Goal: Information Seeking & Learning: Learn about a topic

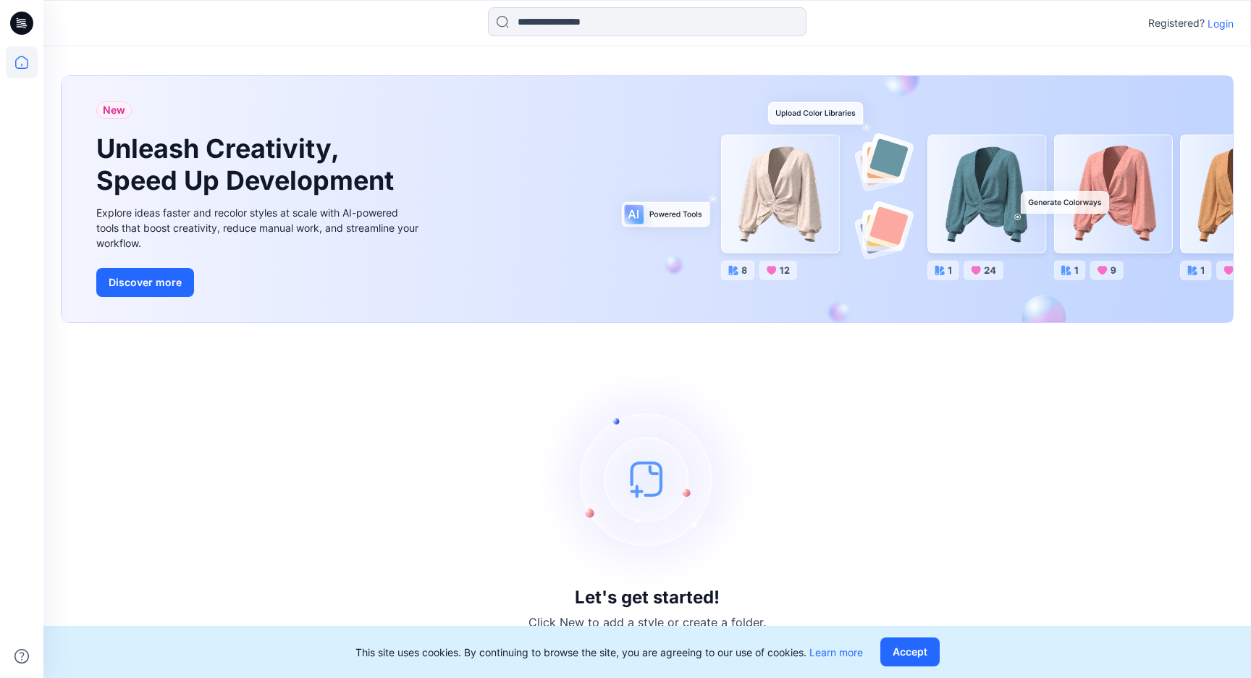
click at [1222, 31] on div "Registered? Login" at bounding box center [1190, 22] width 85 height 17
click at [1219, 22] on p "Login" at bounding box center [1221, 23] width 26 height 15
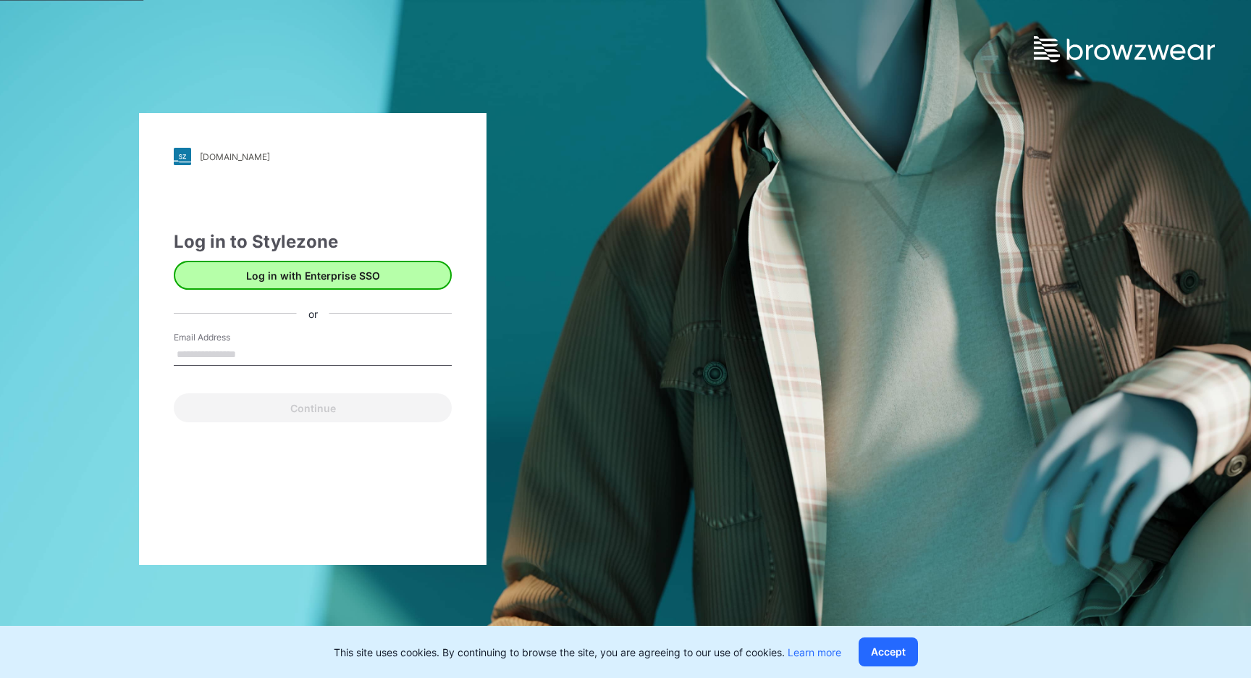
click at [290, 283] on button "Log in with Enterprise SSO" at bounding box center [313, 275] width 278 height 29
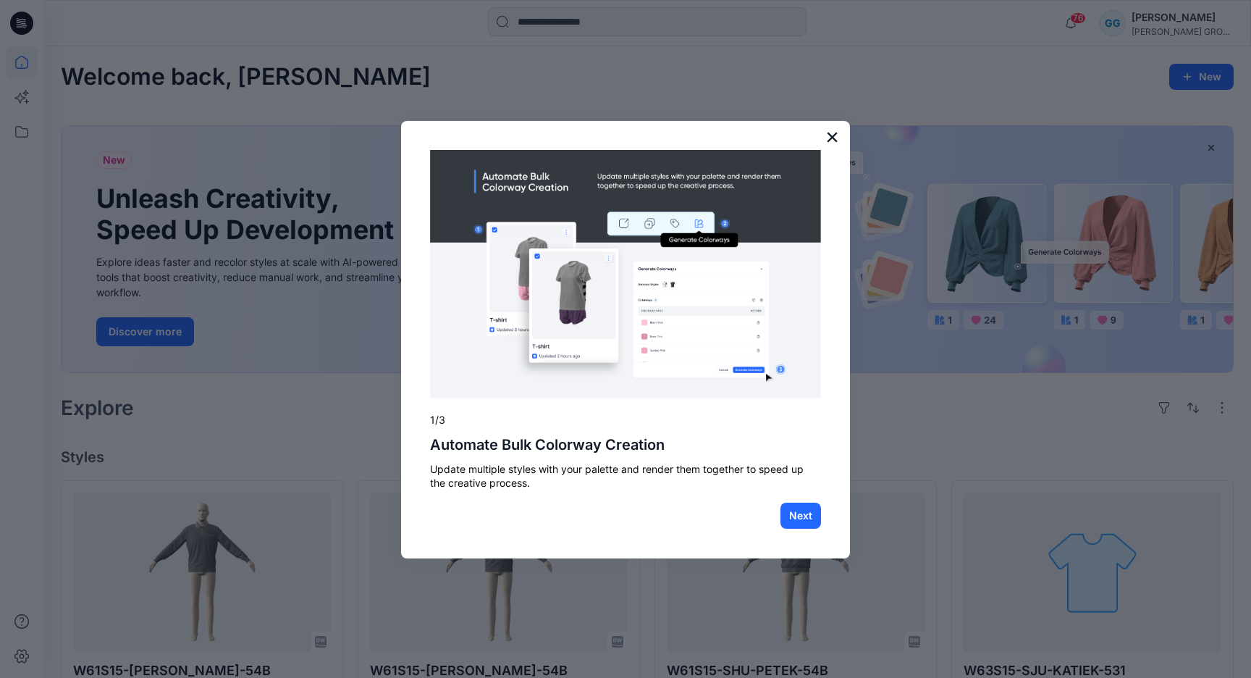
click at [826, 139] on button "×" at bounding box center [833, 136] width 14 height 23
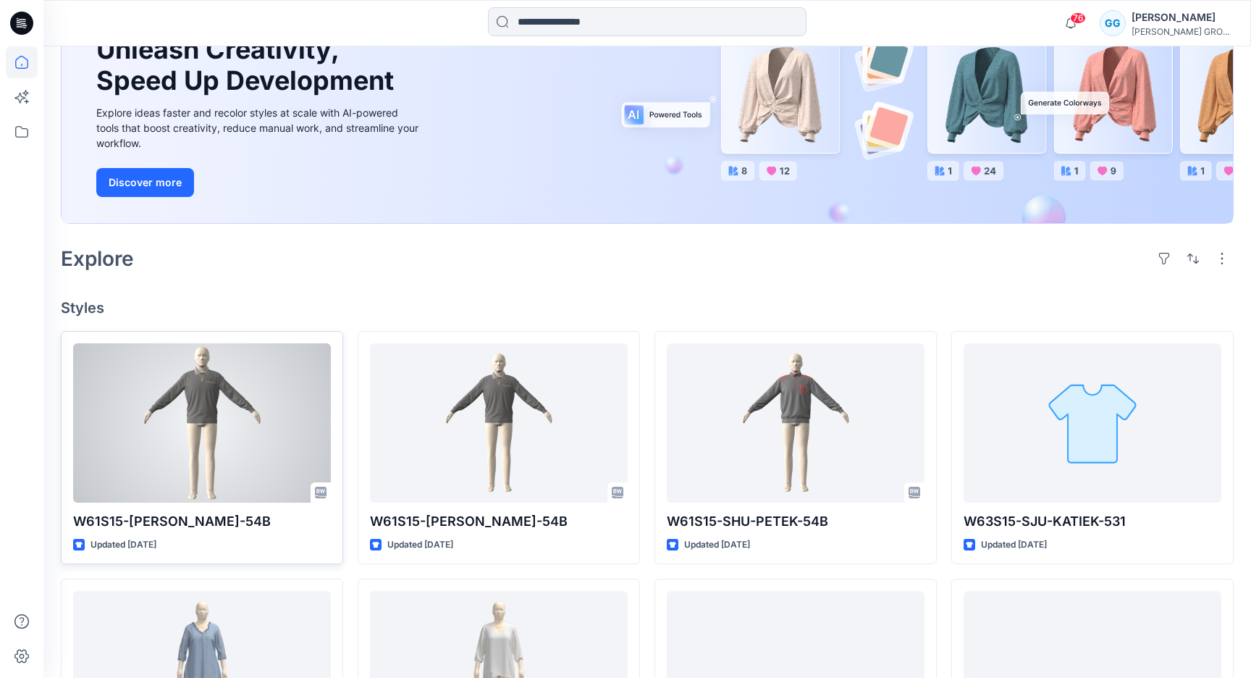
scroll to position [144, 0]
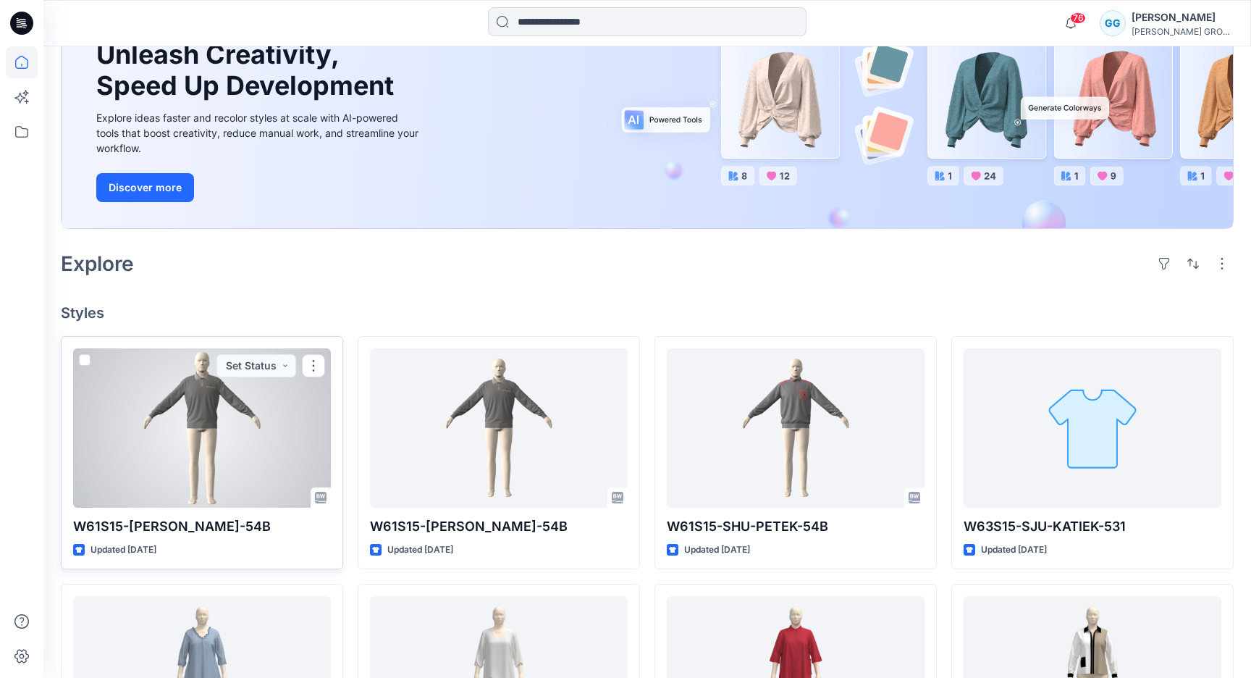
click at [295, 398] on div at bounding box center [202, 427] width 258 height 159
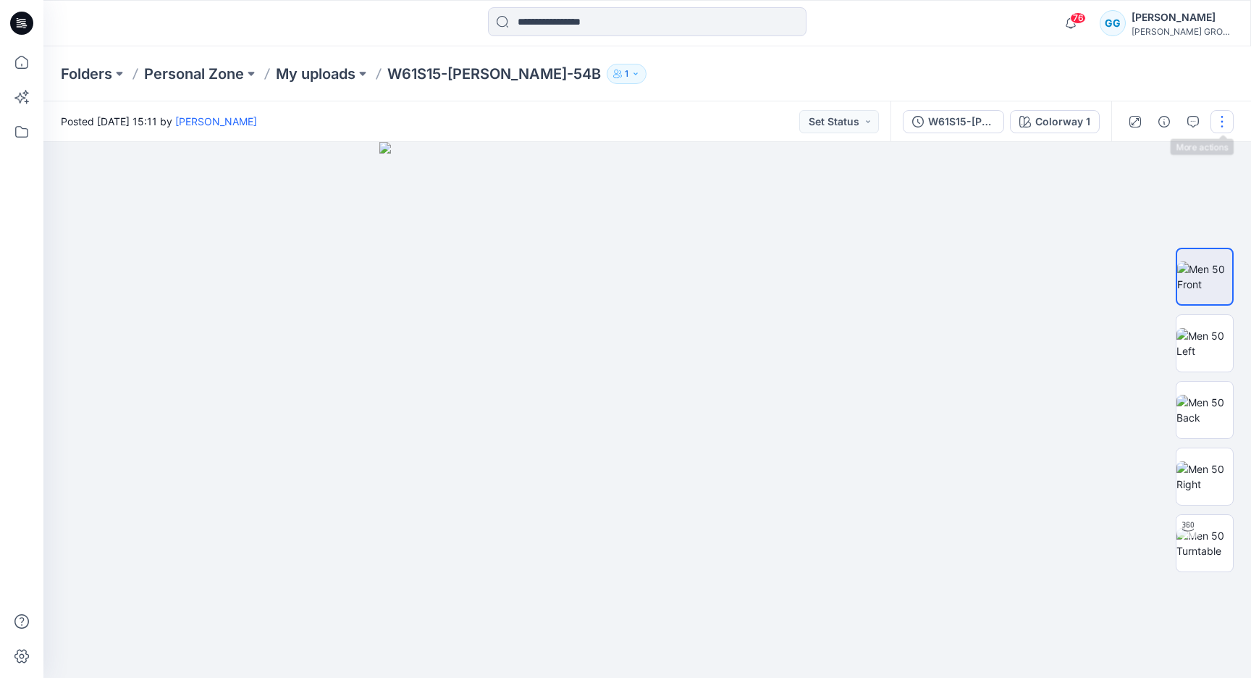
click at [1222, 129] on button "button" at bounding box center [1222, 121] width 23 height 23
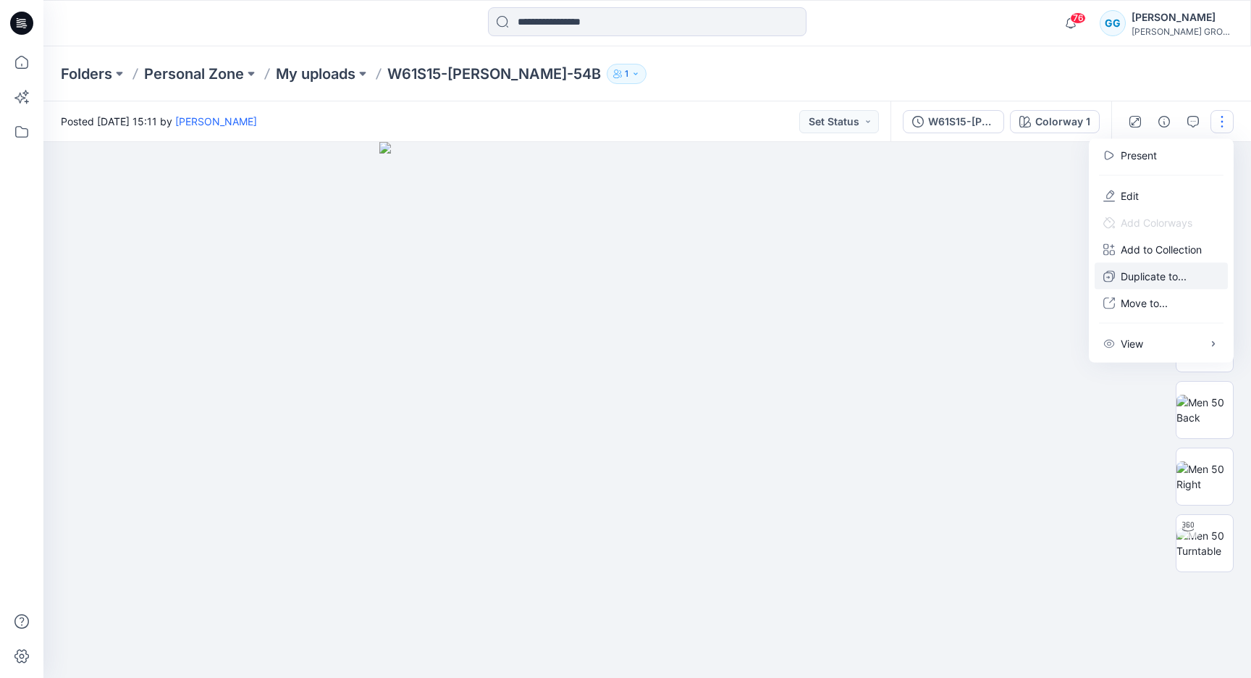
click at [1170, 280] on p "Duplicate to..." at bounding box center [1154, 276] width 66 height 15
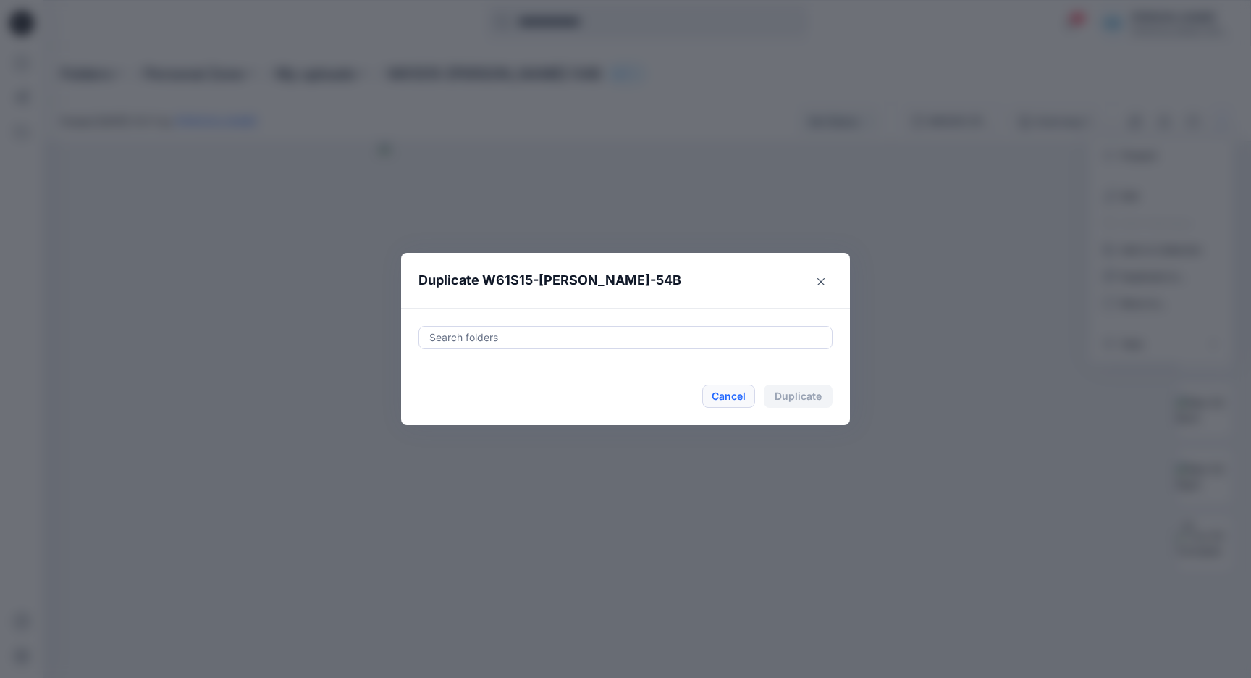
click at [721, 406] on button "Cancel" at bounding box center [728, 396] width 53 height 23
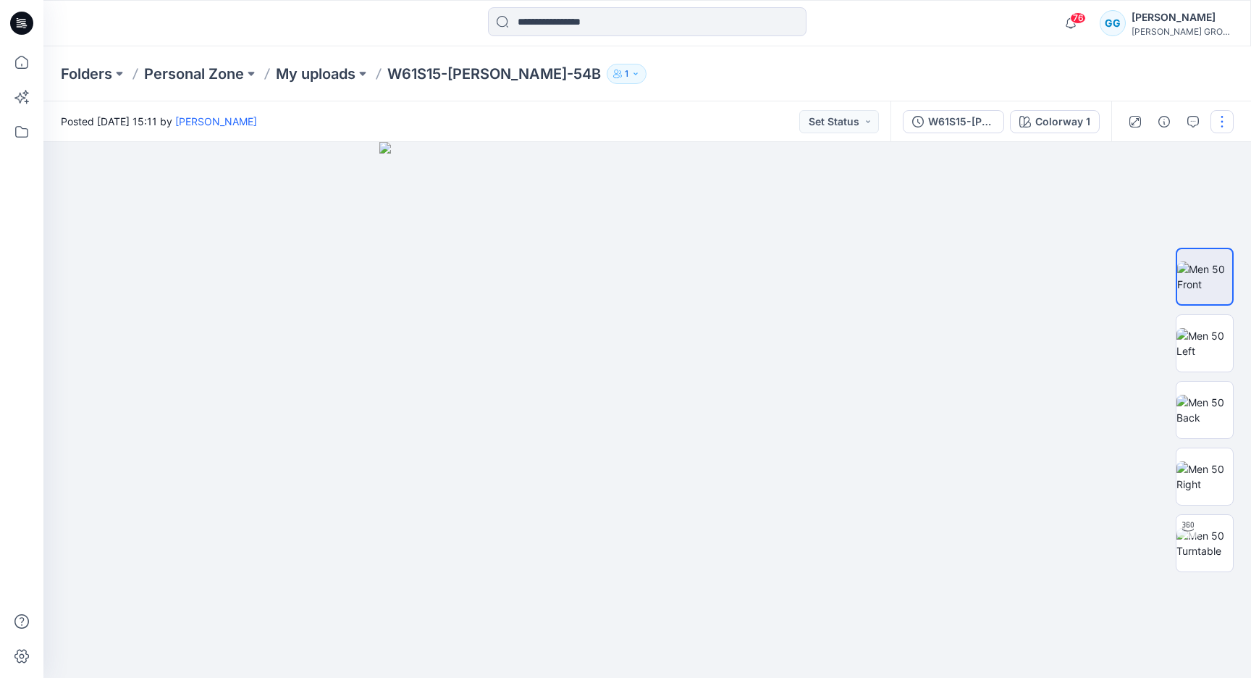
click at [1224, 125] on button "button" at bounding box center [1222, 121] width 23 height 23
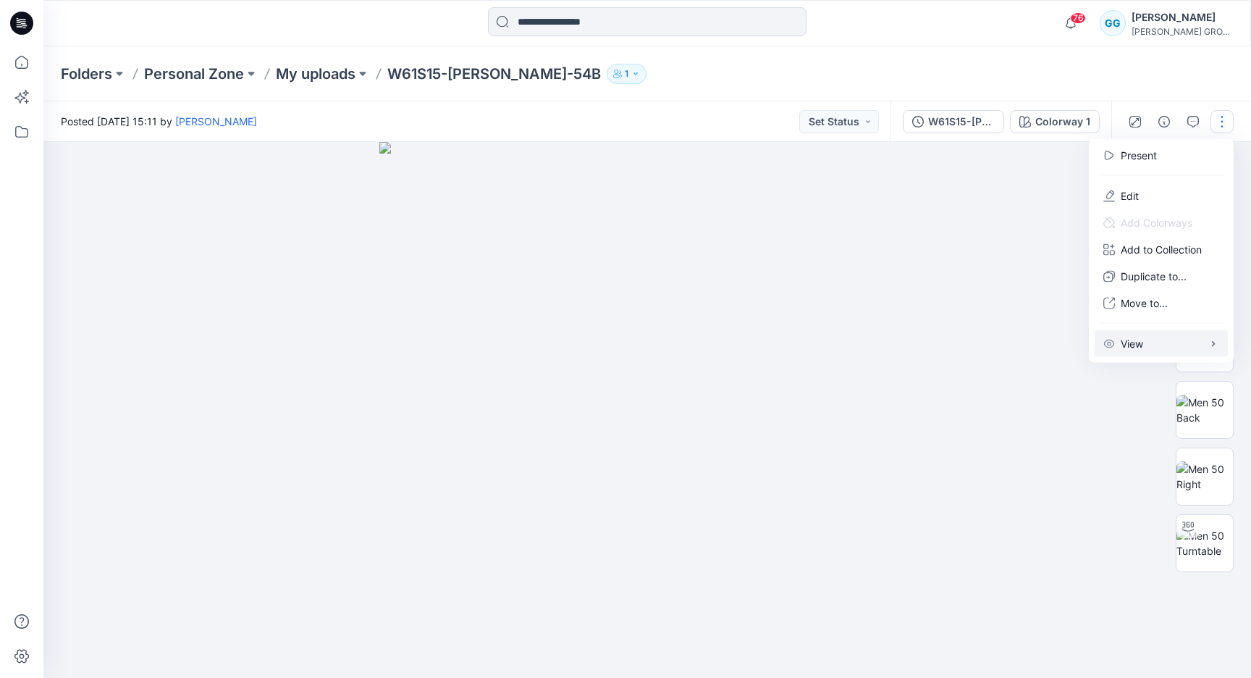
click at [1152, 344] on button "View" at bounding box center [1161, 343] width 133 height 27
click at [1040, 54] on div "Folders Personal Zone My uploads W61S15-[PERSON_NAME]-54B 1" at bounding box center [647, 73] width 1208 height 55
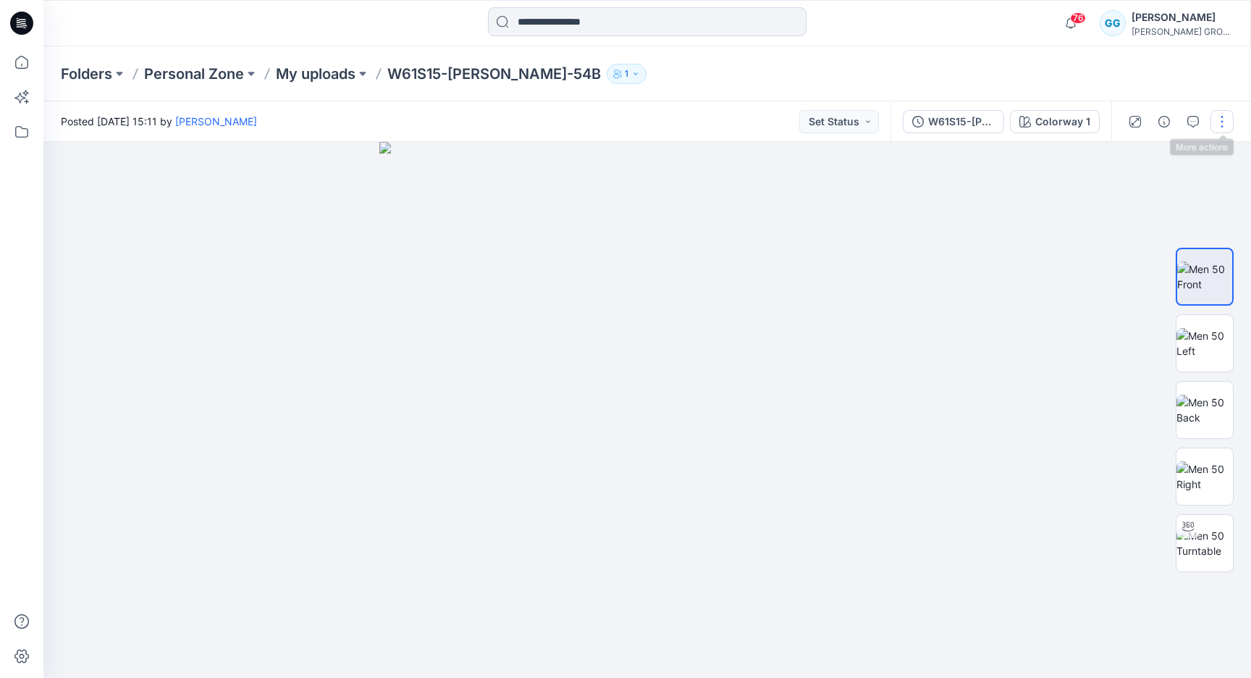
click at [1226, 125] on button "button" at bounding box center [1222, 121] width 23 height 23
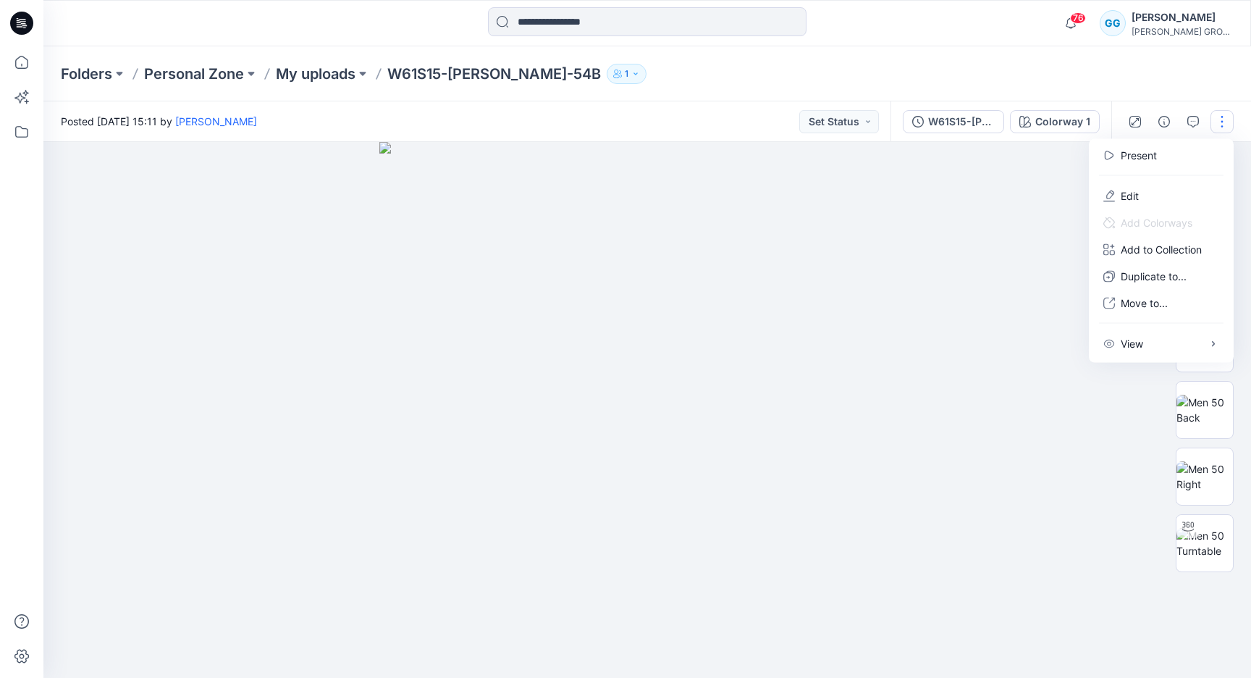
click at [972, 56] on div "Folders Personal Zone My uploads W61S15-[PERSON_NAME]-54B 1" at bounding box center [647, 73] width 1208 height 55
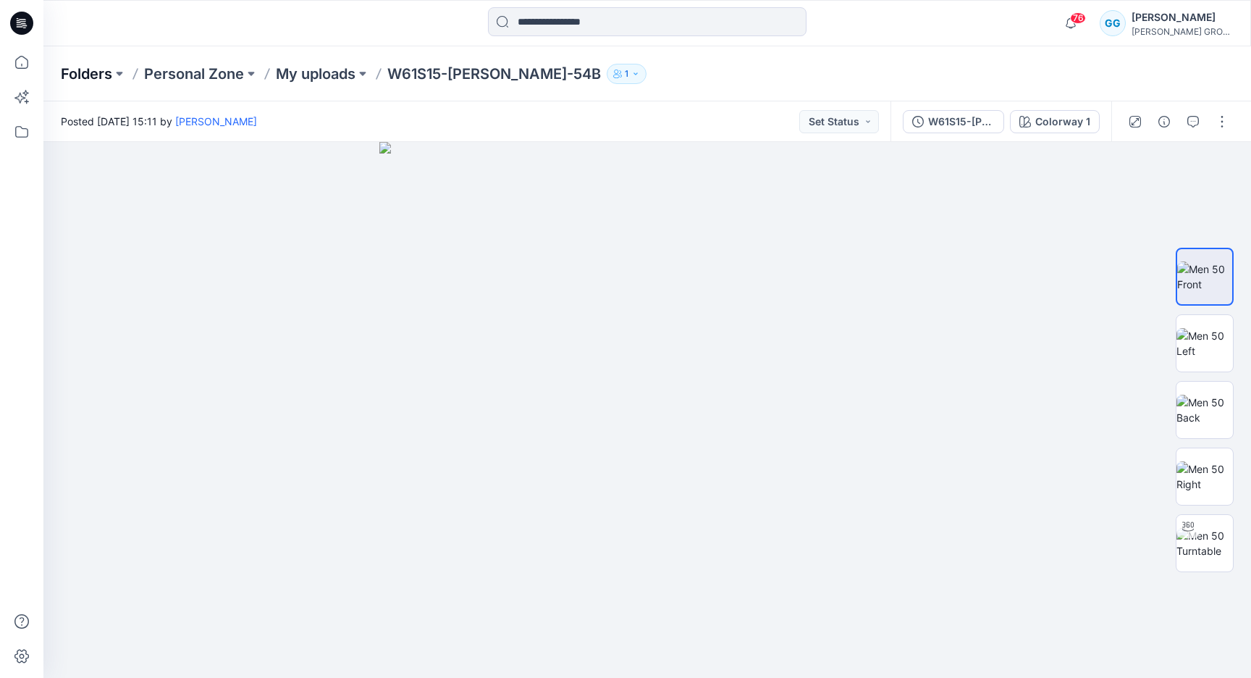
click at [82, 81] on p "Folders" at bounding box center [86, 74] width 51 height 20
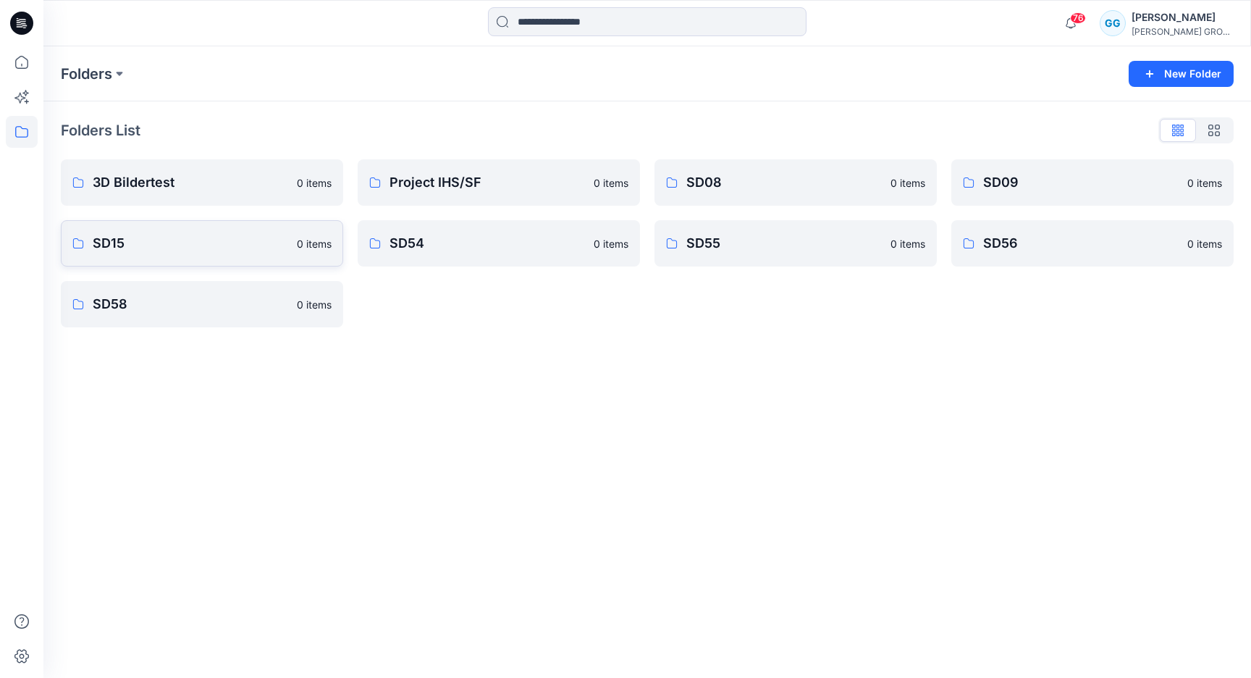
click at [233, 220] on link "SD15 0 items" at bounding box center [202, 243] width 282 height 46
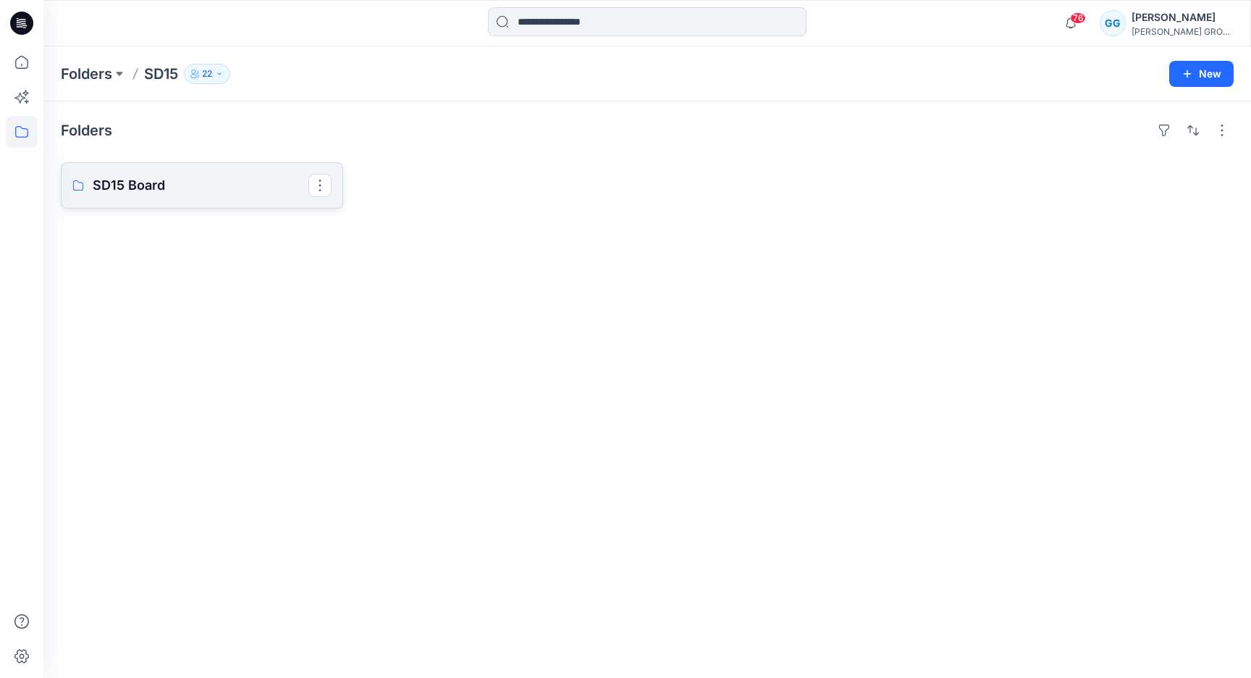
click at [238, 190] on p "SD15 Board" at bounding box center [201, 185] width 216 height 20
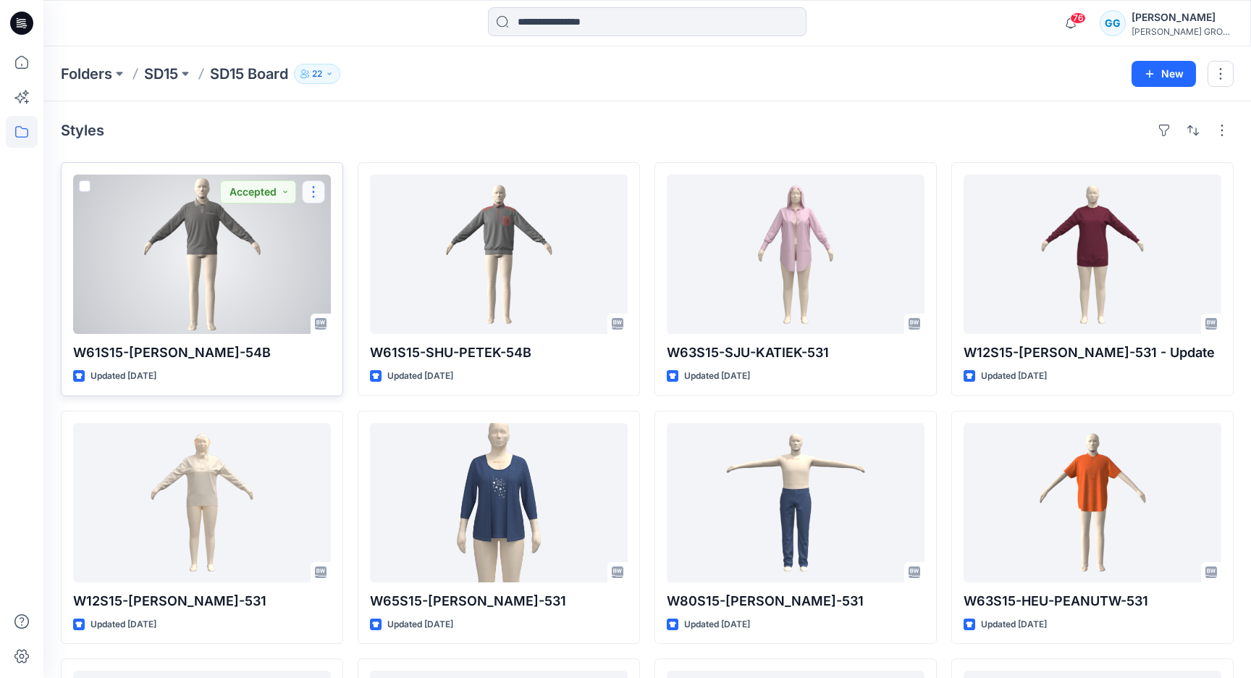
click at [322, 190] on button "button" at bounding box center [313, 191] width 23 height 23
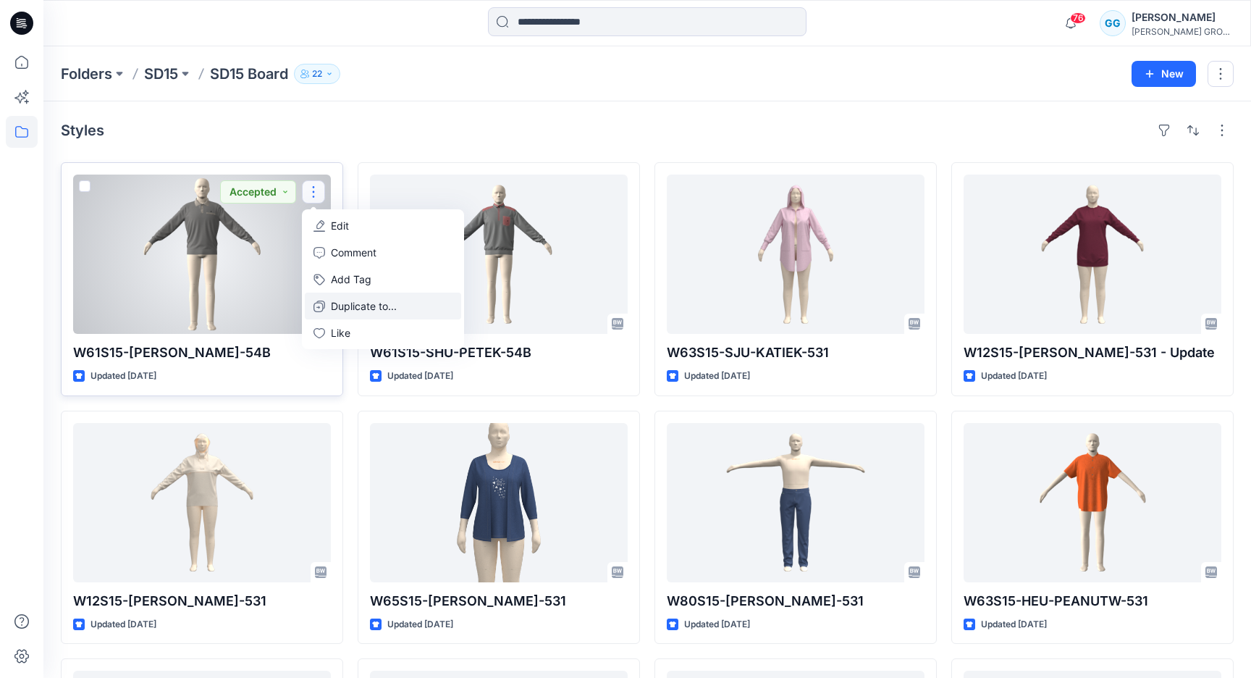
click at [380, 304] on p "Duplicate to..." at bounding box center [364, 305] width 66 height 15
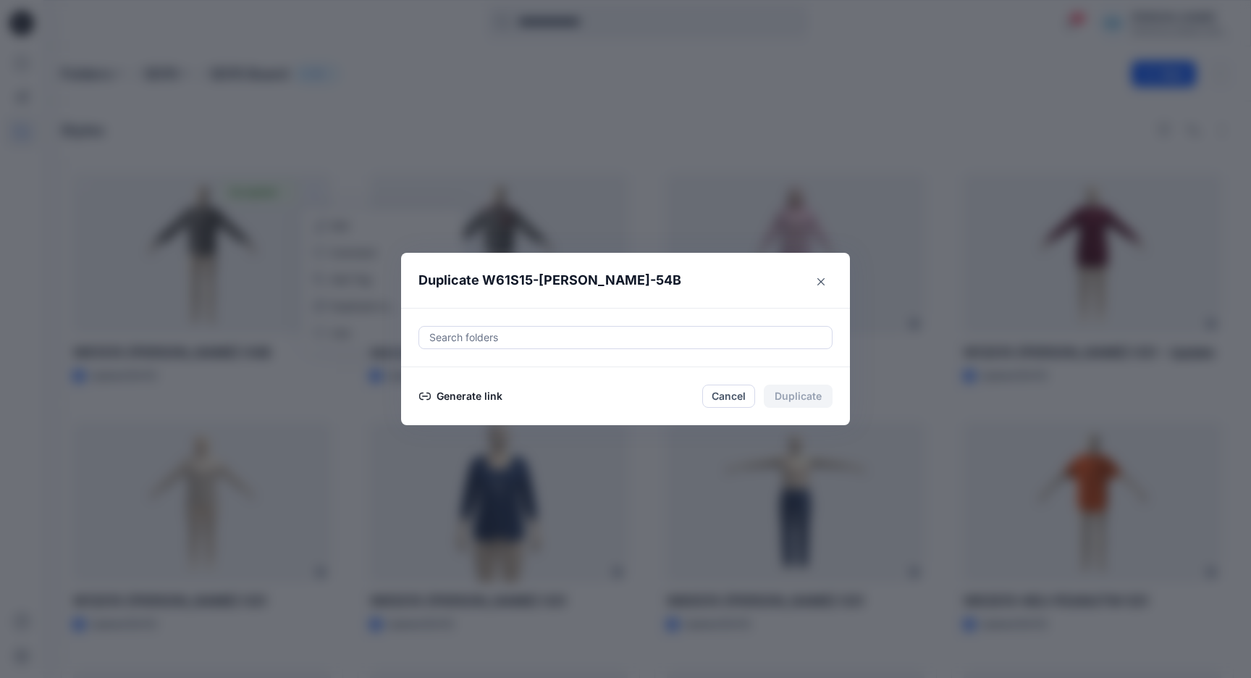
click at [474, 400] on button "Generate link" at bounding box center [461, 395] width 85 height 17
click at [453, 395] on button "Copy link" at bounding box center [452, 395] width 66 height 17
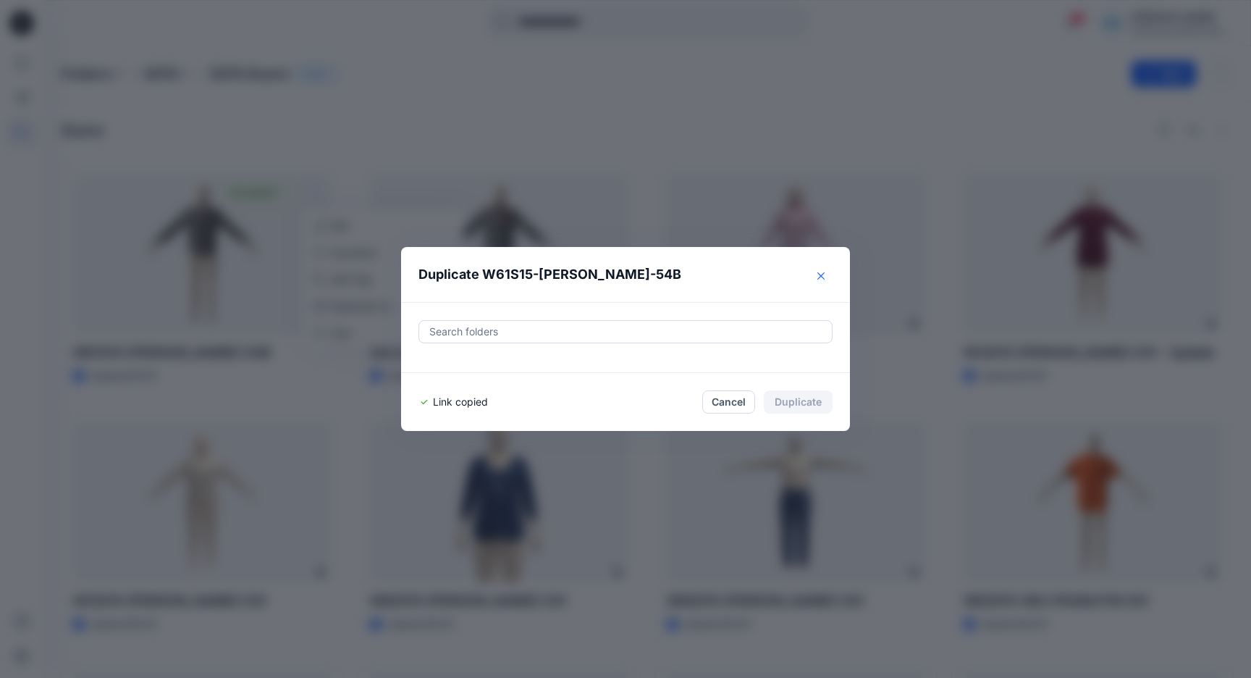
click at [820, 280] on button "Close" at bounding box center [821, 275] width 23 height 23
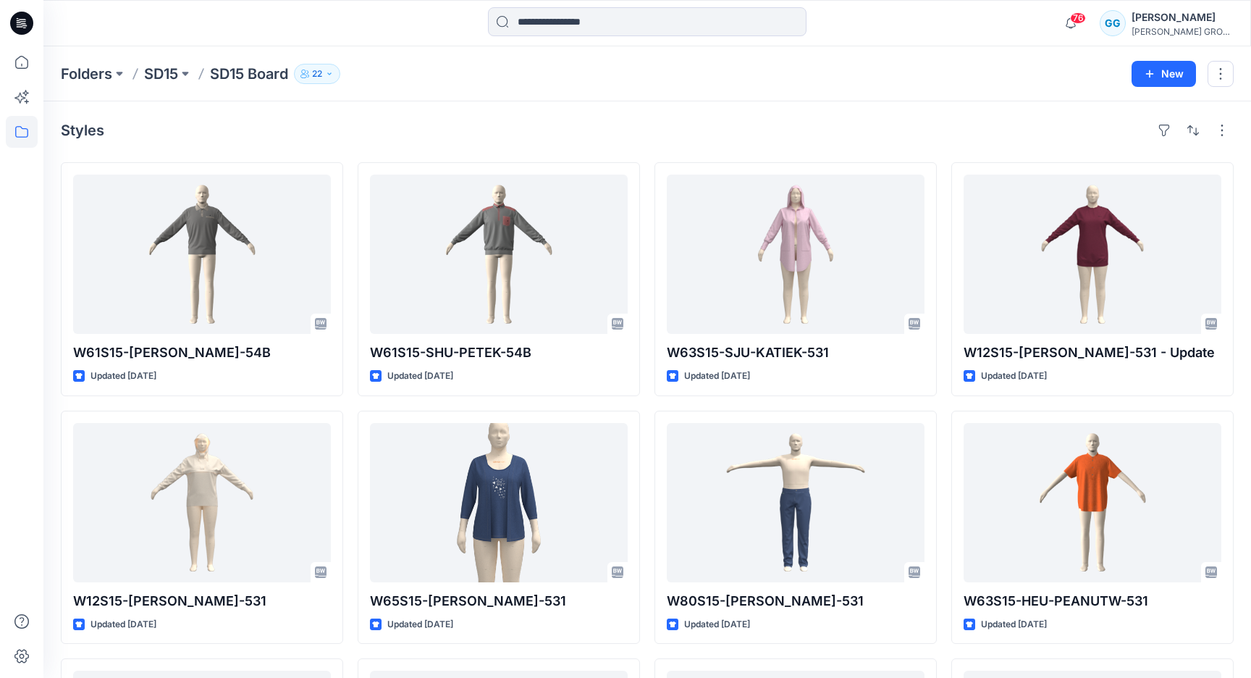
click at [328, 64] on button "22" at bounding box center [317, 74] width 46 height 20
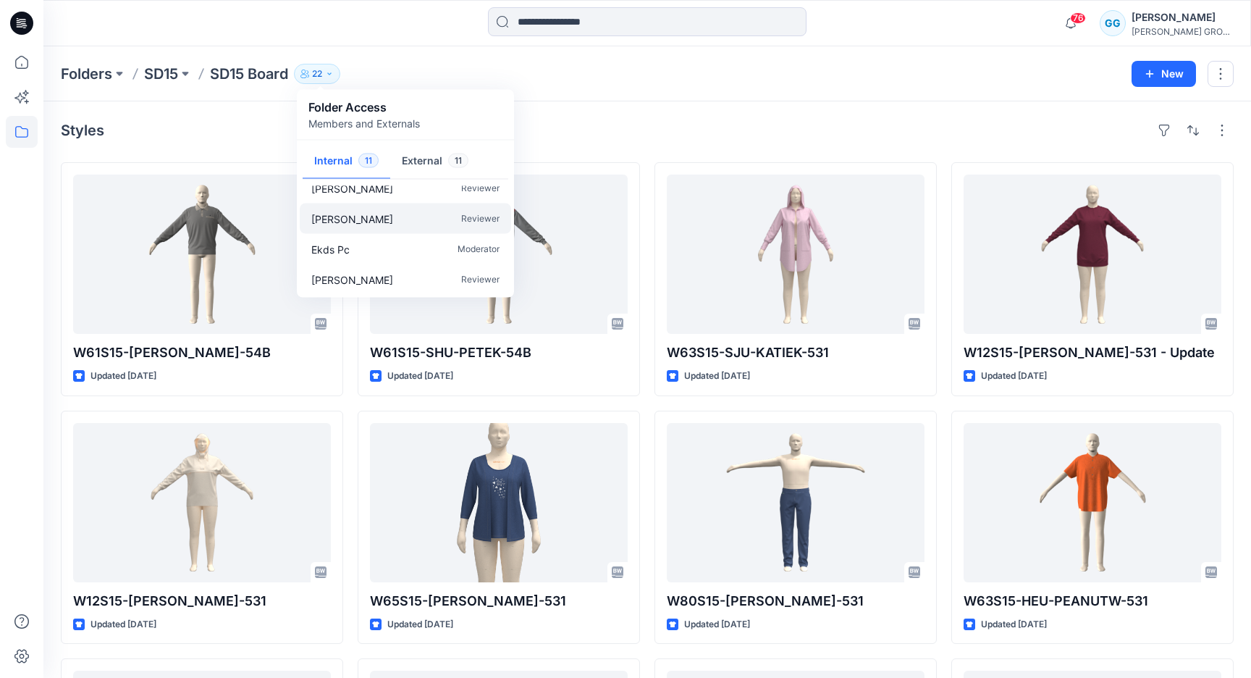
scroll to position [226, 0]
click at [421, 155] on button "External 11" at bounding box center [435, 161] width 90 height 37
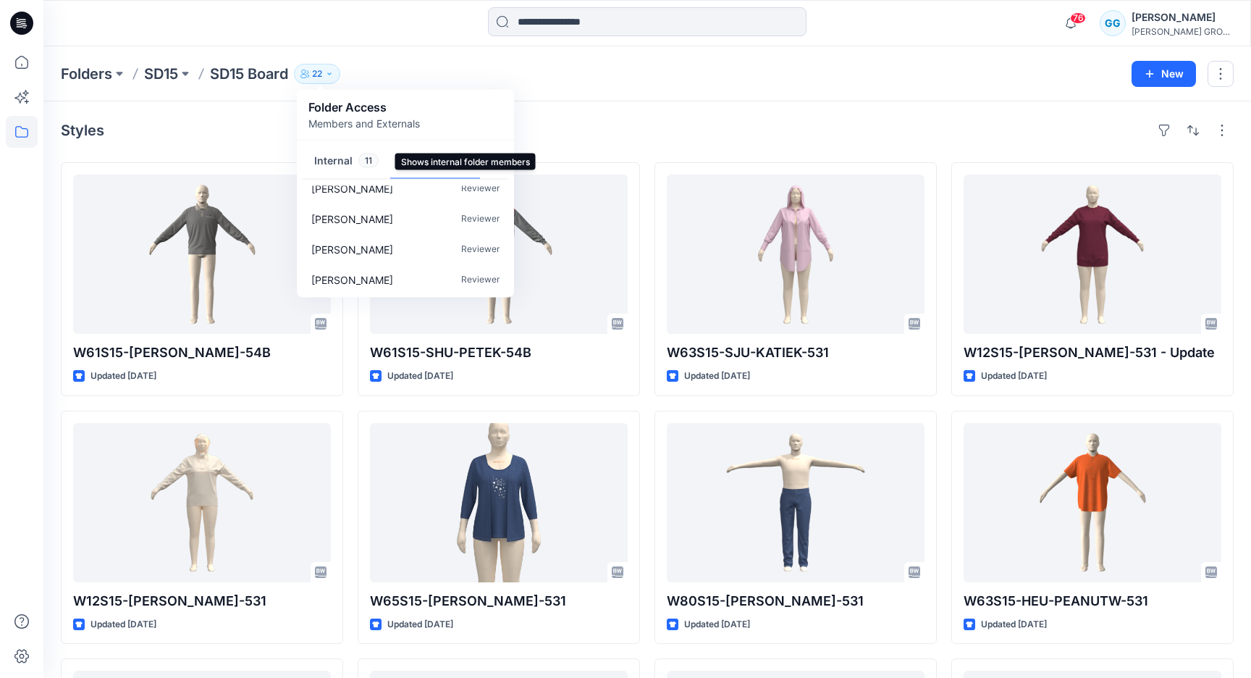
click at [337, 149] on button "Internal 11" at bounding box center [347, 161] width 88 height 37
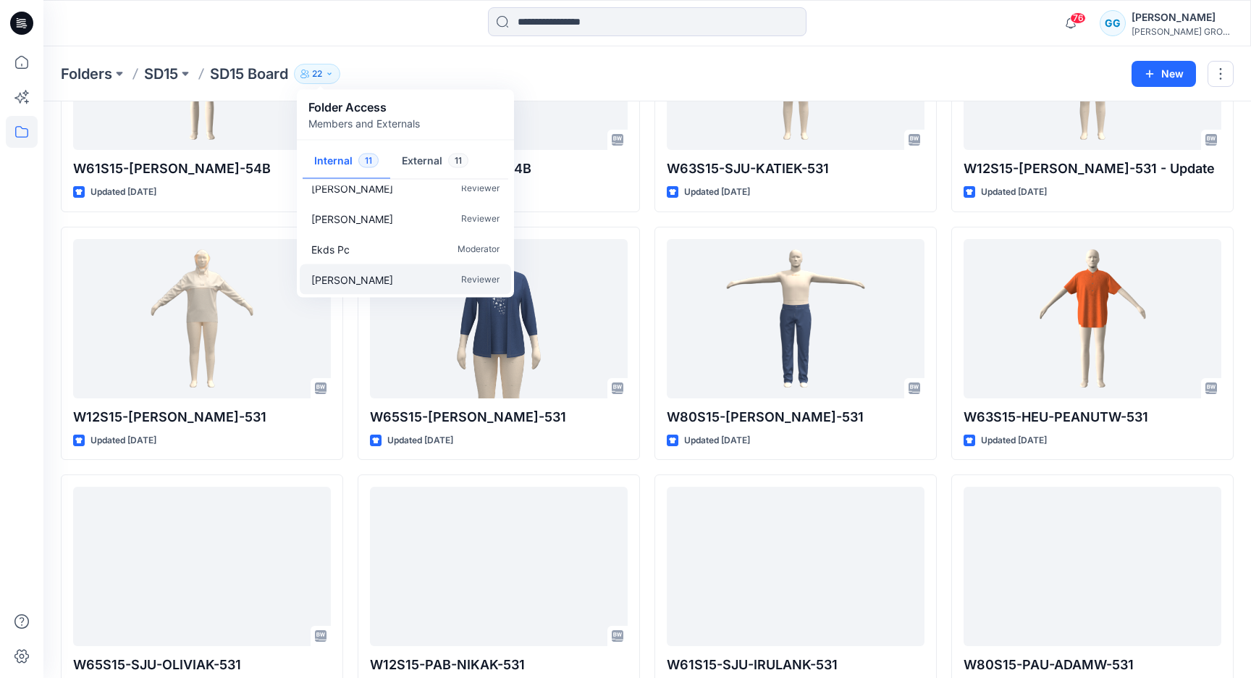
scroll to position [185, 0]
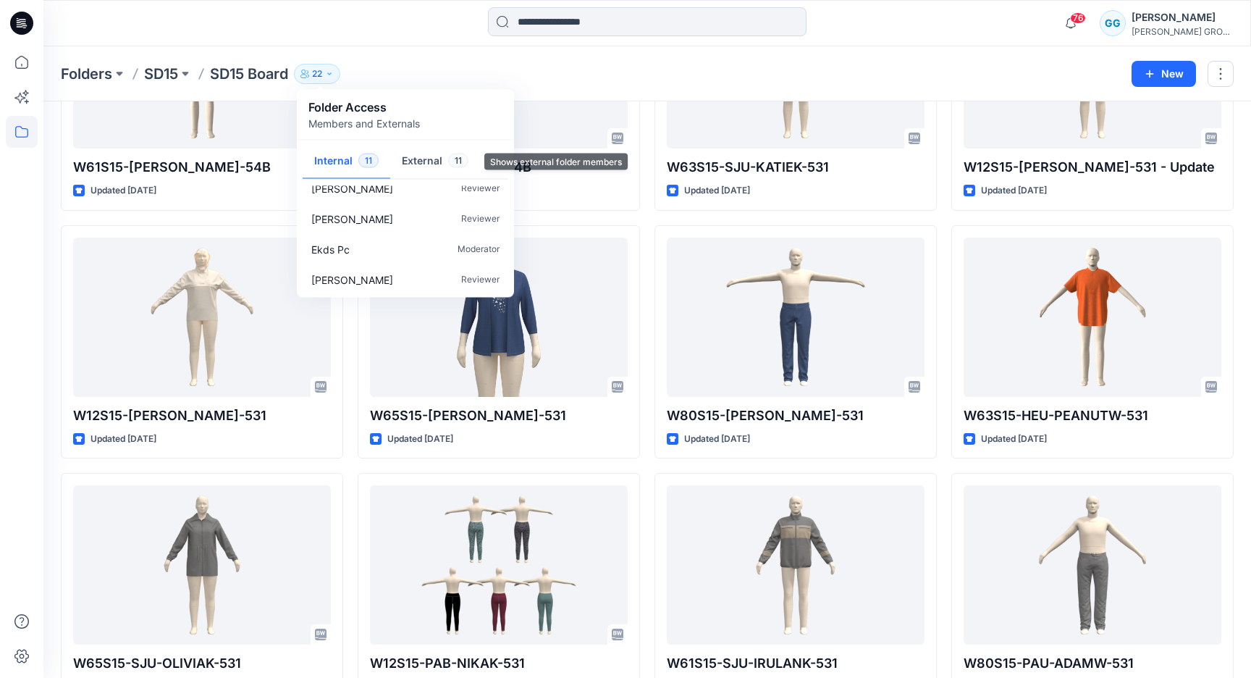
click at [419, 156] on button "External 11" at bounding box center [435, 161] width 90 height 37
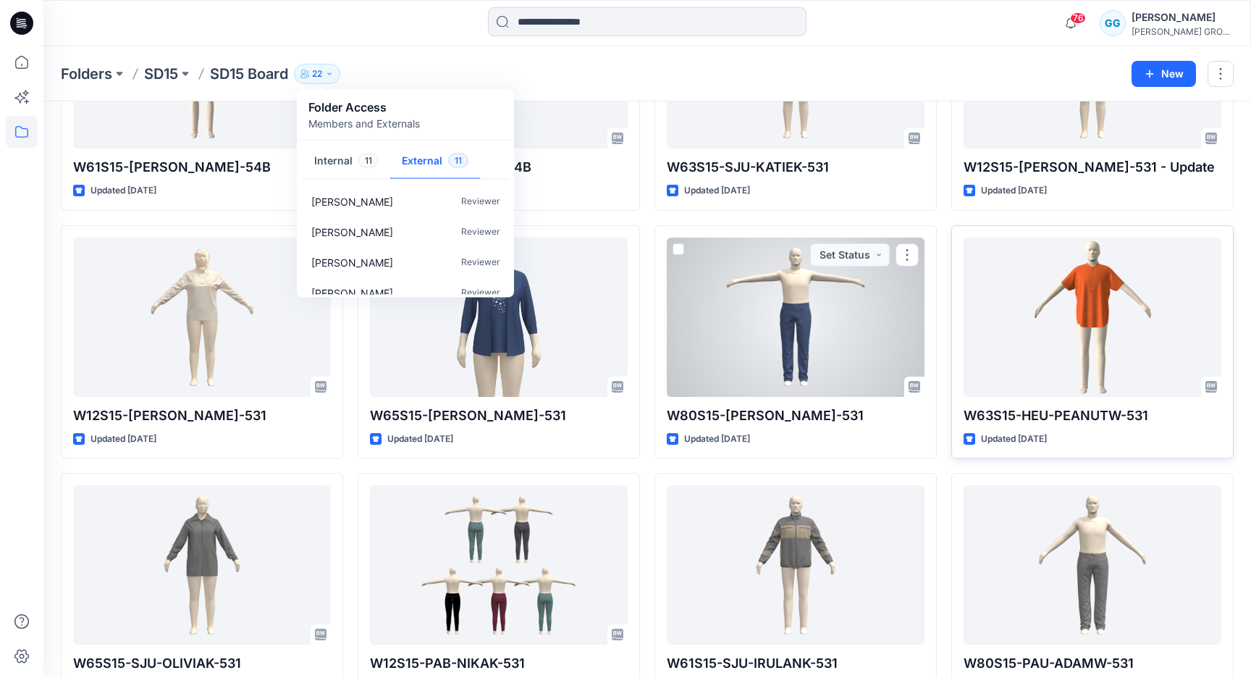
scroll to position [0, 0]
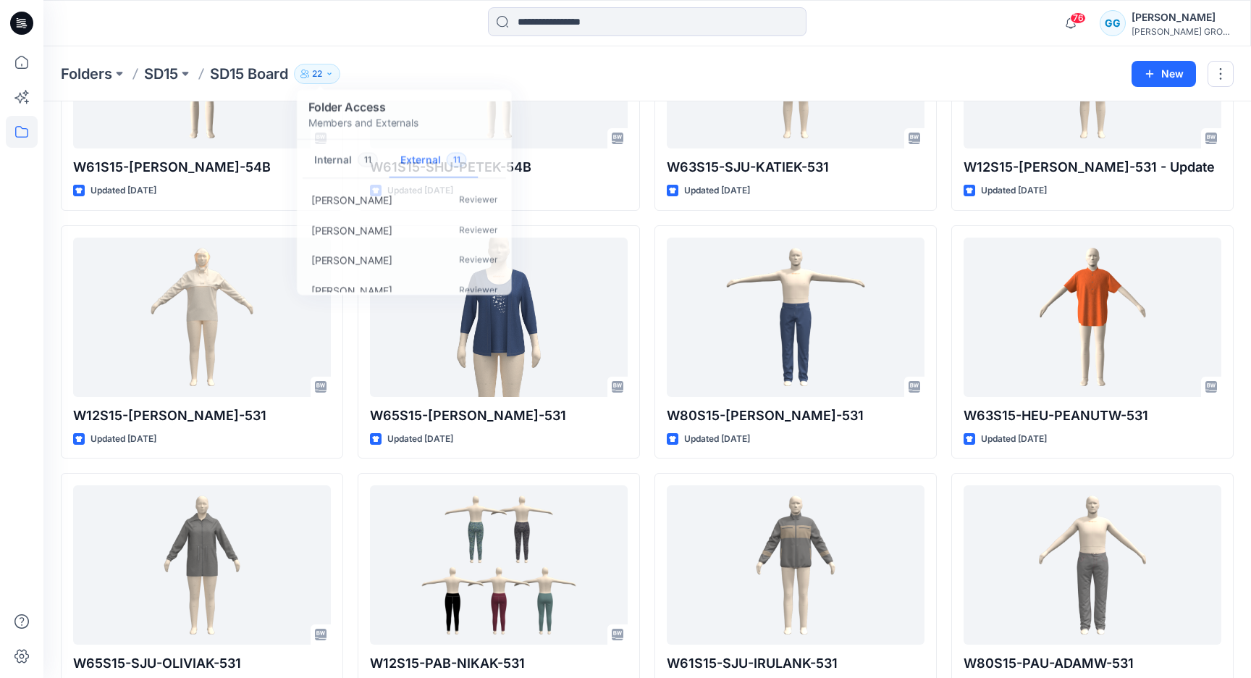
click at [265, 66] on p "SD15 Board" at bounding box center [249, 74] width 78 height 20
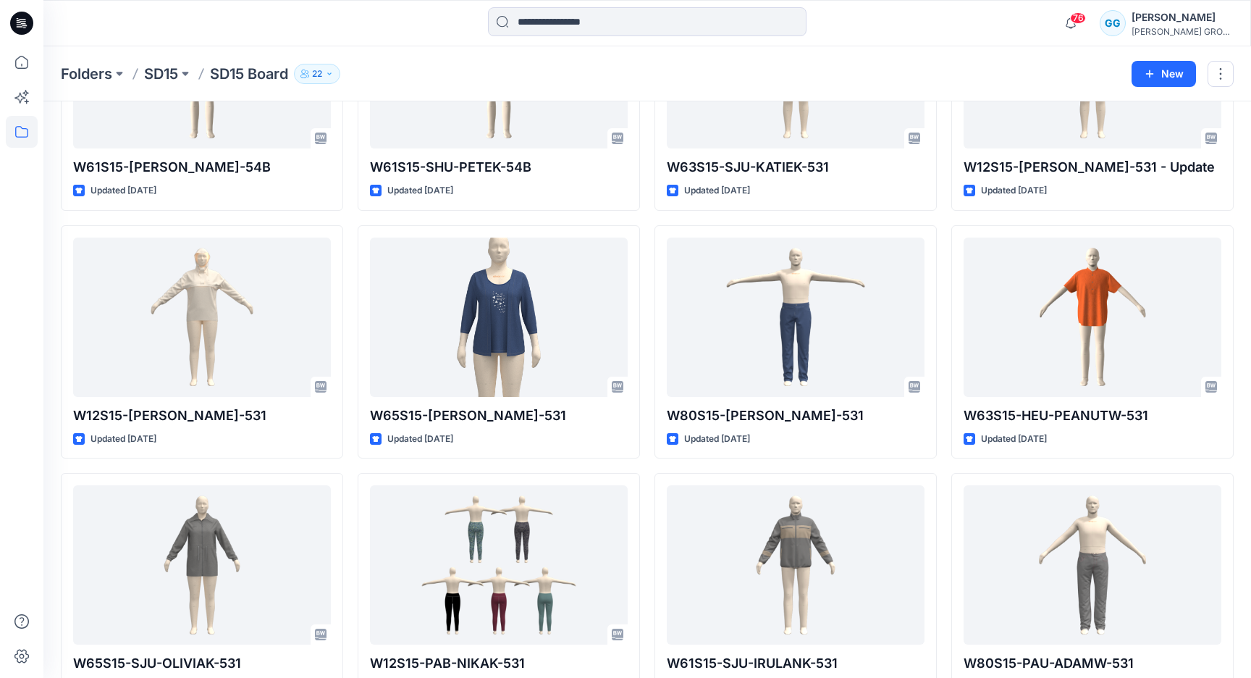
click at [313, 70] on button "22" at bounding box center [317, 74] width 46 height 20
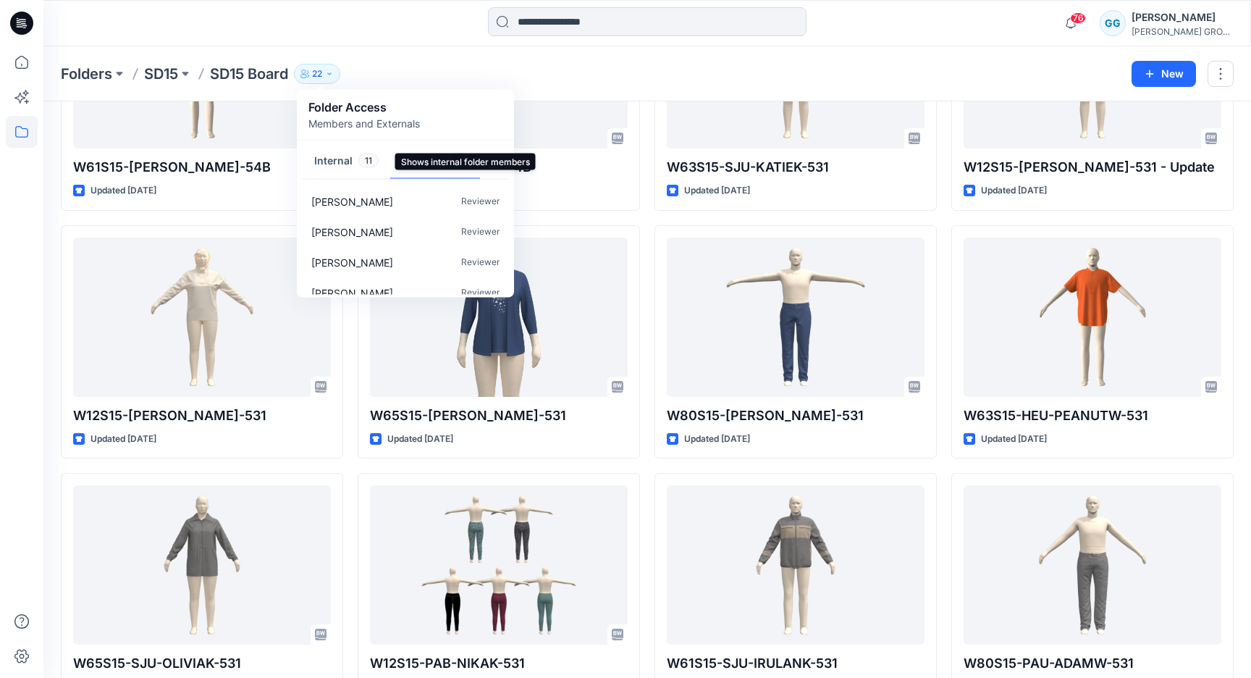
click at [353, 161] on button "Internal 11" at bounding box center [347, 161] width 88 height 37
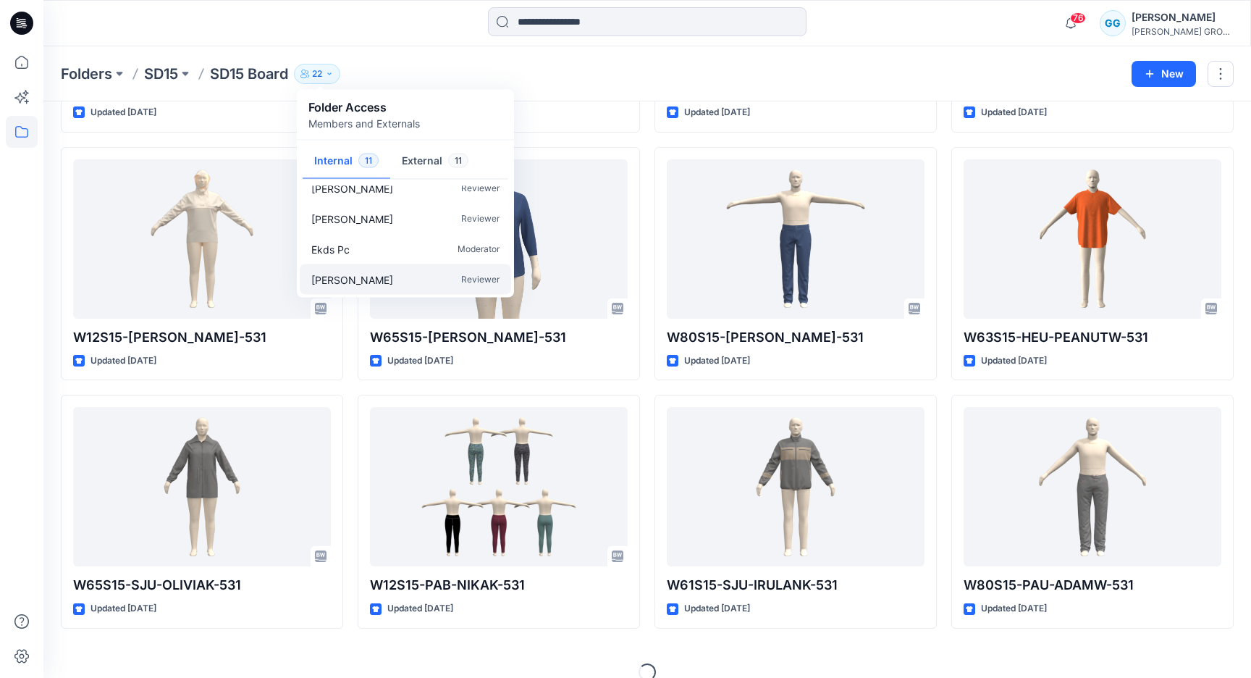
scroll to position [264, 0]
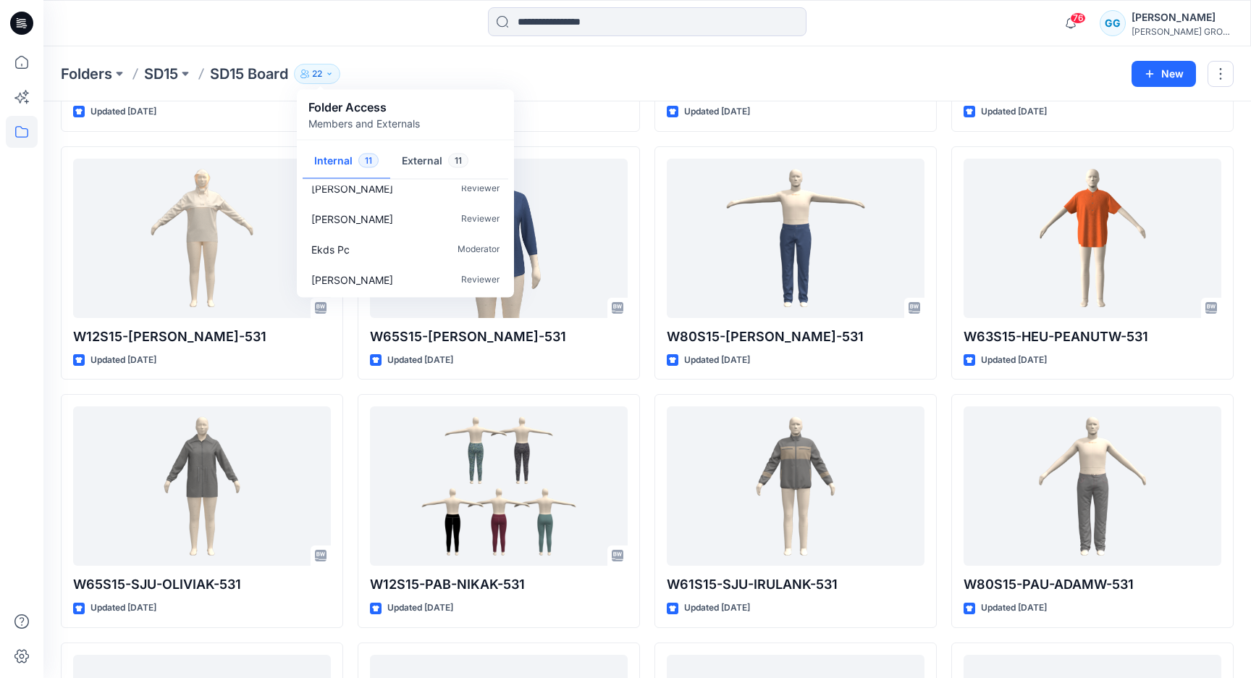
click at [684, 83] on div "Folders SD15 SD15 Board 22 Folder Access Members and Externals Internal 11 Exte…" at bounding box center [591, 74] width 1060 height 20
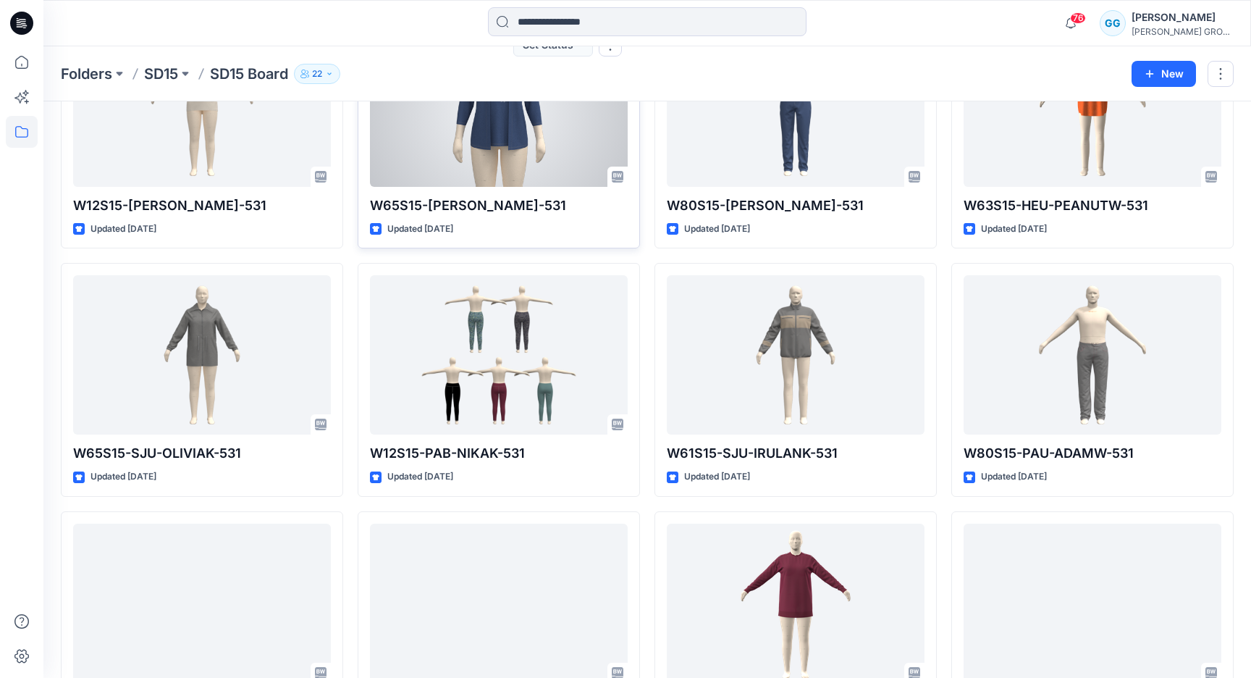
scroll to position [400, 0]
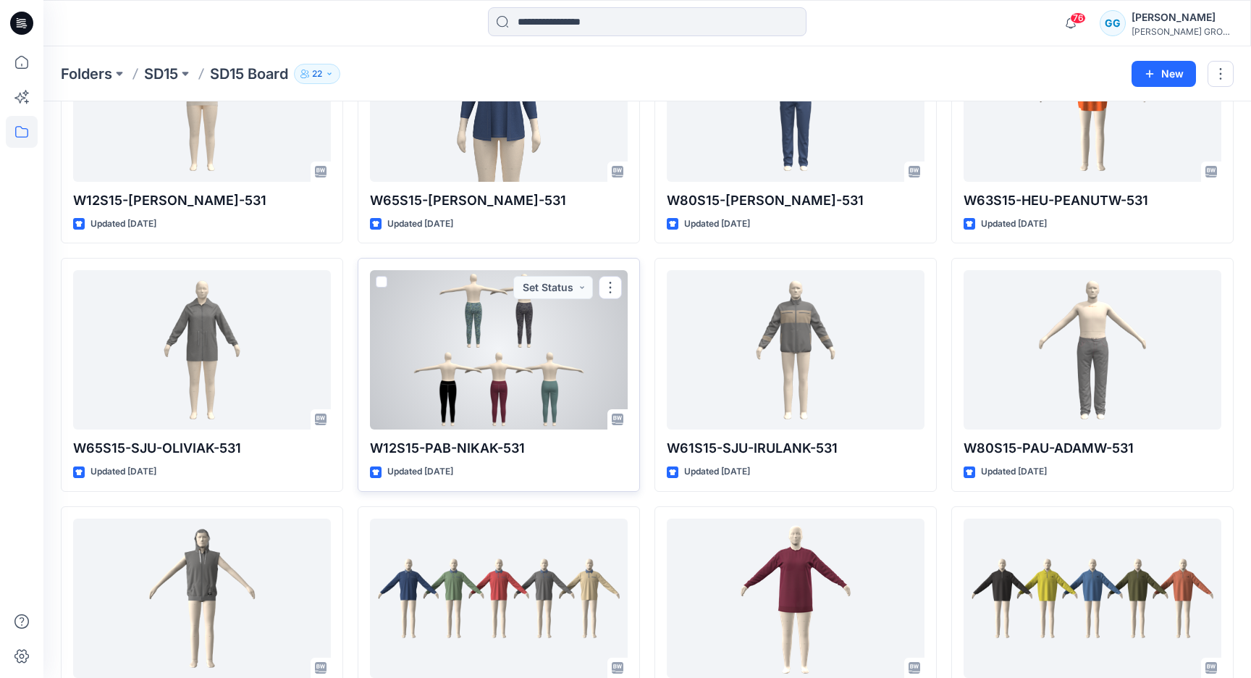
click at [497, 370] on div at bounding box center [499, 349] width 258 height 159
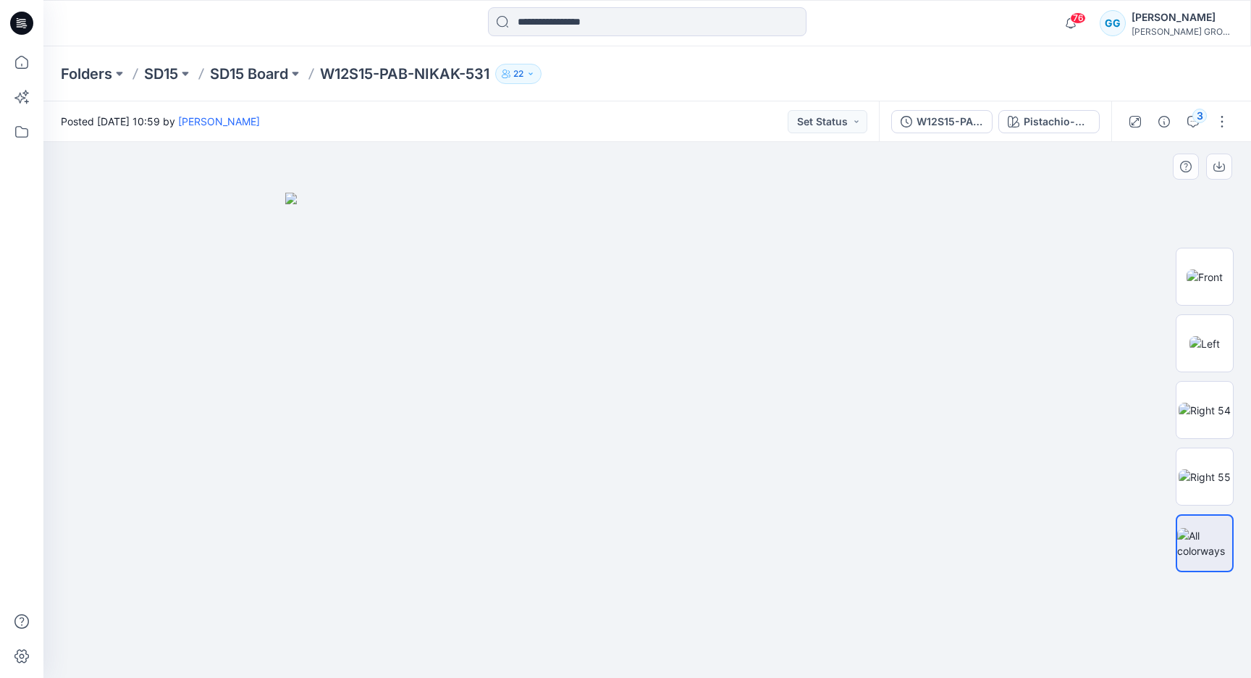
click at [1245, 271] on div at bounding box center [1205, 410] width 93 height 362
click at [1218, 271] on img at bounding box center [1205, 276] width 36 height 15
click at [1208, 547] on img at bounding box center [1205, 543] width 56 height 30
click at [923, 124] on div "W12S15-PAB-NIKAK-531" at bounding box center [950, 122] width 67 height 16
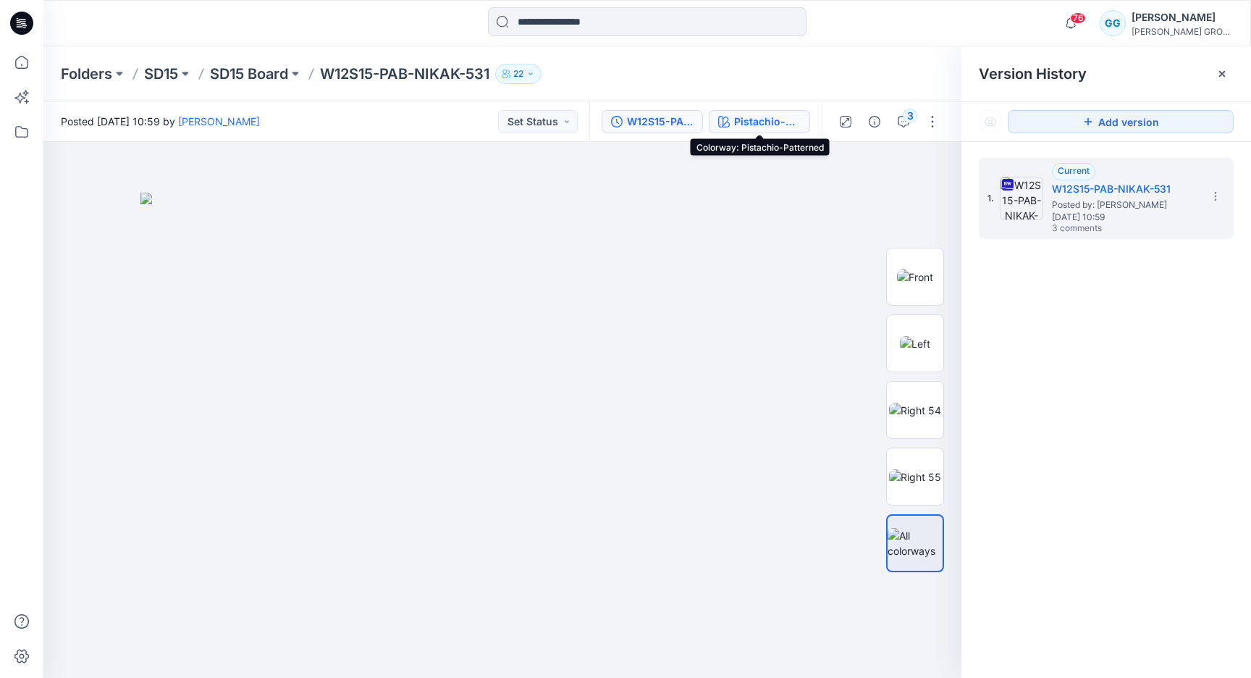
click at [782, 112] on button "Pistachio-Patterned" at bounding box center [759, 121] width 101 height 23
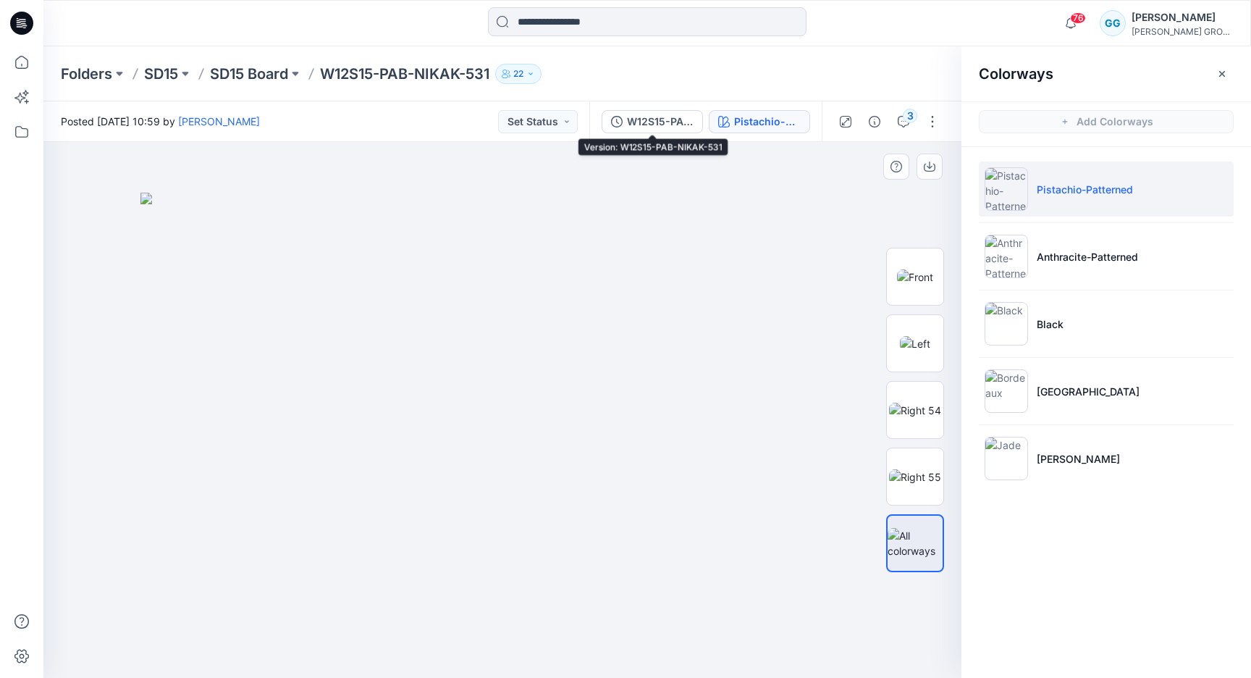
click at [629, 201] on img at bounding box center [502, 435] width 724 height 485
click at [232, 67] on p "SD15 Board" at bounding box center [249, 74] width 78 height 20
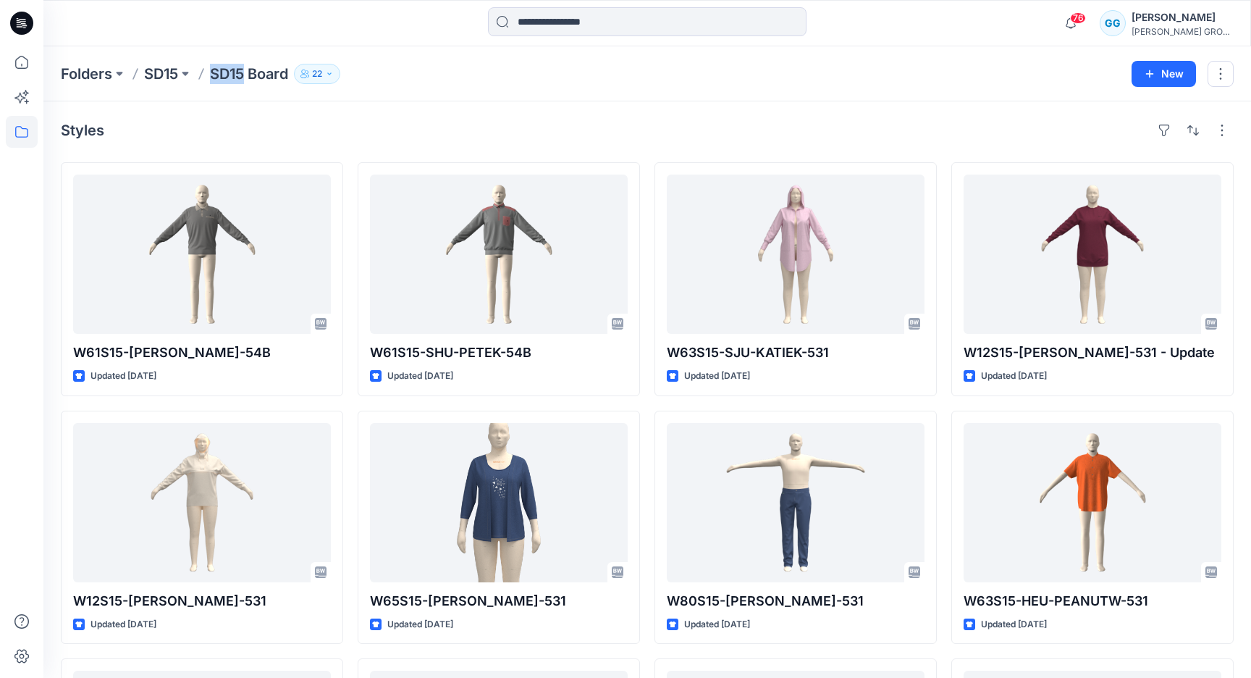
click at [232, 67] on p "SD15 Board" at bounding box center [249, 74] width 78 height 20
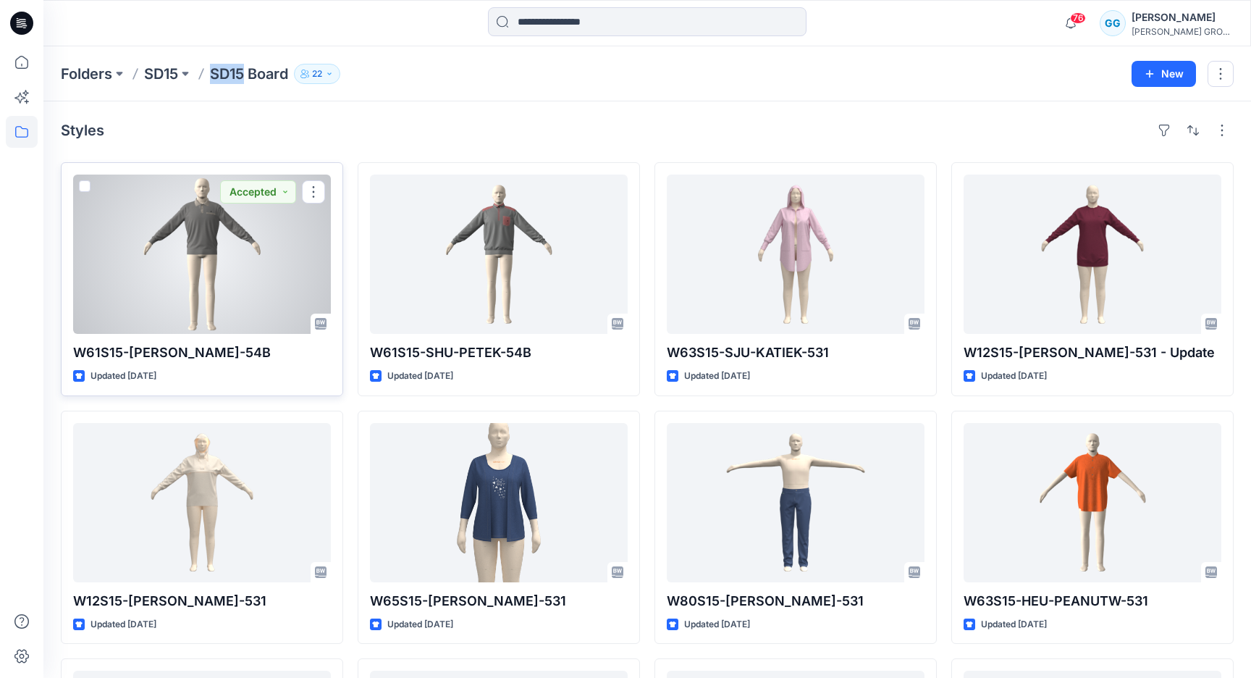
click at [285, 274] on div at bounding box center [202, 254] width 258 height 159
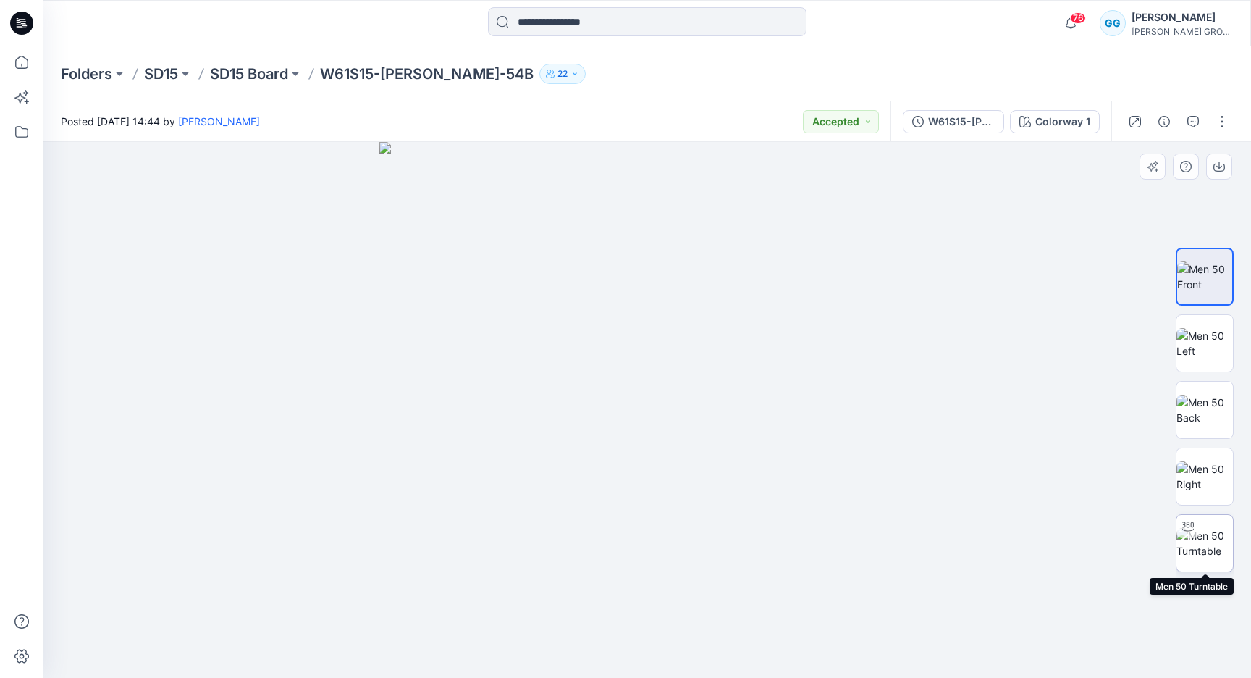
click at [1207, 555] on img at bounding box center [1205, 543] width 56 height 30
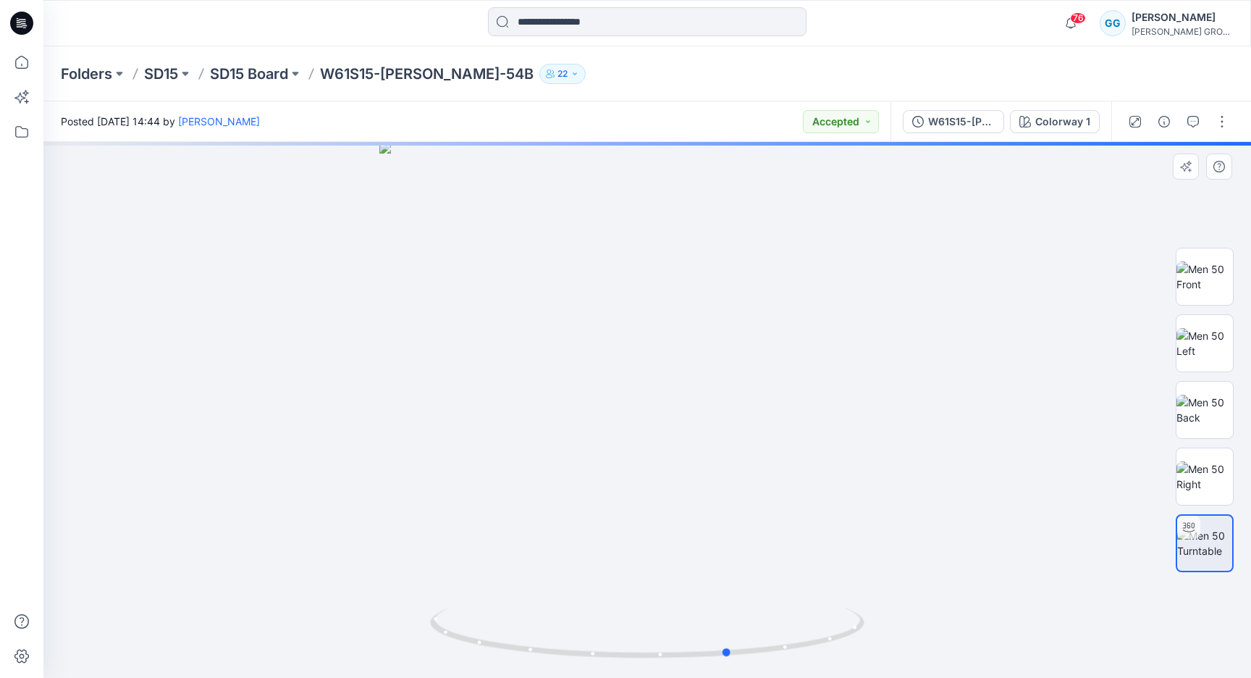
drag, startPoint x: 814, startPoint y: 644, endPoint x: 426, endPoint y: 631, distance: 388.4
click at [426, 631] on div at bounding box center [647, 410] width 1208 height 536
drag, startPoint x: 671, startPoint y: 371, endPoint x: 703, endPoint y: 664, distance: 295.1
click at [703, 664] on div at bounding box center [647, 410] width 1208 height 536
drag, startPoint x: 703, startPoint y: 664, endPoint x: 661, endPoint y: 382, distance: 285.5
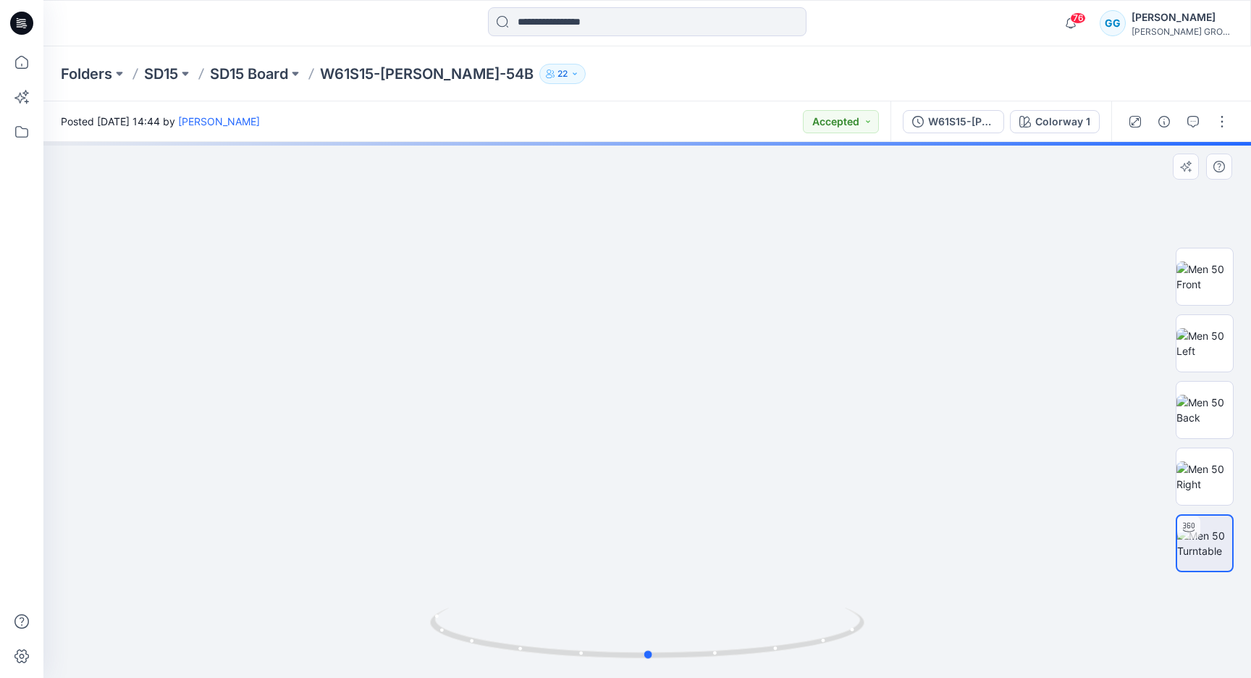
click at [661, 382] on div at bounding box center [647, 410] width 1208 height 536
drag, startPoint x: 644, startPoint y: 219, endPoint x: 673, endPoint y: 581, distance: 364.0
click at [673, 581] on img at bounding box center [694, 107] width 2966 height 1141
drag, startPoint x: 697, startPoint y: 413, endPoint x: 983, endPoint y: 248, distance: 329.6
click at [983, 248] on img at bounding box center [962, 47] width 2966 height 1261
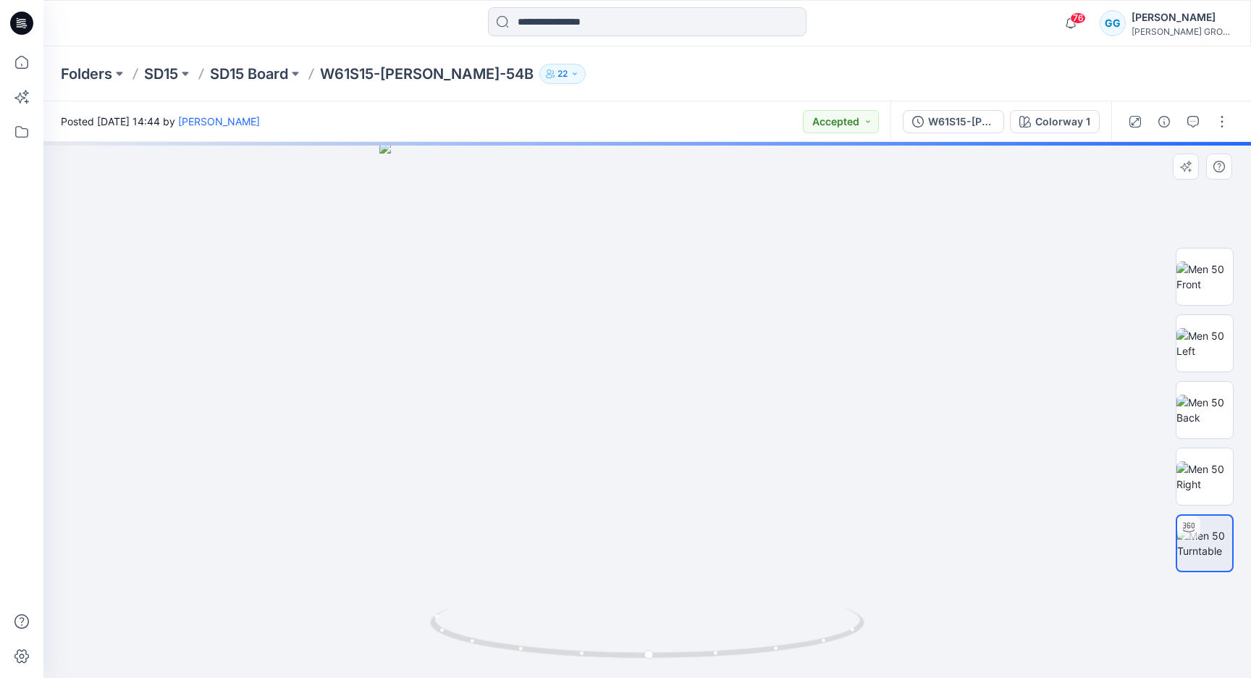
drag, startPoint x: 773, startPoint y: 551, endPoint x: 757, endPoint y: 526, distance: 29.9
click at [757, 526] on div at bounding box center [647, 410] width 1208 height 536
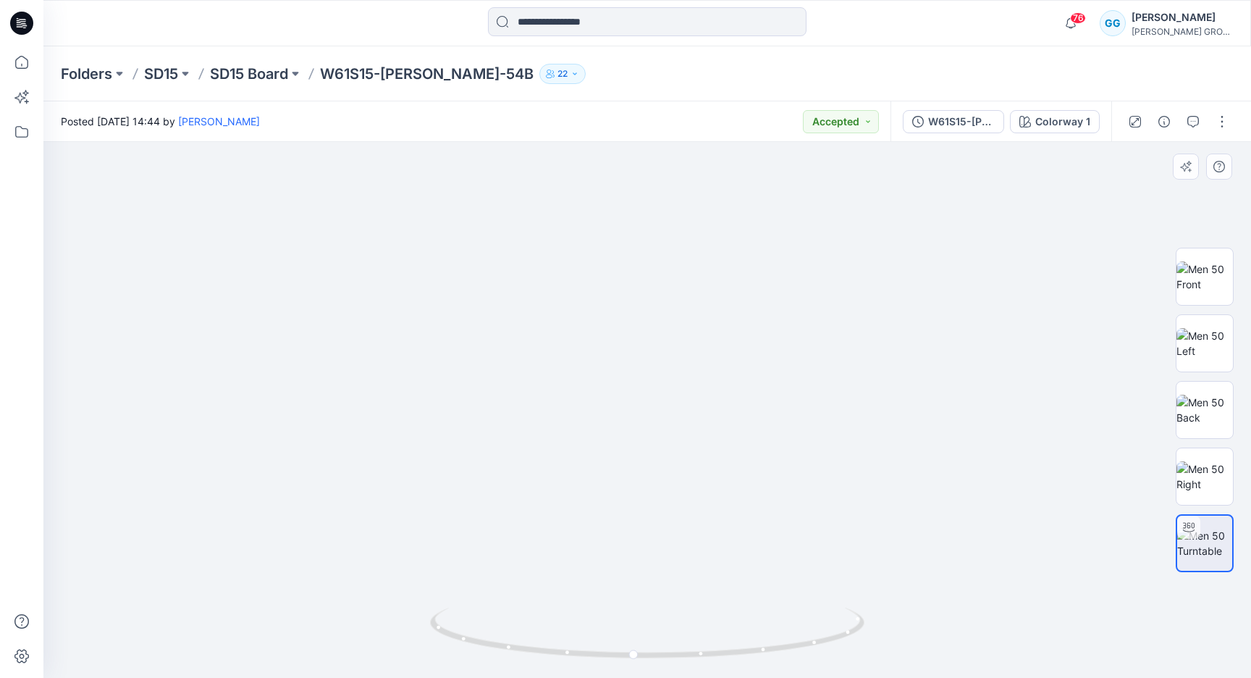
drag, startPoint x: 794, startPoint y: 245, endPoint x: 1043, endPoint y: 317, distance: 260.1
click at [1046, 317] on img at bounding box center [823, 98] width 2966 height 1159
drag, startPoint x: 523, startPoint y: 316, endPoint x: 650, endPoint y: 486, distance: 211.6
click at [650, 486] on img at bounding box center [951, 183] width 2966 height 989
drag, startPoint x: 803, startPoint y: 647, endPoint x: 799, endPoint y: 637, distance: 10.8
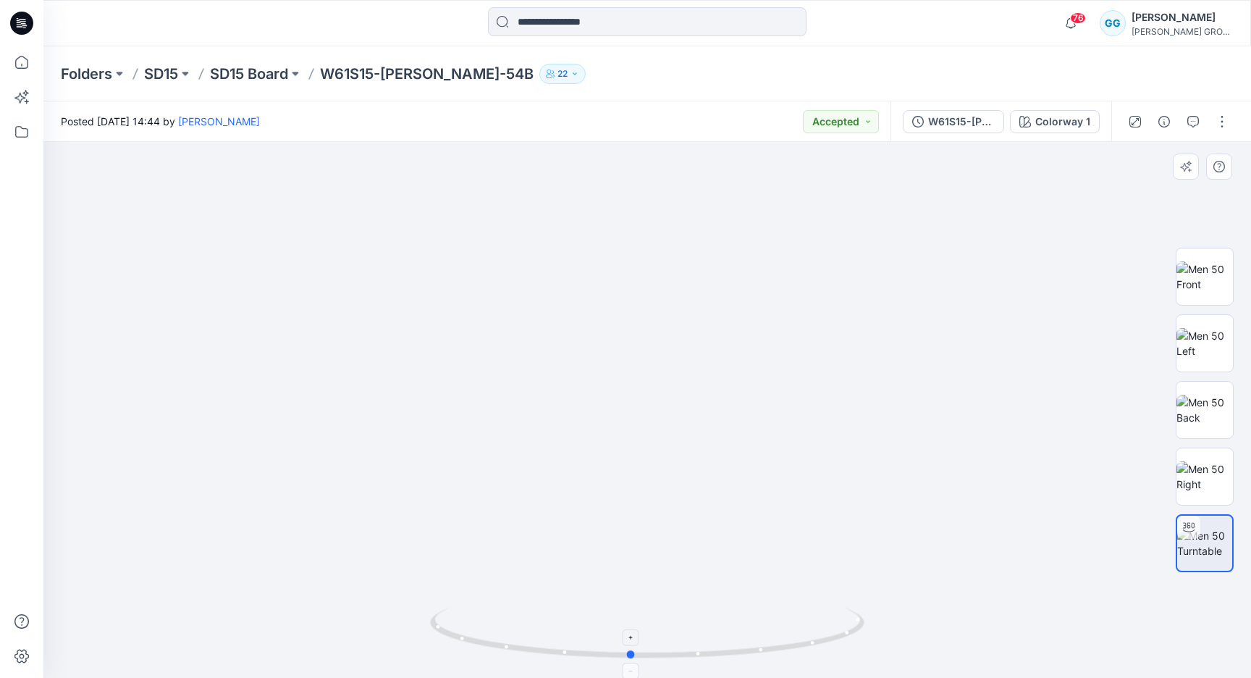
click at [799, 637] on icon at bounding box center [649, 635] width 438 height 54
drag, startPoint x: 728, startPoint y: 441, endPoint x: 721, endPoint y: 387, distance: 54.0
click at [24, 73] on icon at bounding box center [22, 62] width 32 height 32
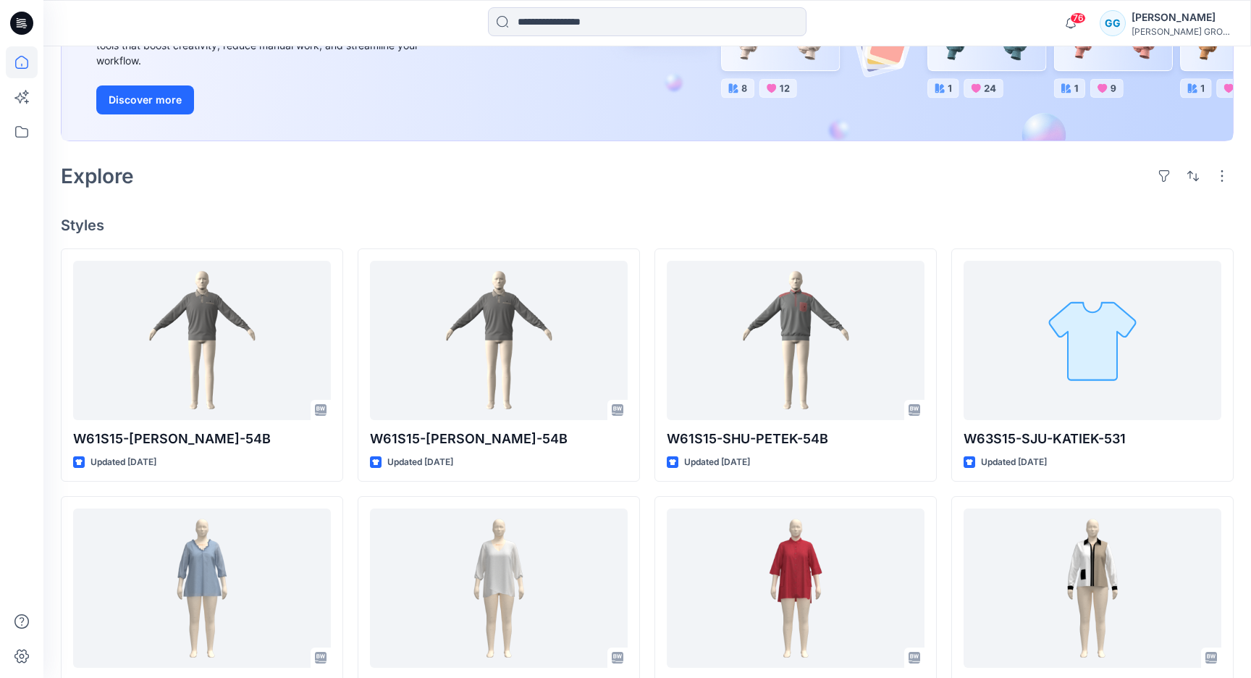
scroll to position [258, 0]
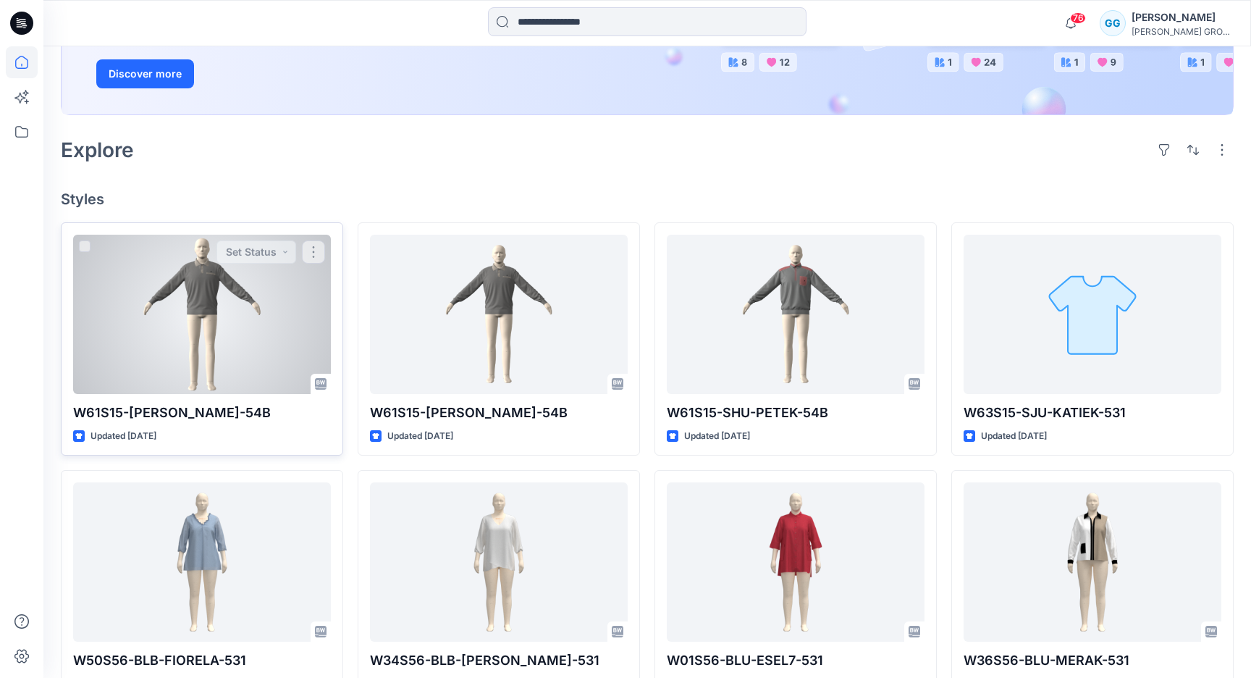
click at [336, 385] on div "W61S15-[PERSON_NAME]-54B Updated [DATE] Set Status" at bounding box center [202, 339] width 282 height 234
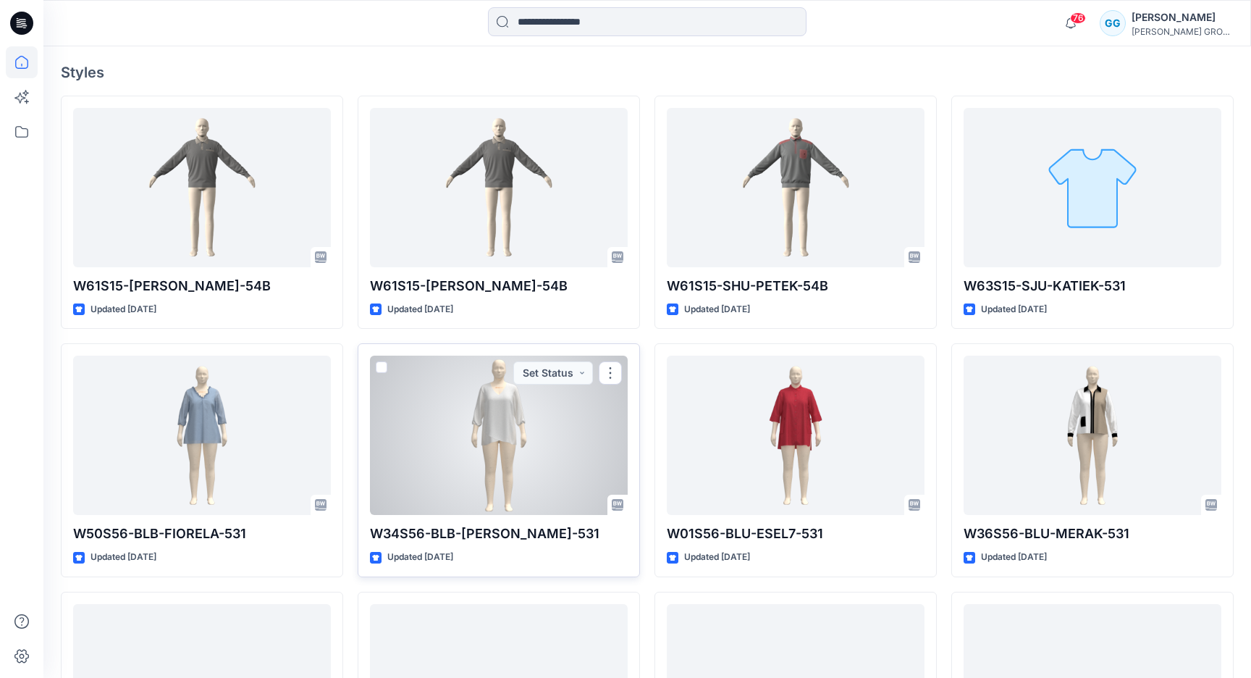
scroll to position [373, 0]
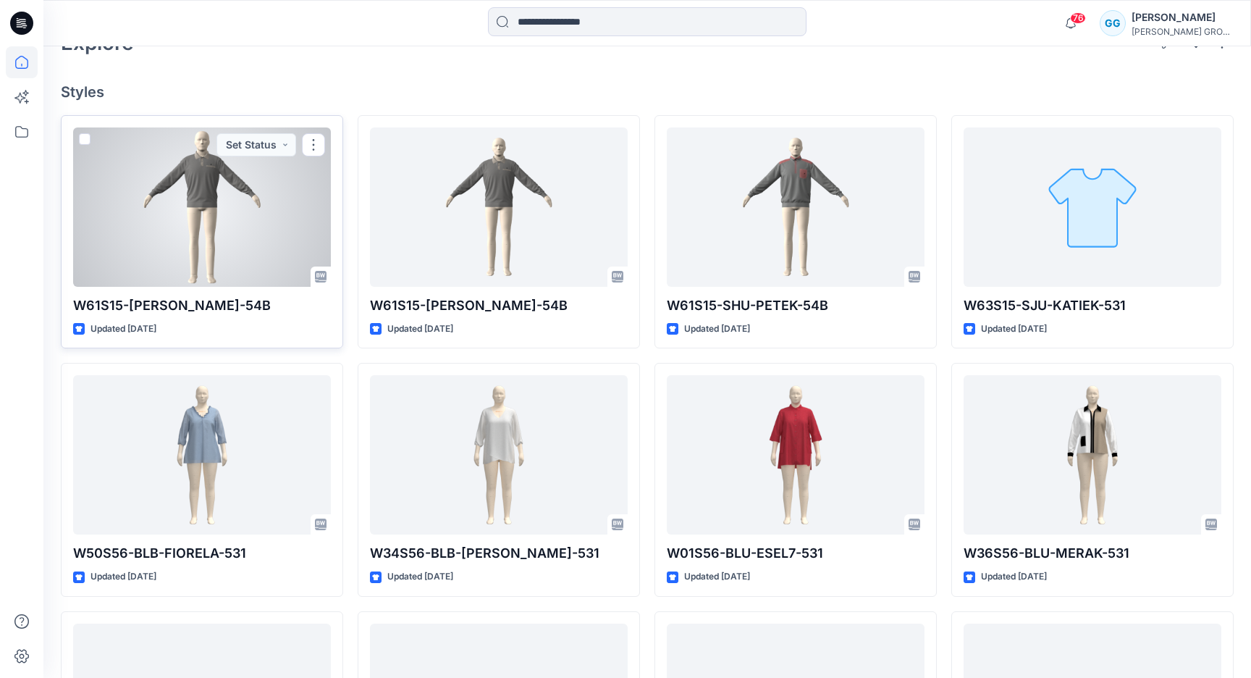
scroll to position [365, 0]
click at [224, 249] on div at bounding box center [202, 206] width 258 height 159
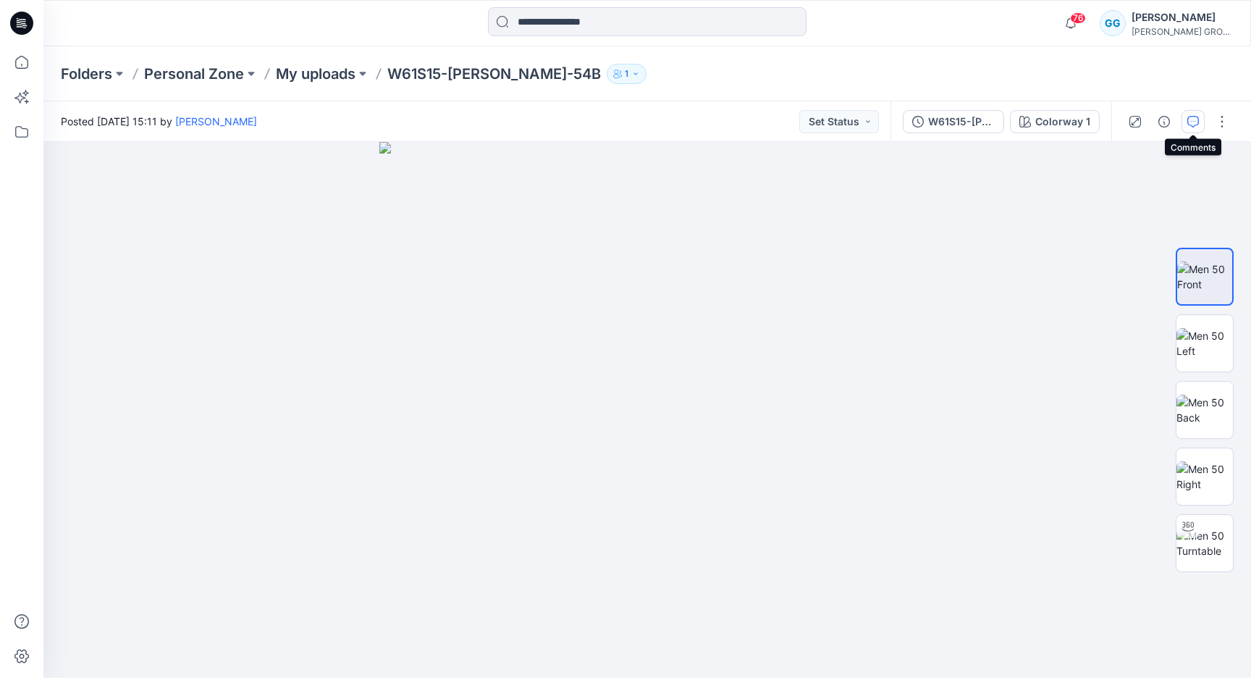
click at [1198, 125] on icon "button" at bounding box center [1194, 122] width 12 height 12
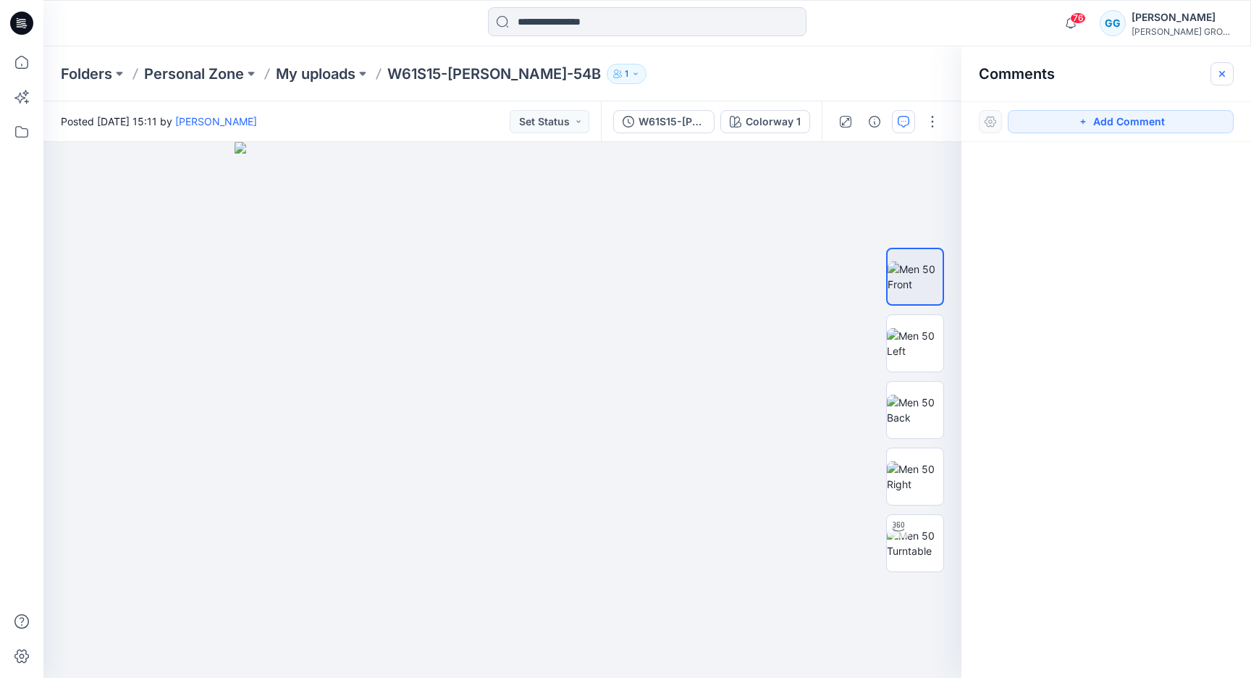
click at [1228, 74] on button "button" at bounding box center [1222, 73] width 23 height 23
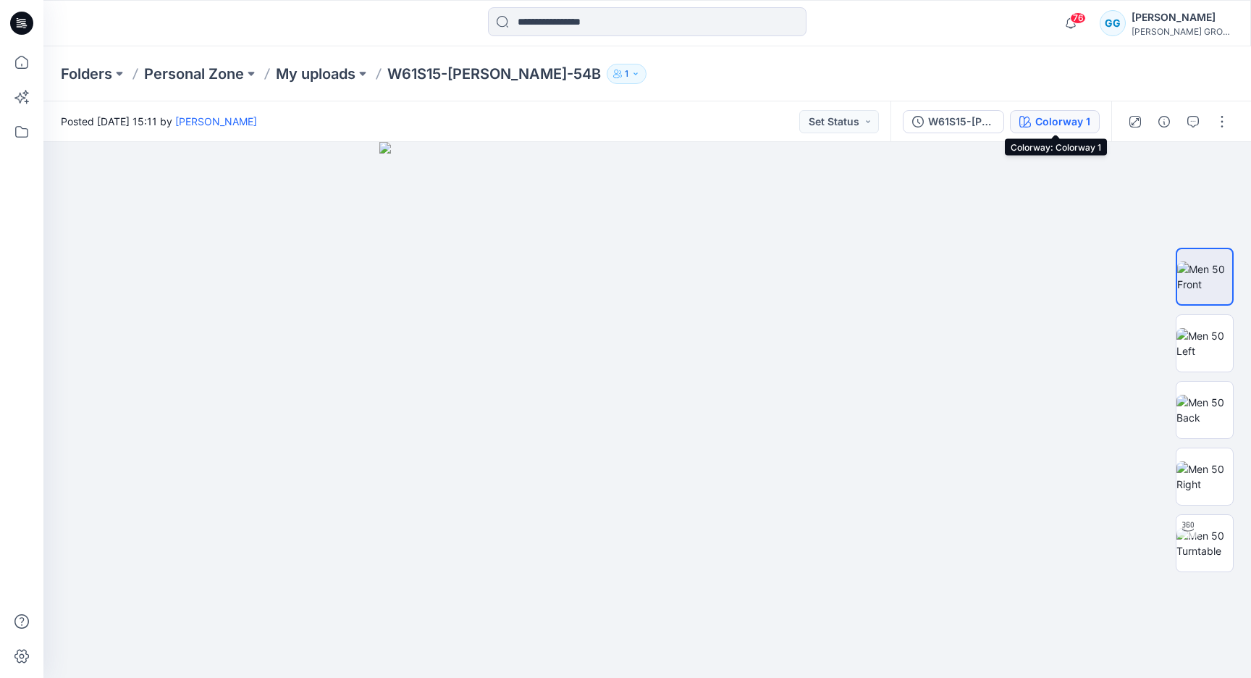
click at [1081, 119] on div "Colorway 1" at bounding box center [1063, 122] width 55 height 16
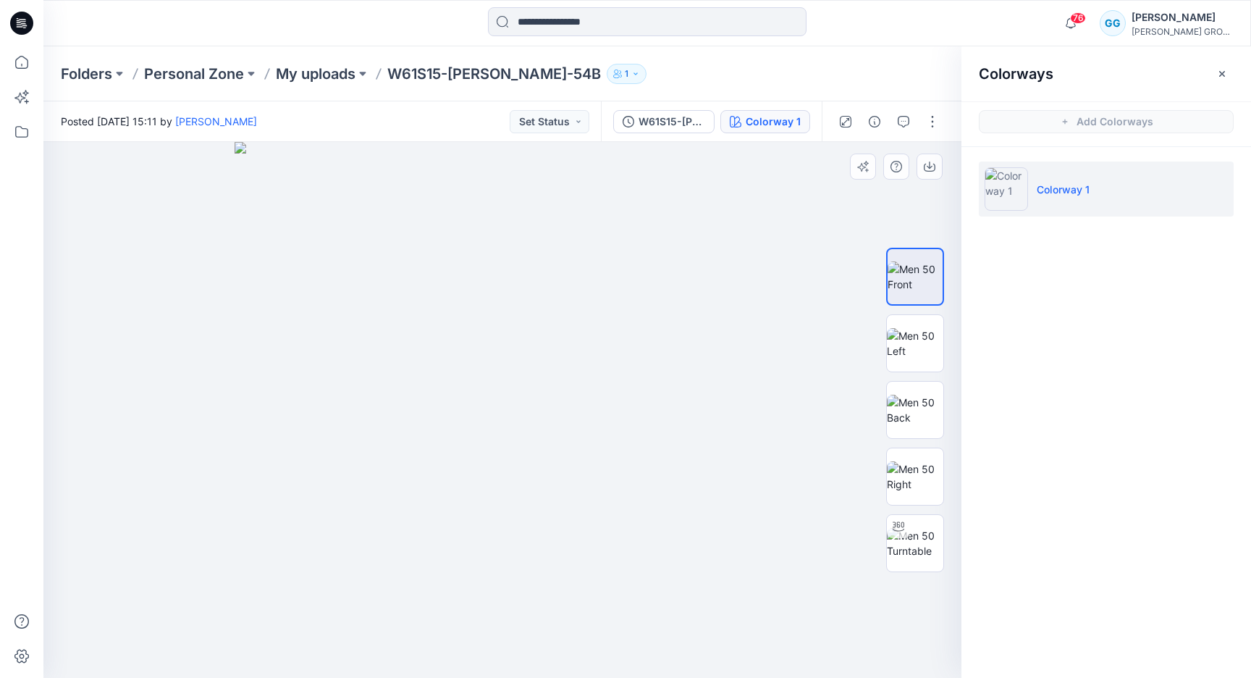
click at [894, 187] on div at bounding box center [502, 410] width 918 height 536
click at [1232, 65] on button "button" at bounding box center [1222, 73] width 23 height 23
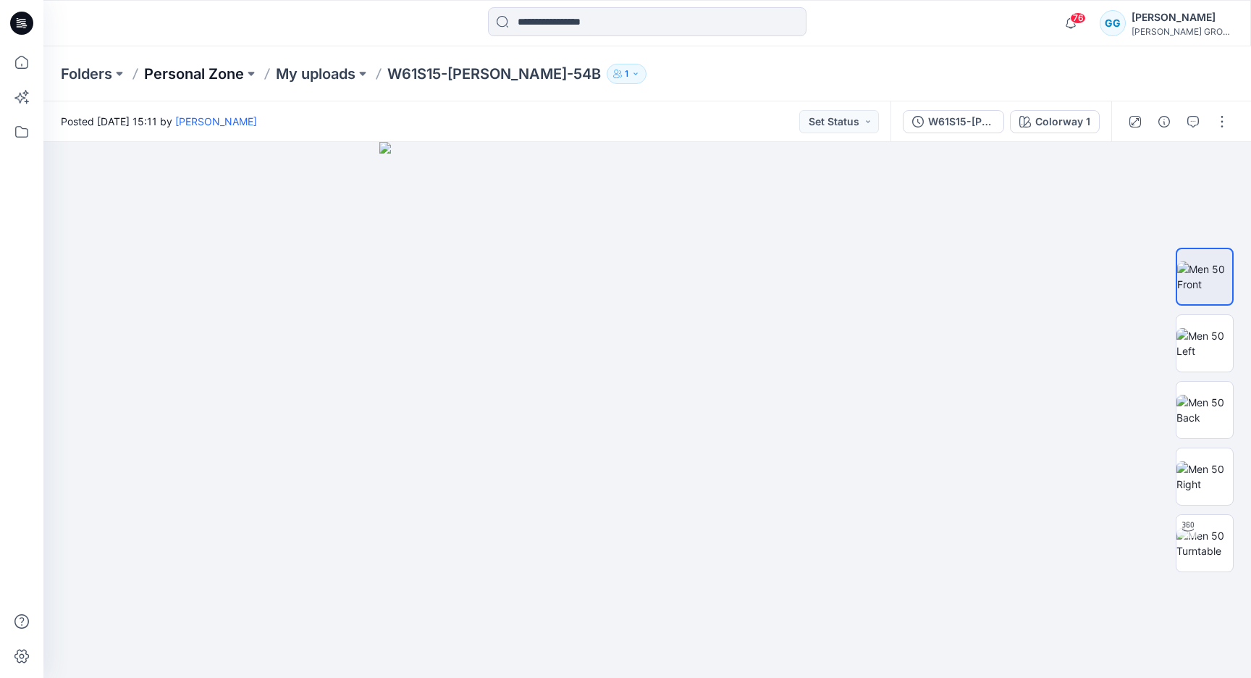
click at [170, 73] on p "Personal Zone" at bounding box center [194, 74] width 100 height 20
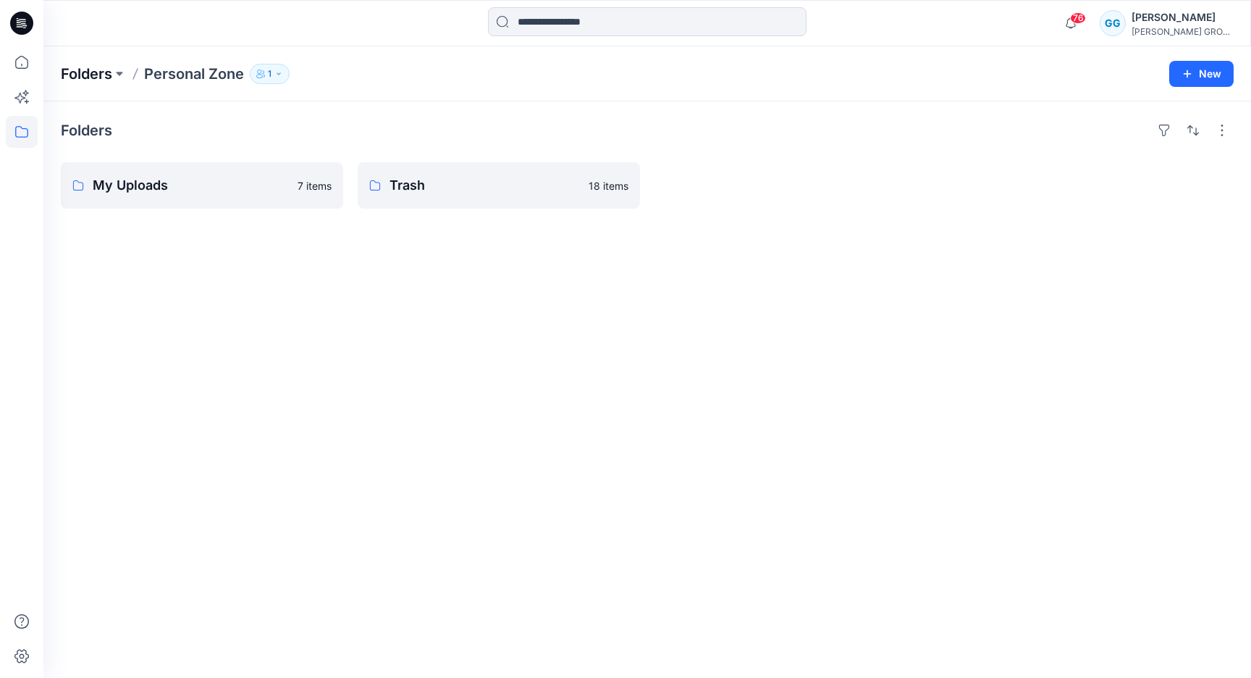
click at [96, 75] on p "Folders" at bounding box center [86, 74] width 51 height 20
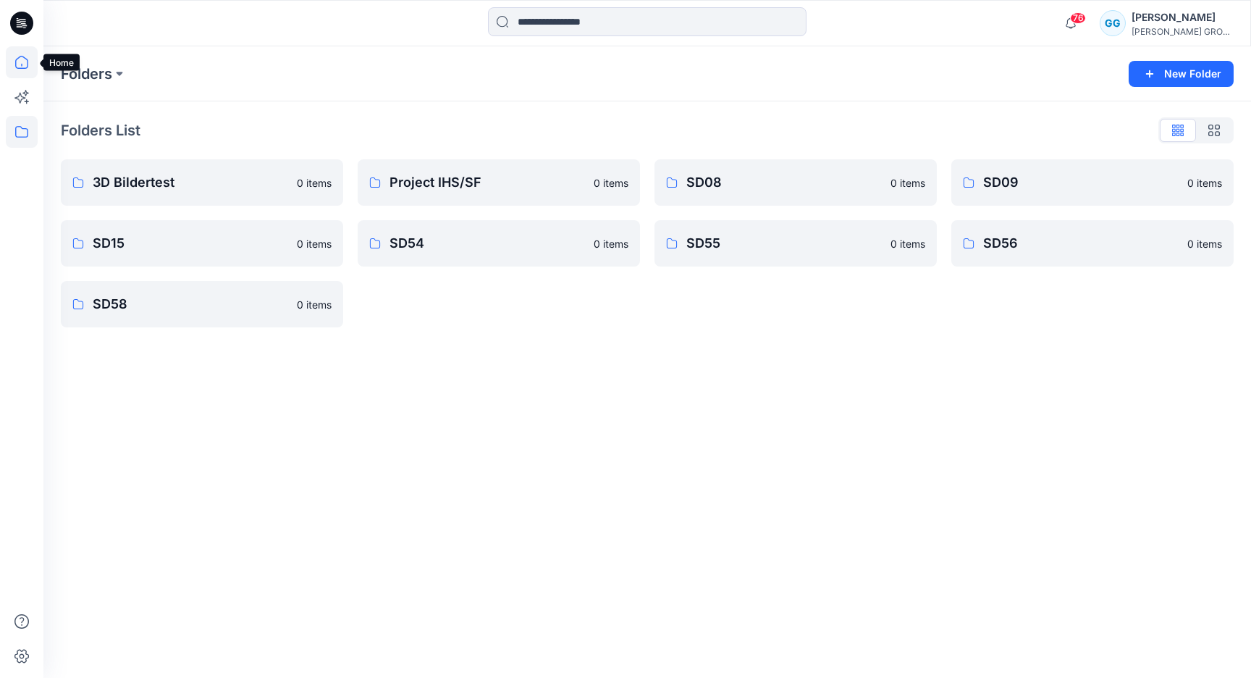
click at [29, 74] on icon at bounding box center [22, 62] width 32 height 32
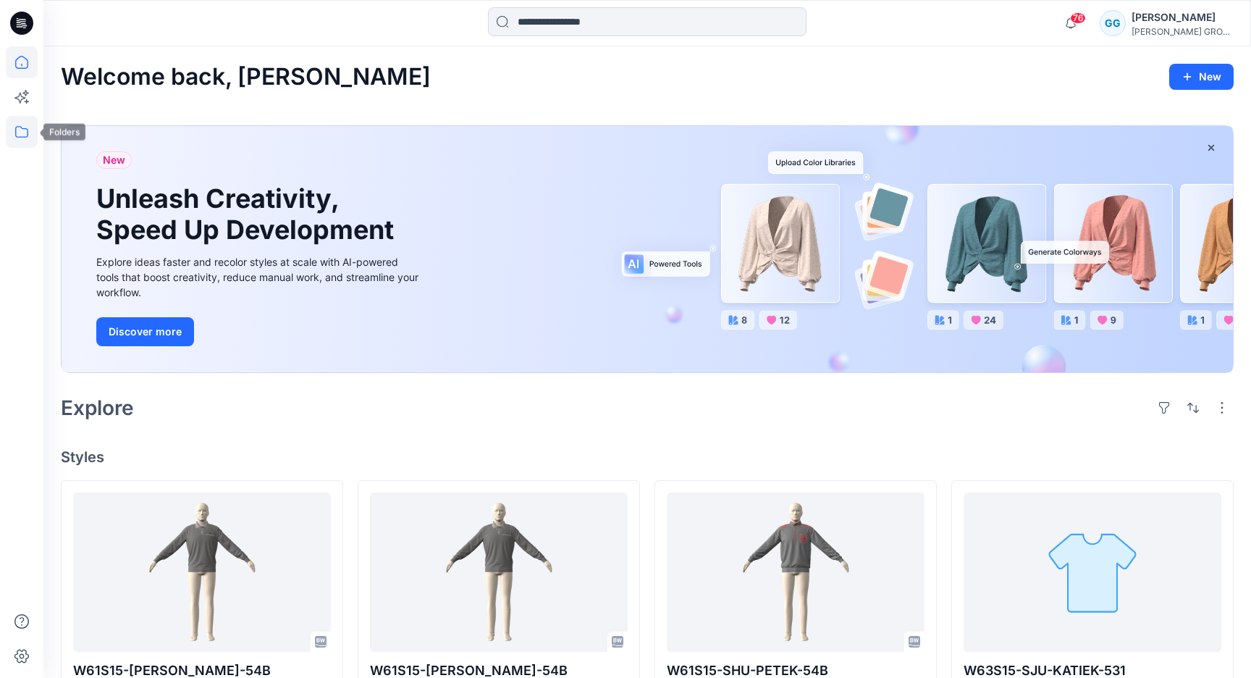
click at [25, 130] on icon at bounding box center [22, 132] width 32 height 32
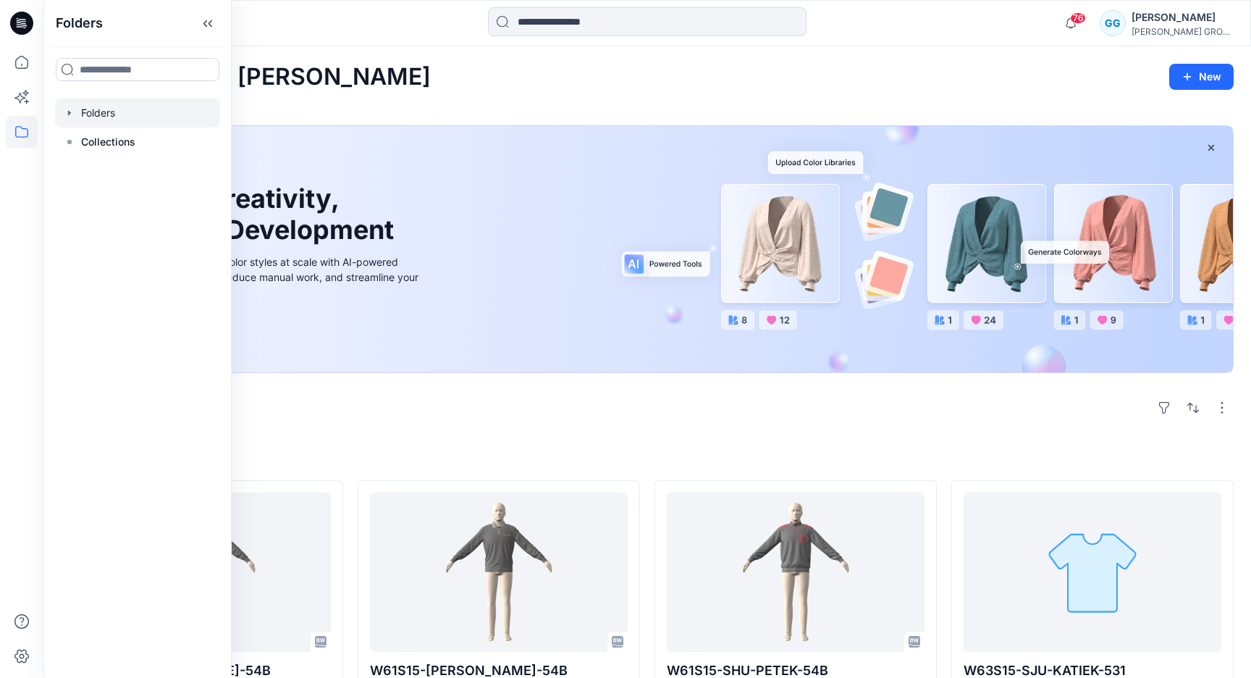
click at [118, 102] on div at bounding box center [137, 112] width 165 height 29
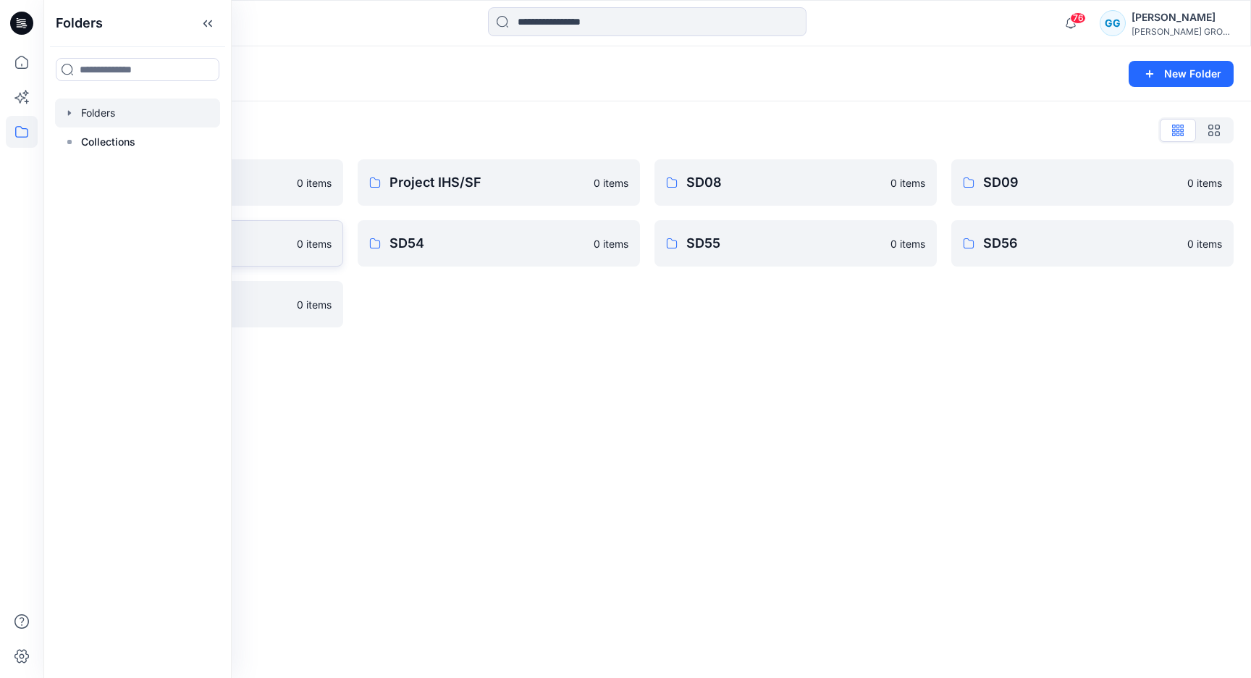
click at [267, 244] on p "SD15" at bounding box center [191, 243] width 196 height 20
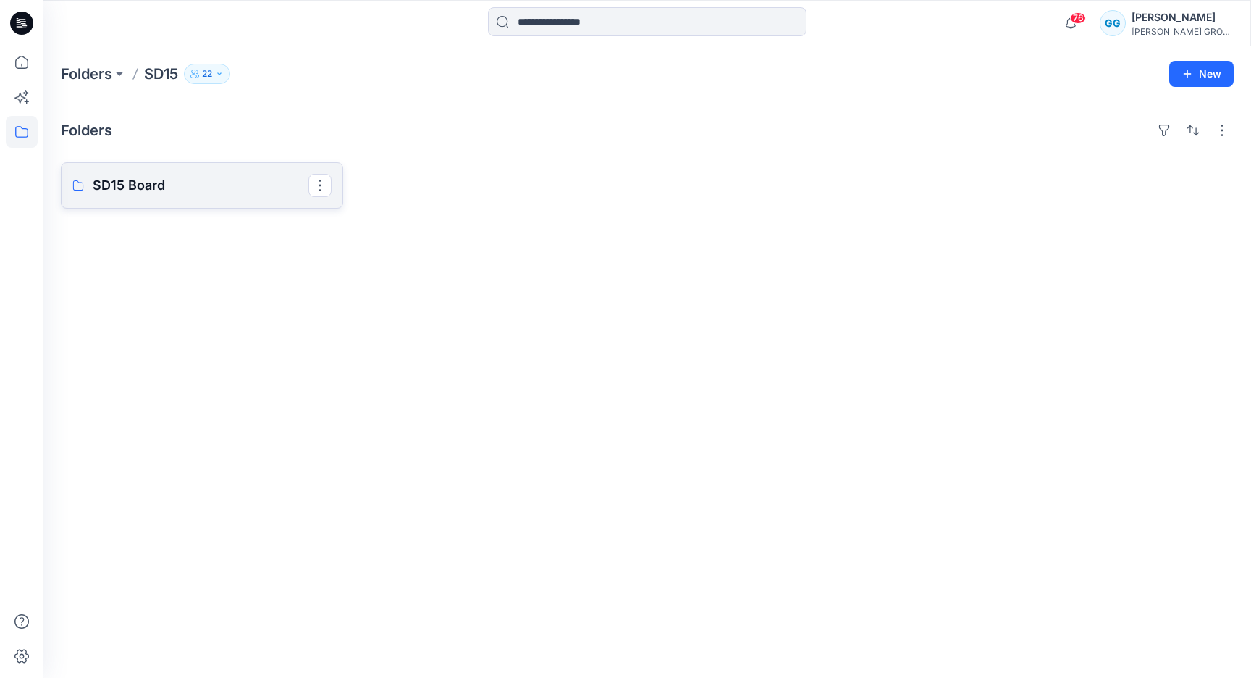
click at [253, 188] on p "SD15 Board" at bounding box center [201, 185] width 216 height 20
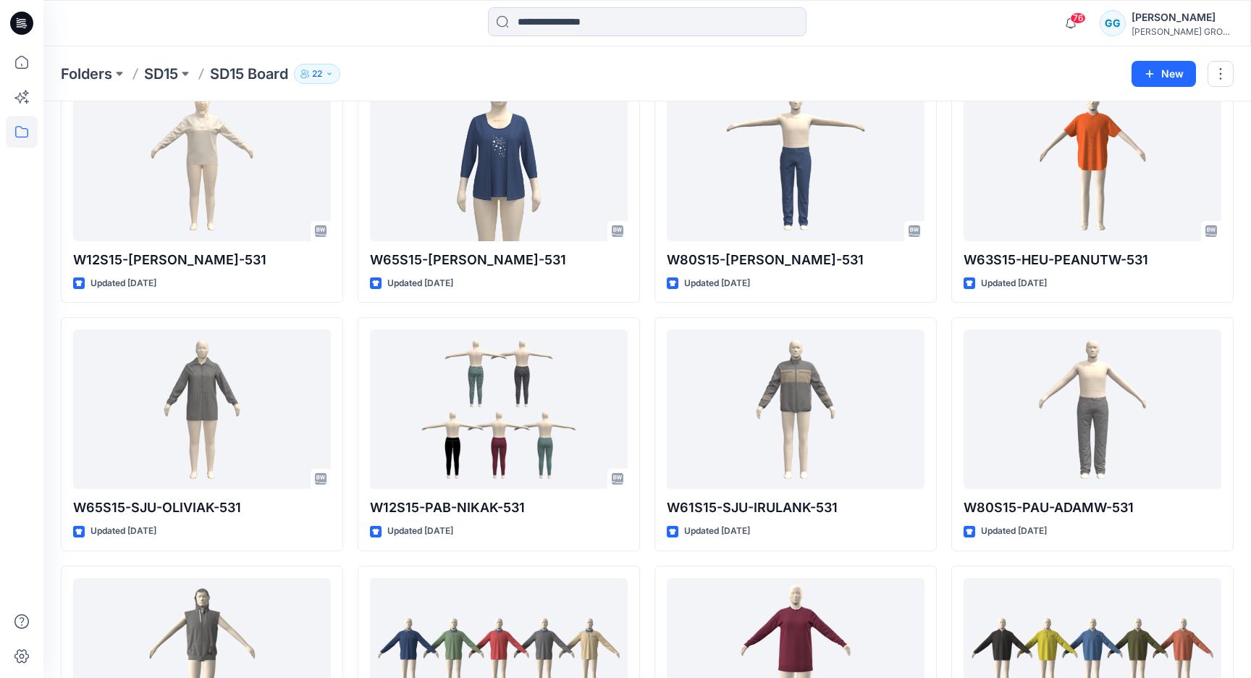
scroll to position [344, 0]
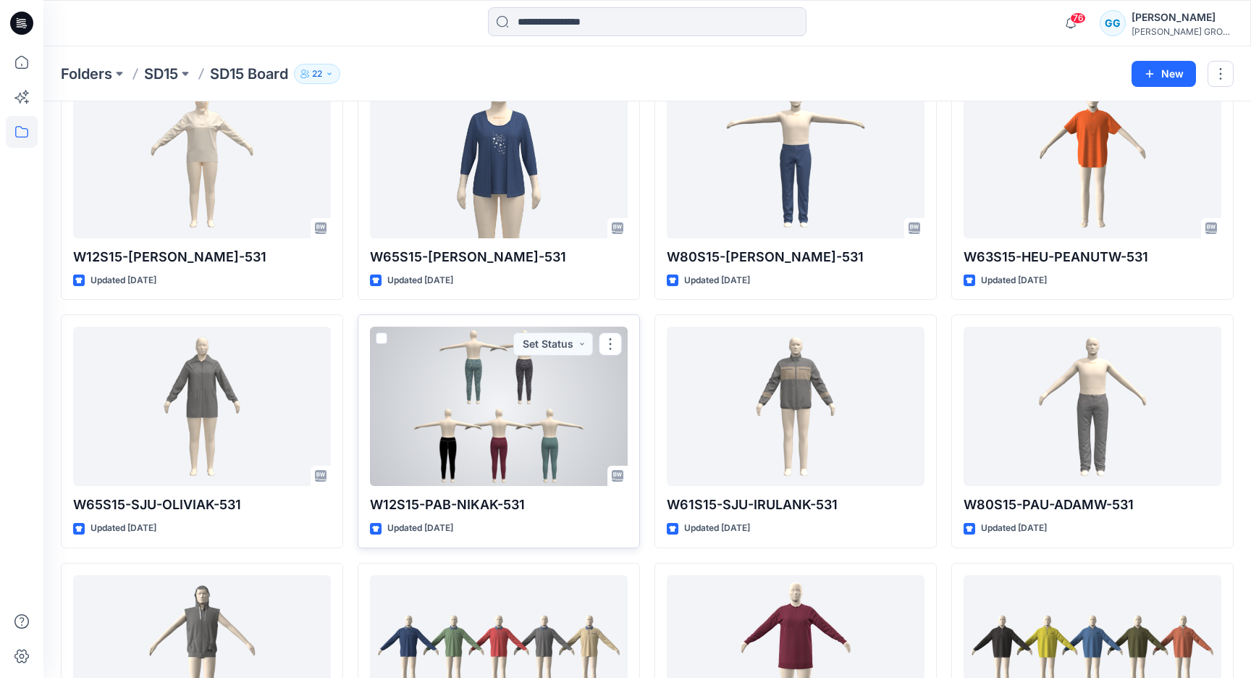
click at [487, 391] on div at bounding box center [499, 406] width 258 height 159
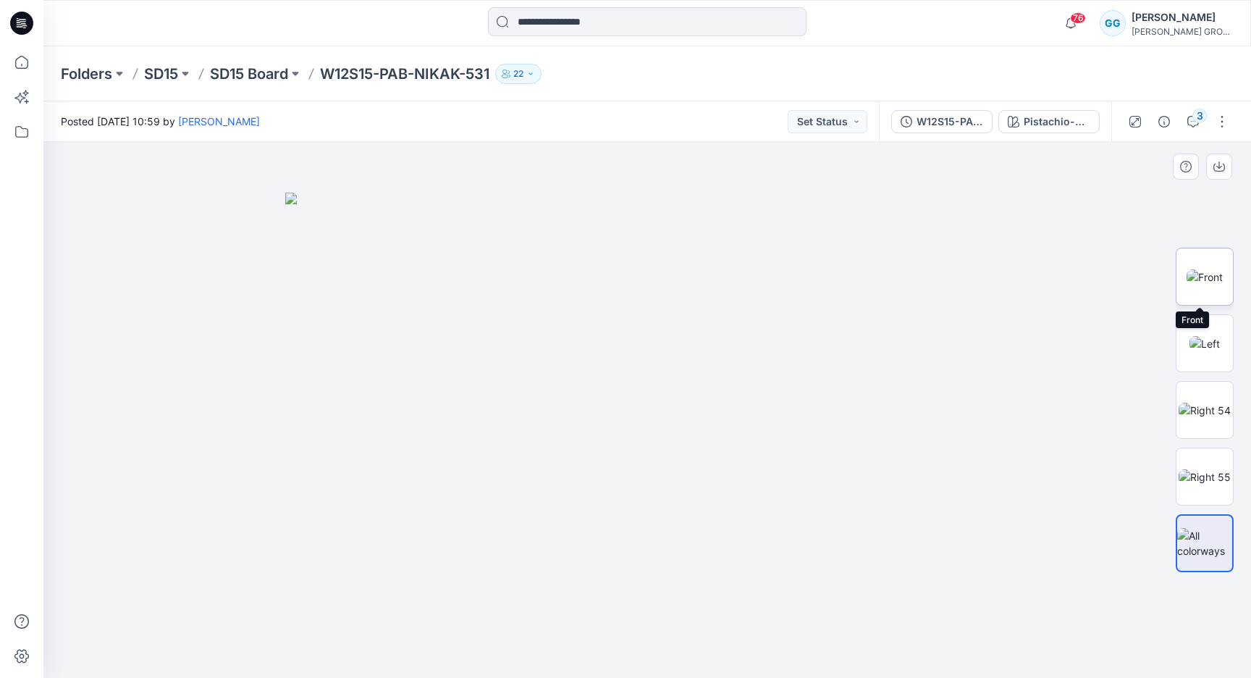
click at [1199, 284] on img at bounding box center [1205, 276] width 36 height 15
click at [1207, 374] on div at bounding box center [1205, 410] width 58 height 362
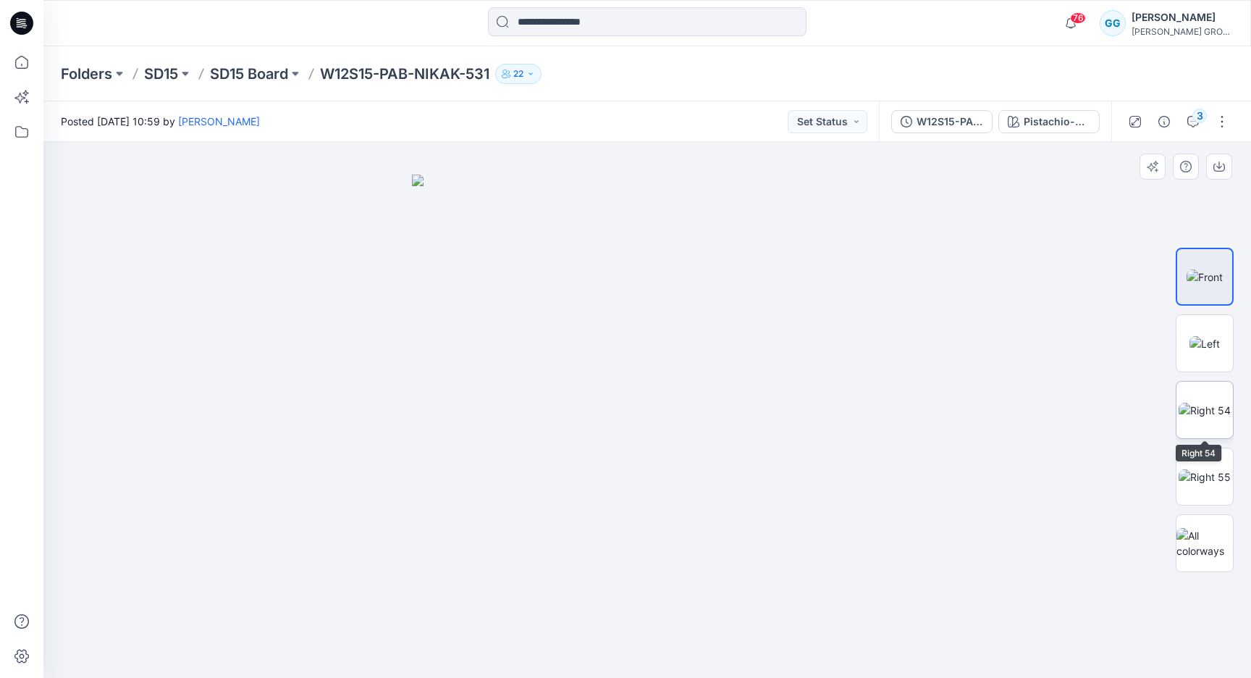
click at [1207, 403] on img at bounding box center [1205, 410] width 52 height 15
click at [1202, 351] on img at bounding box center [1205, 343] width 30 height 15
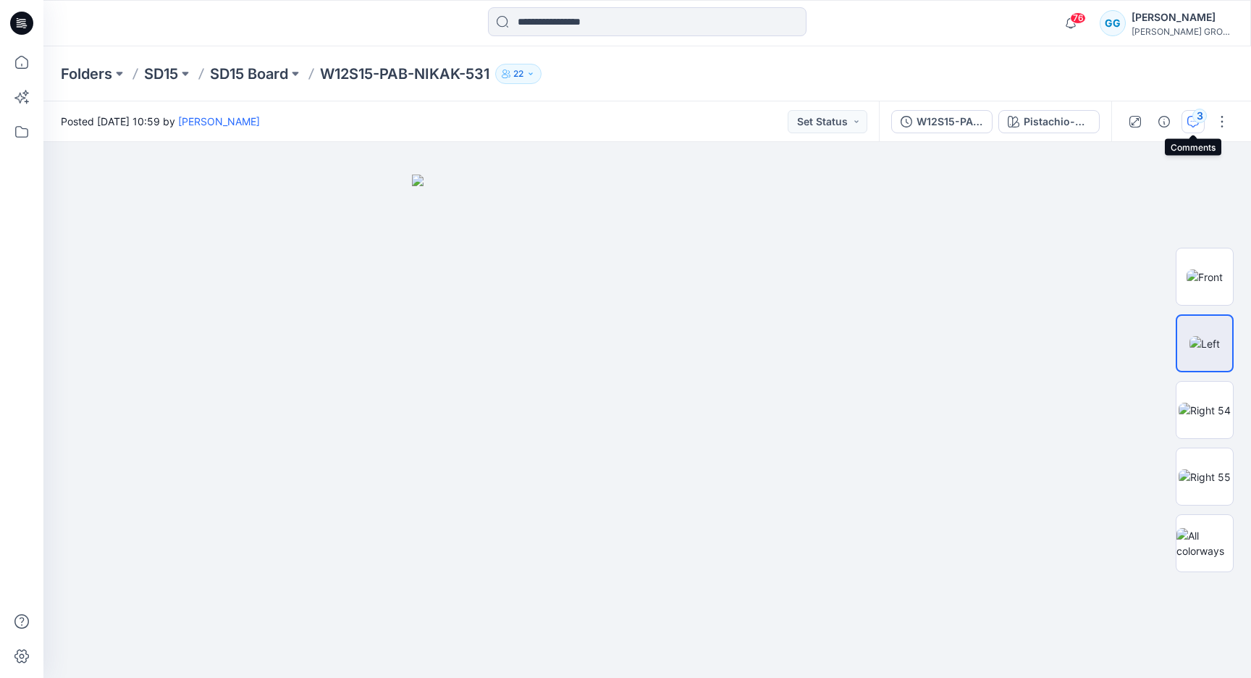
click at [1194, 119] on div "3" at bounding box center [1200, 116] width 14 height 14
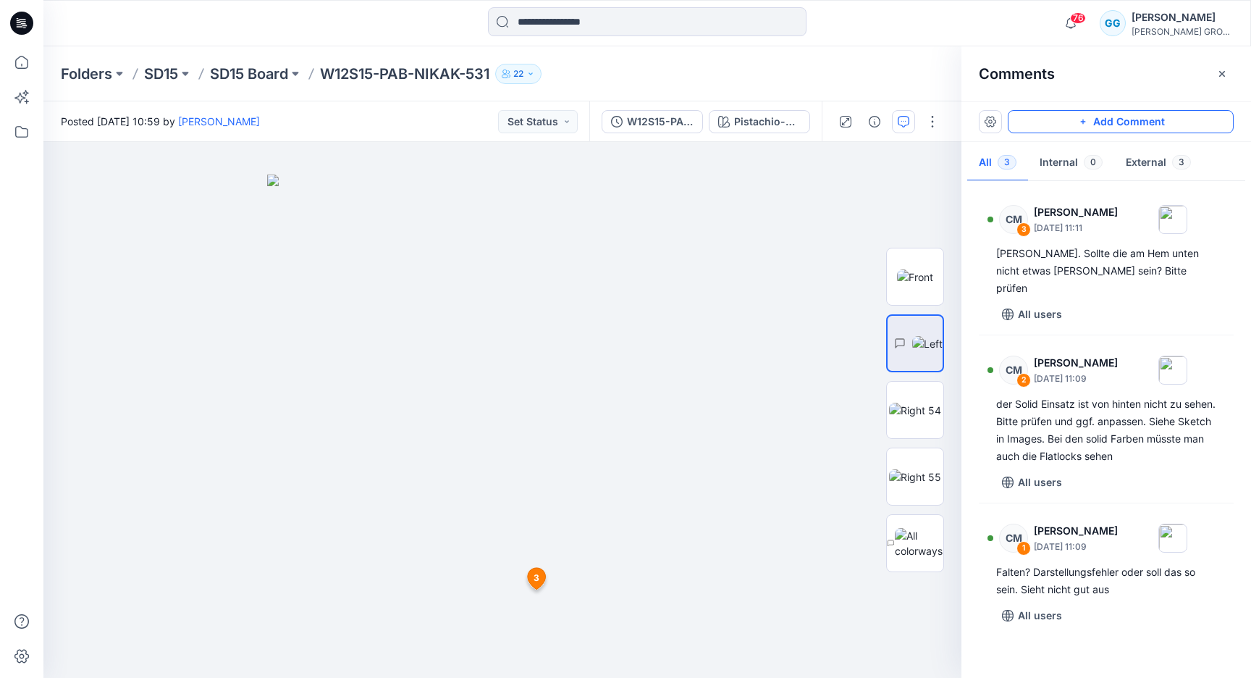
click at [1152, 129] on button "Add Comment" at bounding box center [1121, 121] width 226 height 23
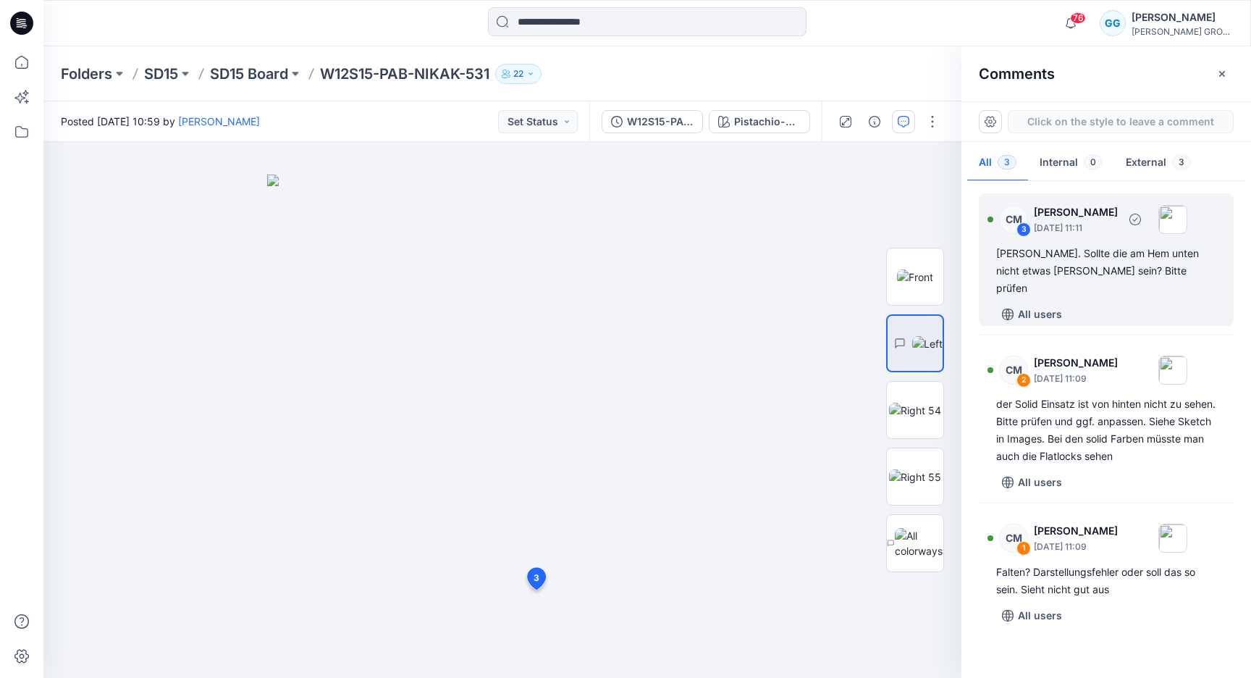
click at [1032, 240] on div "CM 3 [PERSON_NAME] [DATE] 11:11 [PERSON_NAME]. Sollte die am Hem unten nicht et…" at bounding box center [1106, 259] width 255 height 133
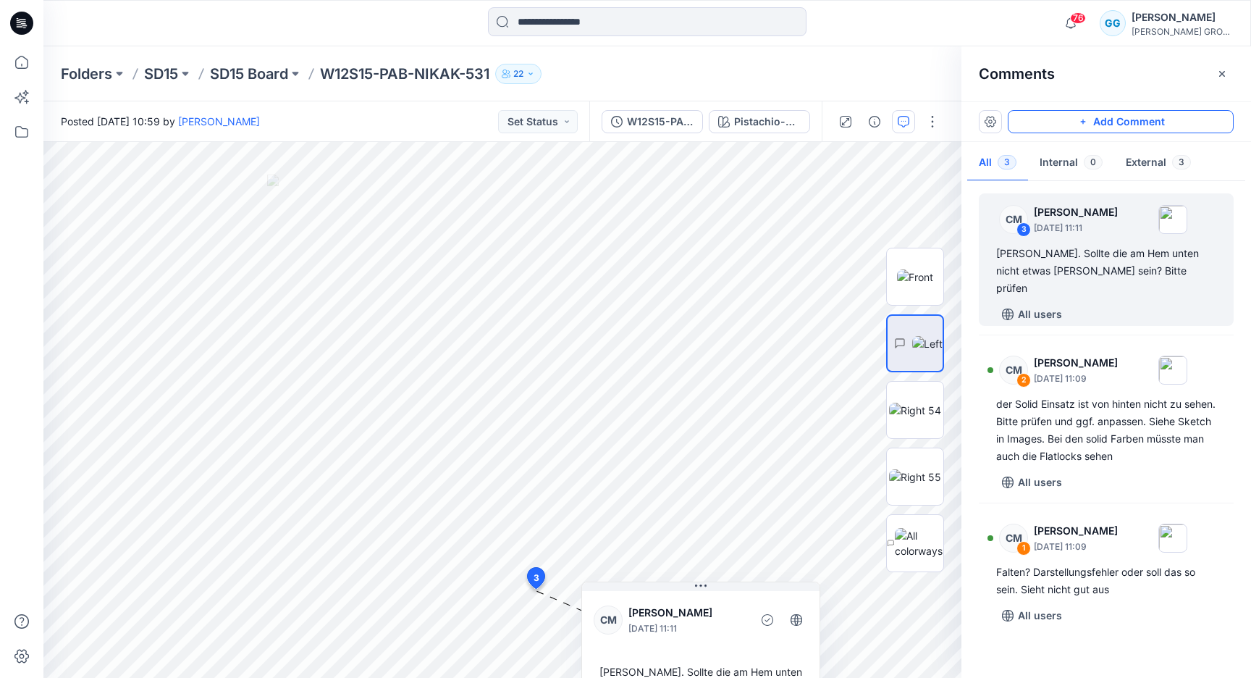
click at [1135, 132] on button "Add Comment" at bounding box center [1121, 121] width 226 height 23
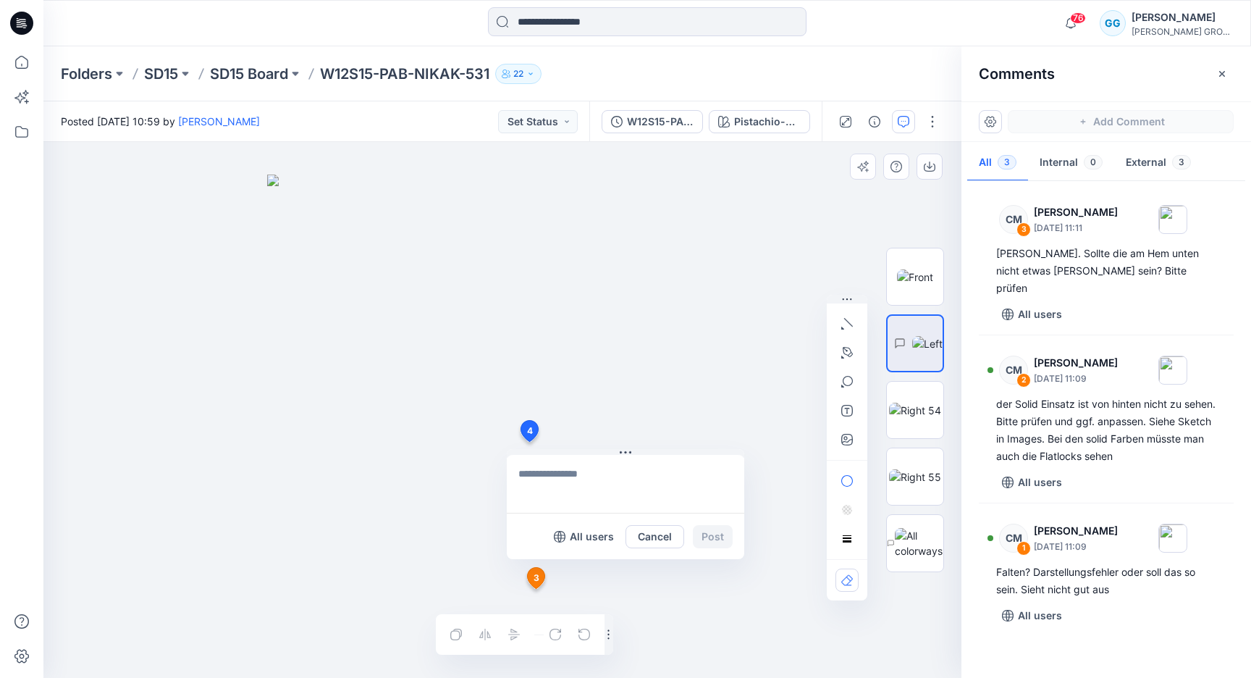
click at [529, 442] on div "4 All users Cancel Post 3 CM [PERSON_NAME] [DATE] 11:11 [PERSON_NAME]. Sollte d…" at bounding box center [502, 410] width 918 height 536
click at [602, 485] on textarea at bounding box center [626, 484] width 238 height 58
click at [844, 323] on icon "button" at bounding box center [847, 324] width 12 height 12
click at [839, 328] on button "button" at bounding box center [847, 323] width 23 height 23
click at [775, 320] on button "button" at bounding box center [768, 319] width 23 height 23
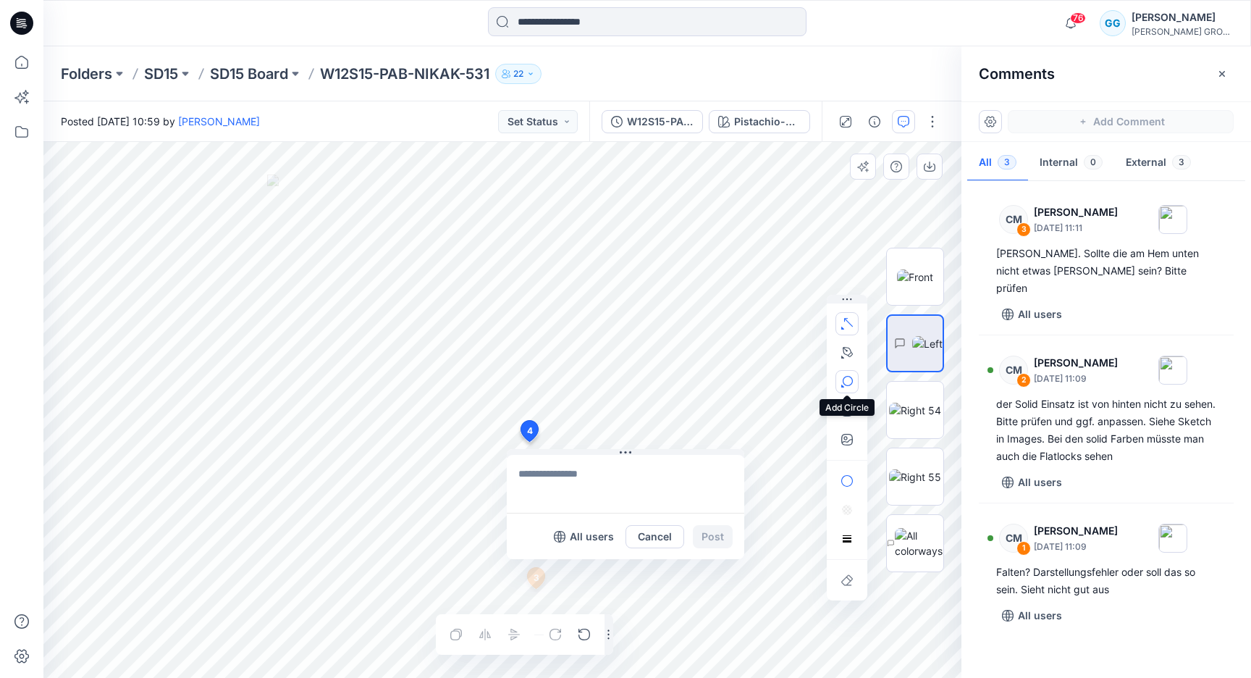
click at [846, 383] on icon "button" at bounding box center [847, 382] width 12 height 12
drag, startPoint x: 854, startPoint y: 300, endPoint x: 855, endPoint y: 251, distance: 49.3
click at [658, 534] on button "Cancel" at bounding box center [655, 536] width 59 height 23
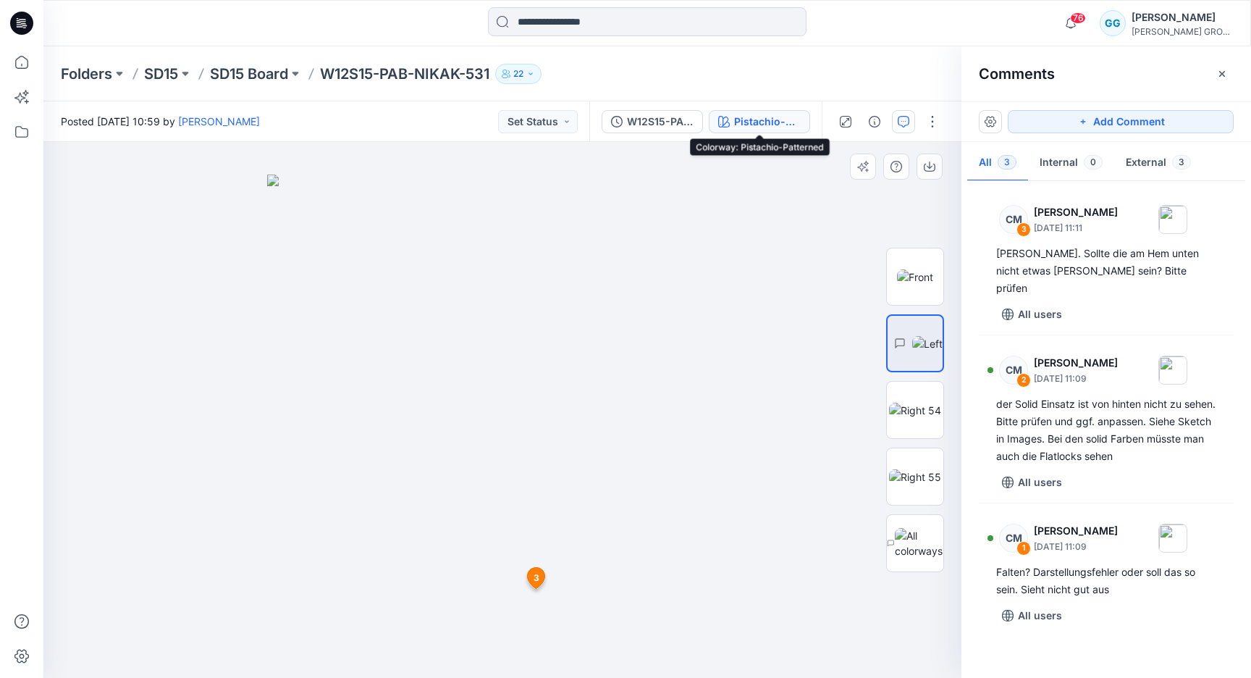
click at [787, 125] on div "Pistachio-Patterned" at bounding box center [767, 122] width 67 height 16
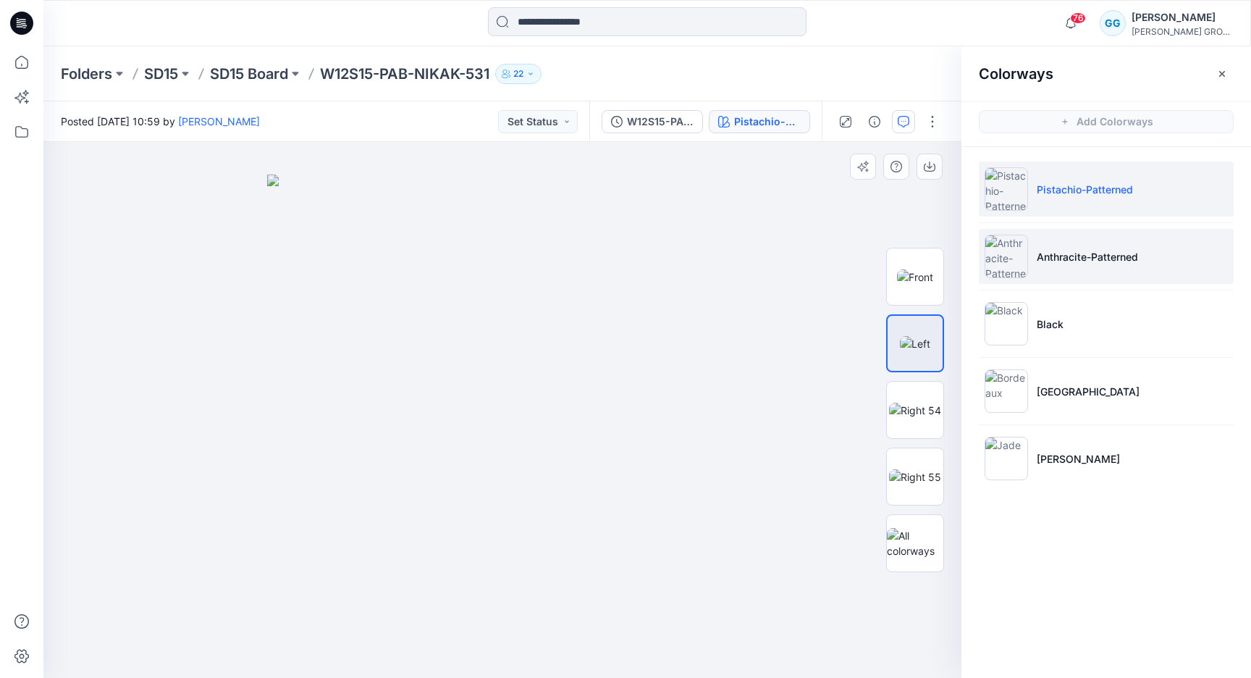
click at [1108, 253] on p "Anthracite-Patterned" at bounding box center [1087, 256] width 101 height 15
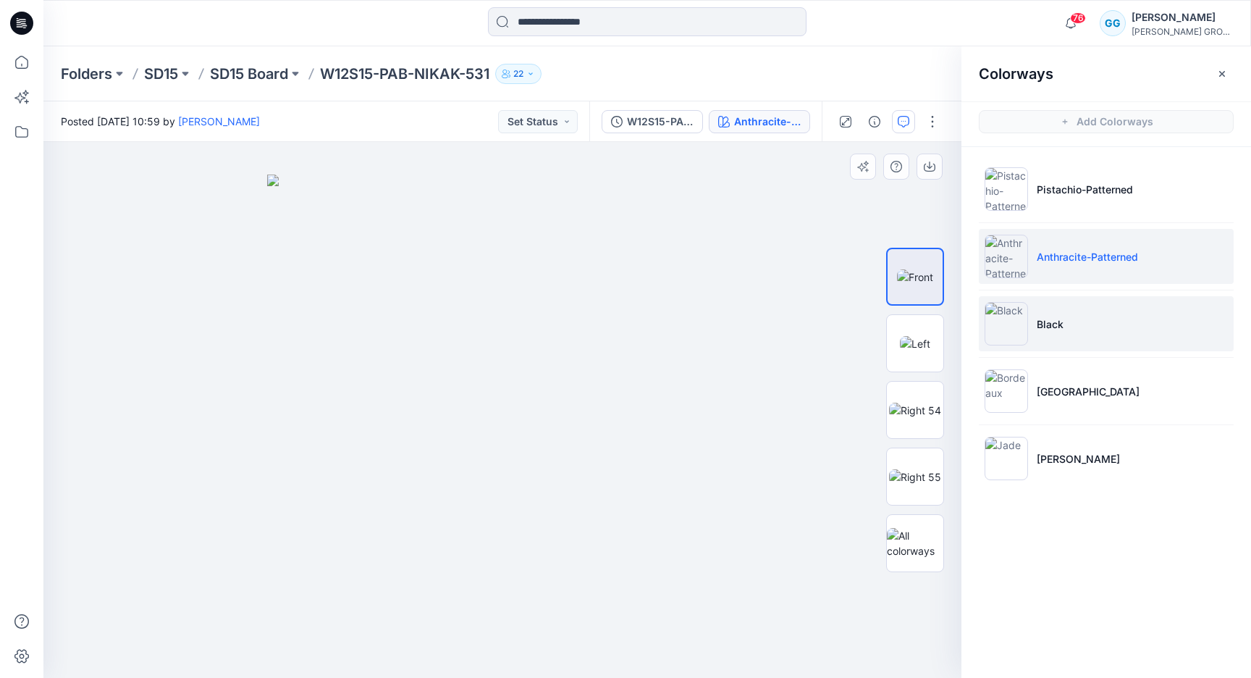
click at [1095, 311] on li "Black" at bounding box center [1106, 323] width 255 height 55
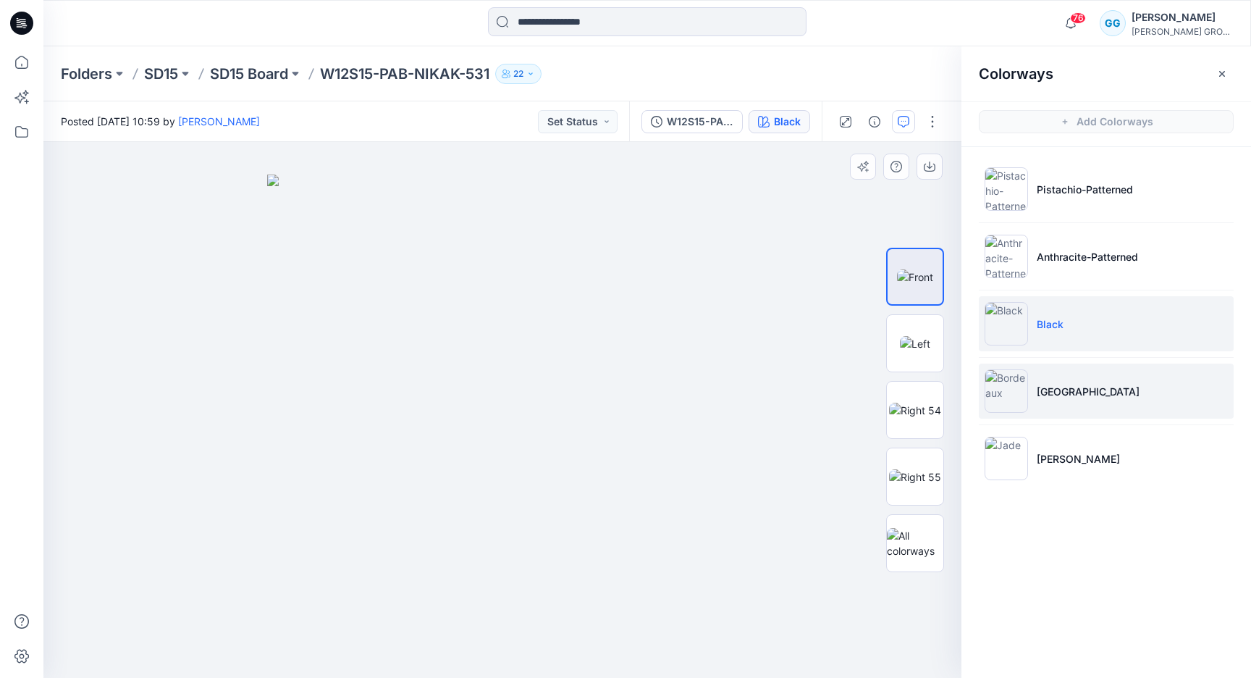
click at [1111, 369] on li "[GEOGRAPHIC_DATA]" at bounding box center [1106, 391] width 255 height 55
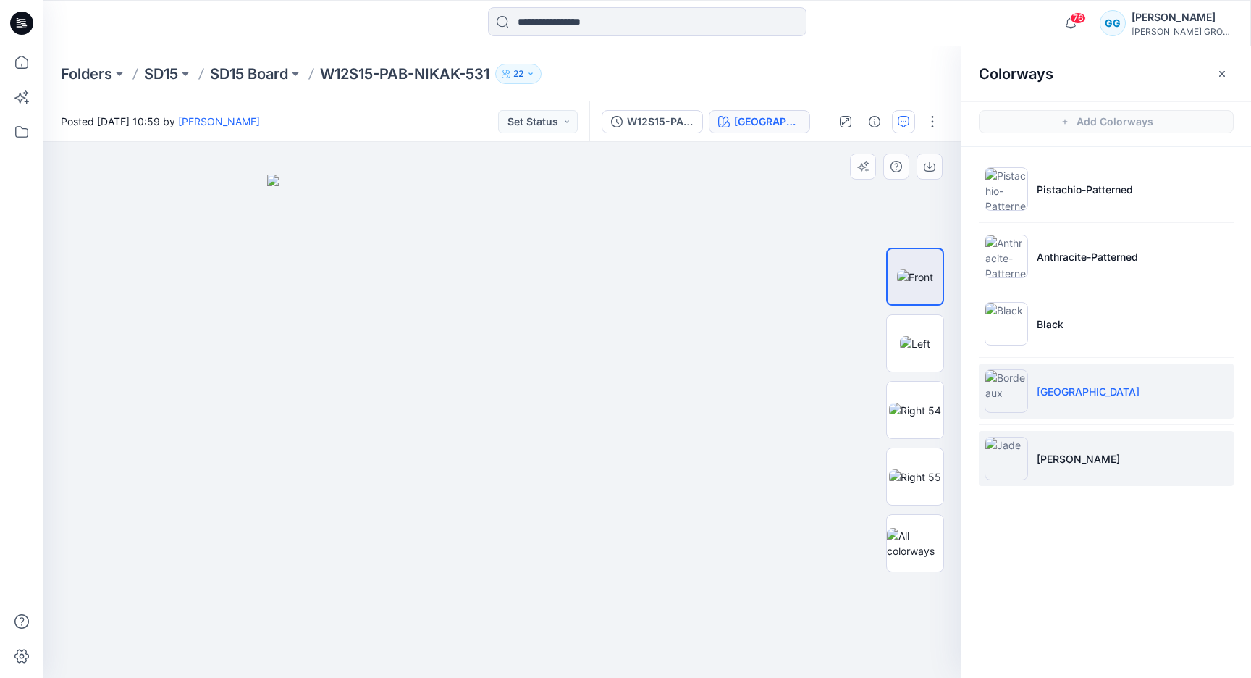
click at [1125, 440] on li "[PERSON_NAME]" at bounding box center [1106, 458] width 255 height 55
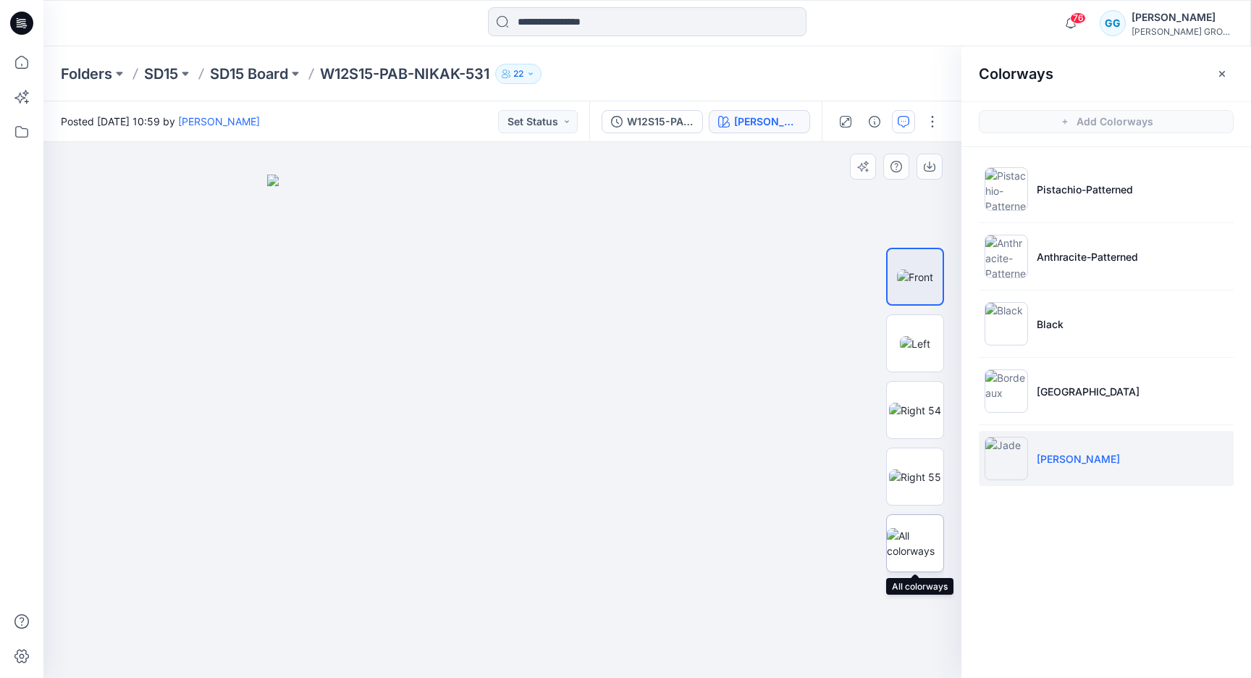
click at [912, 548] on img at bounding box center [915, 543] width 56 height 30
click at [1228, 70] on button "button" at bounding box center [1222, 73] width 23 height 23
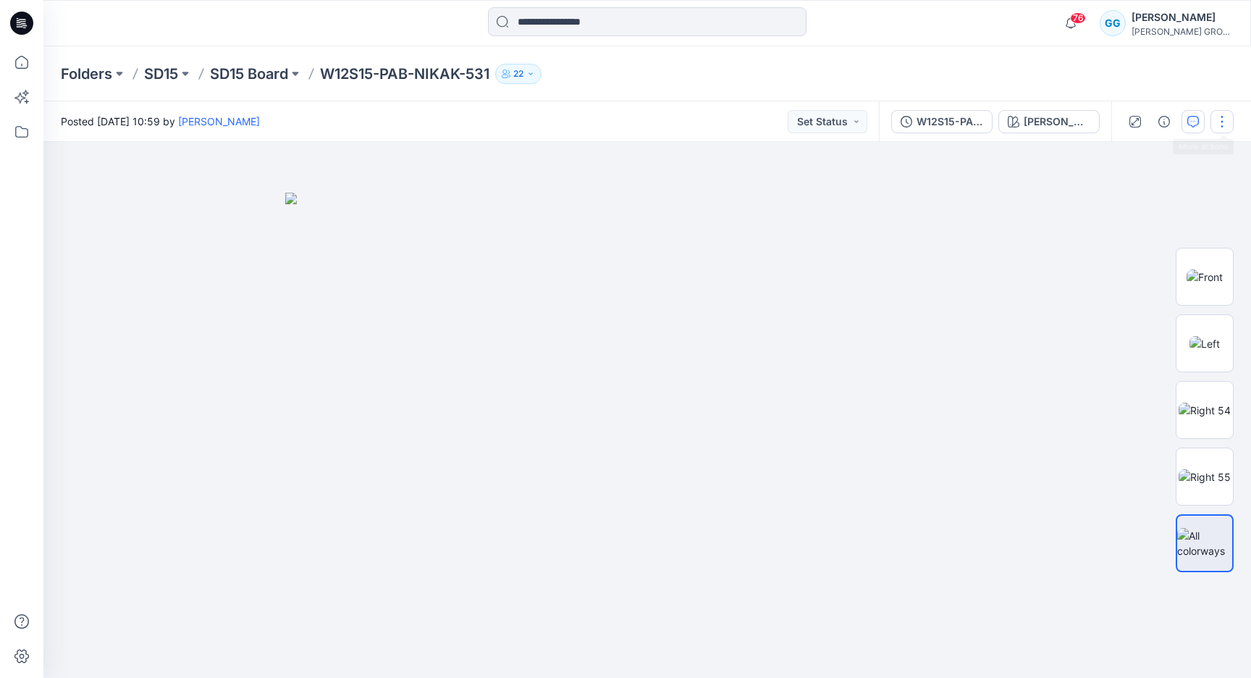
click at [1224, 117] on button "button" at bounding box center [1222, 121] width 23 height 23
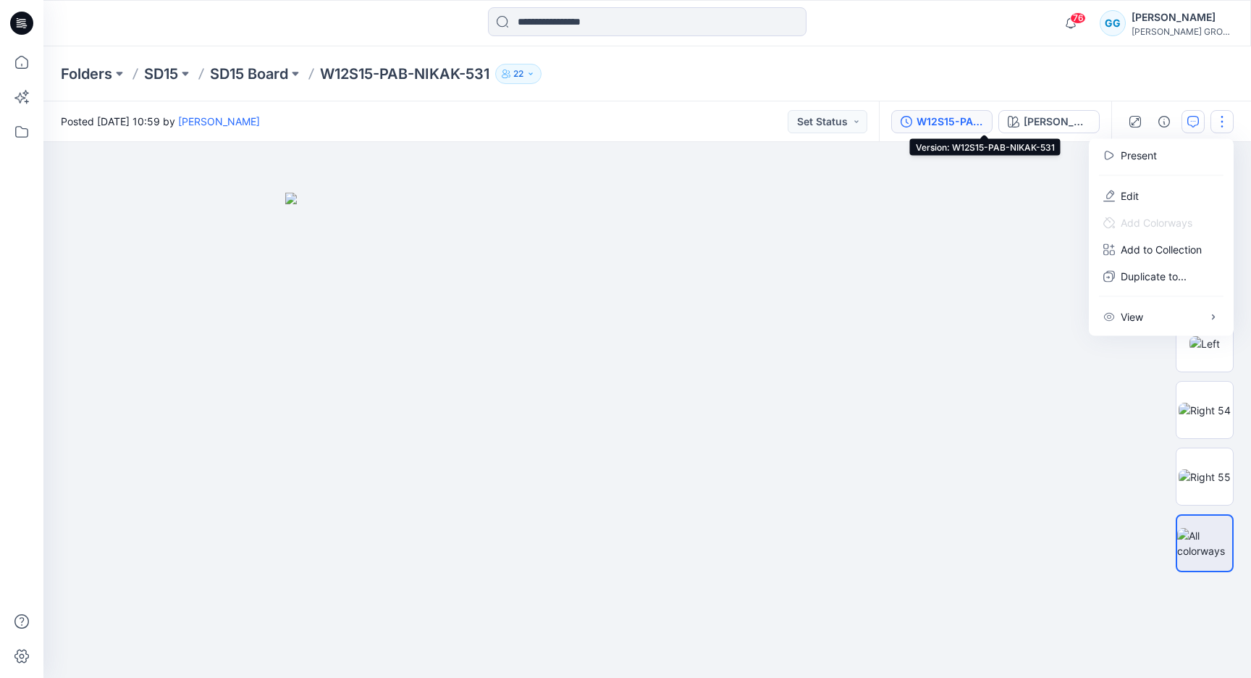
click at [983, 121] on div "W12S15-PAB-NIKAK-531" at bounding box center [950, 122] width 67 height 16
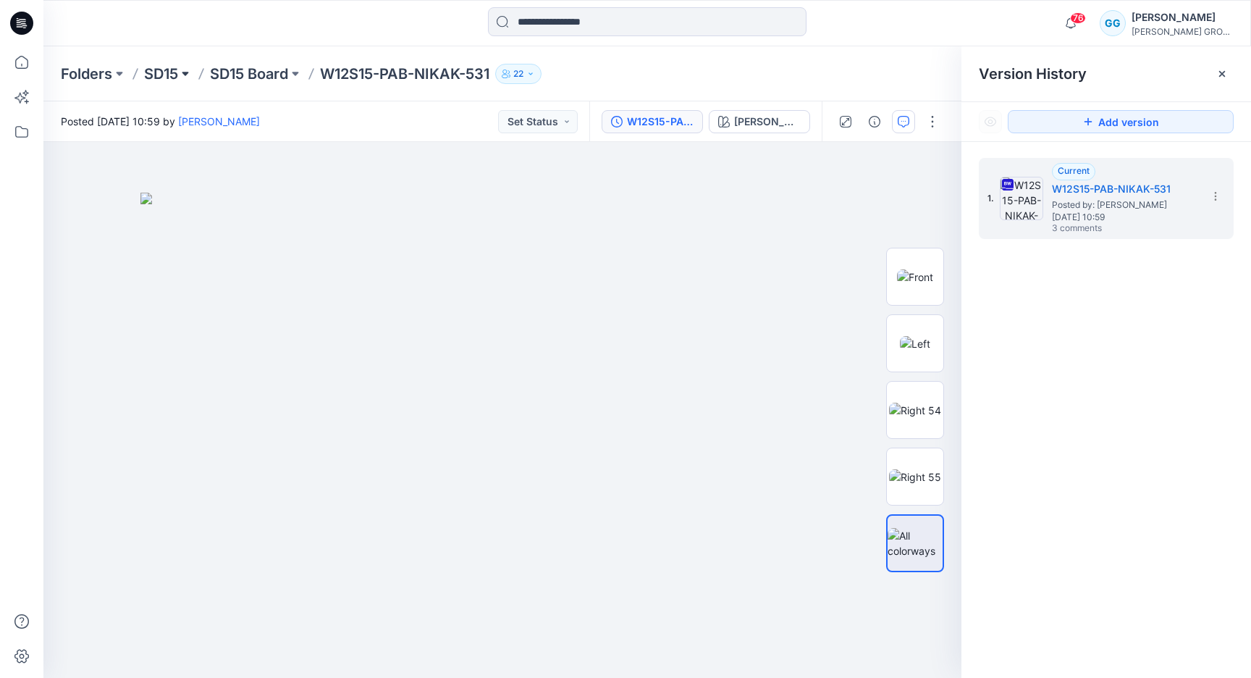
click at [188, 71] on button at bounding box center [185, 74] width 14 height 20
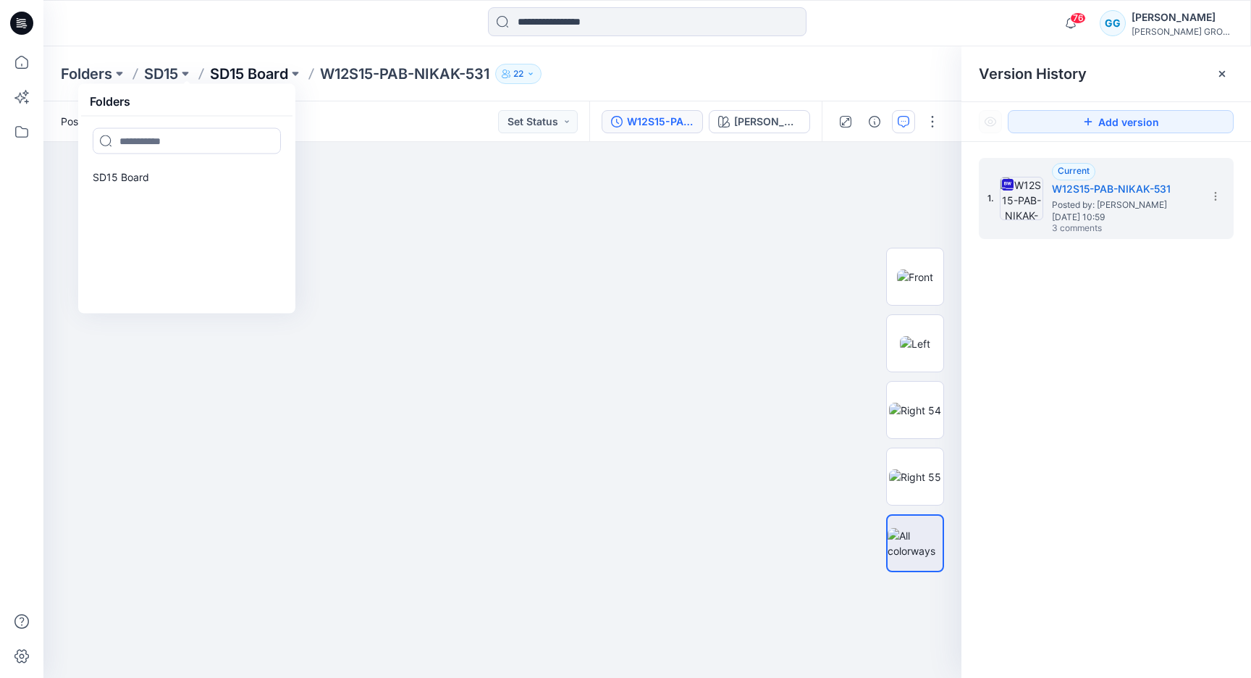
click at [254, 75] on p "SD15 Board" at bounding box center [249, 74] width 78 height 20
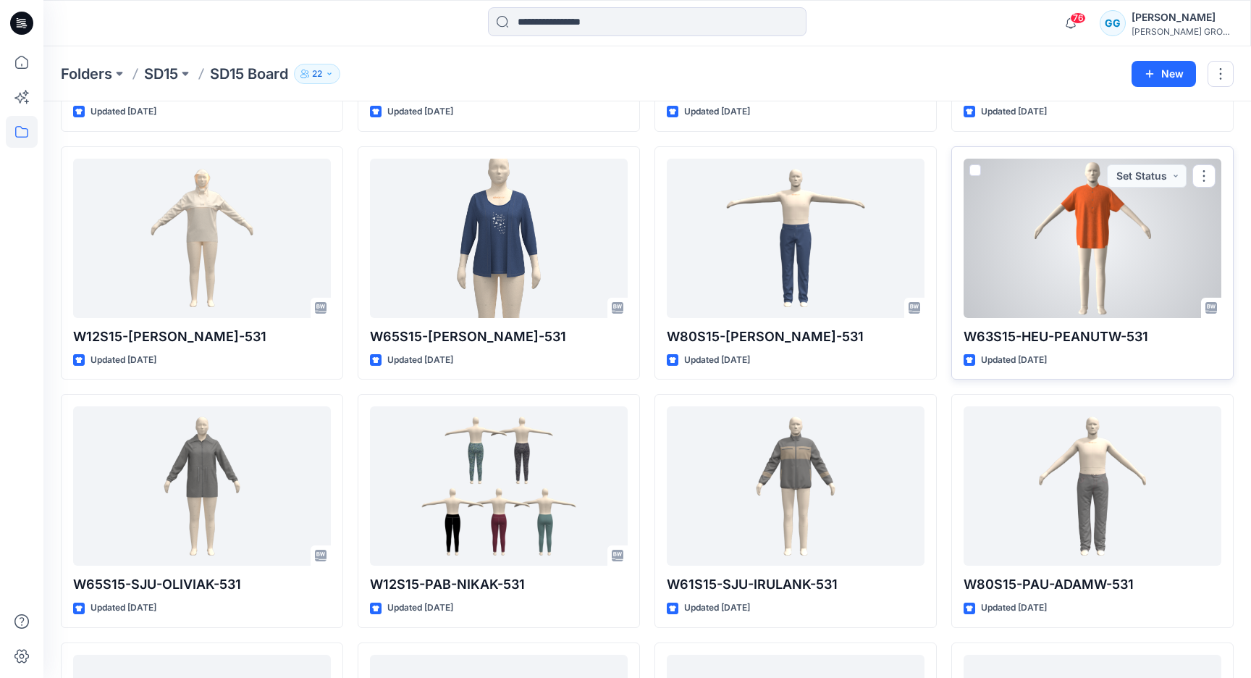
scroll to position [342, 0]
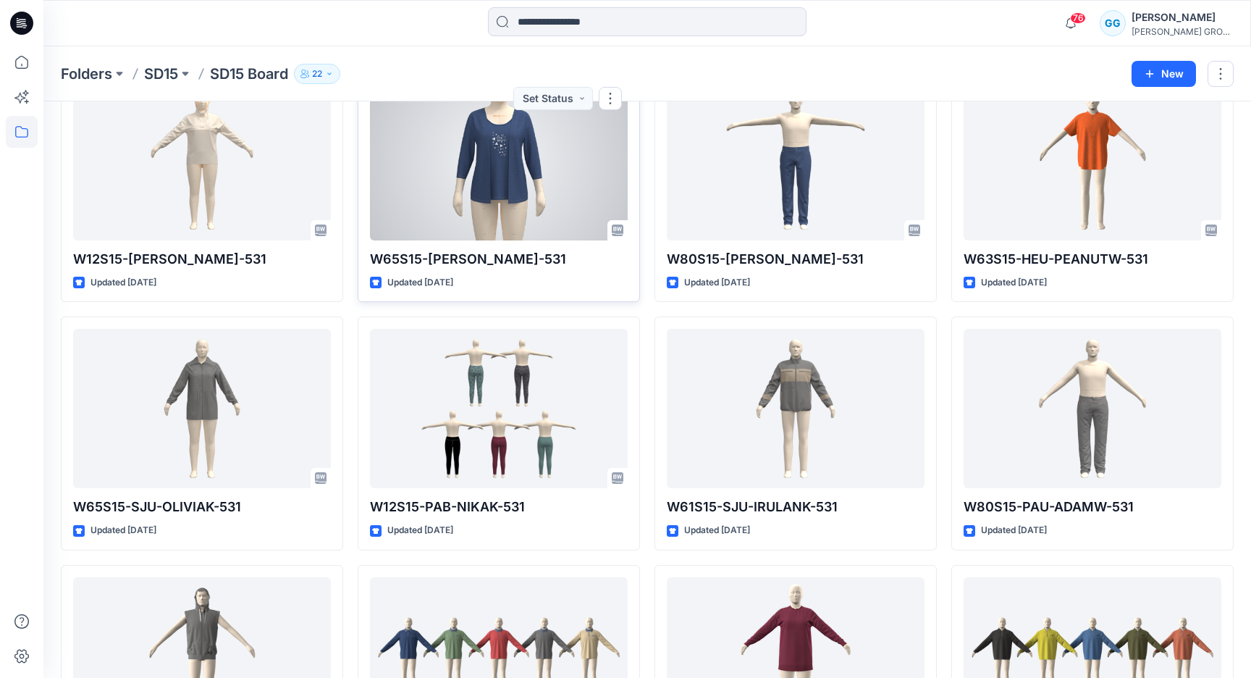
click at [533, 169] on div at bounding box center [499, 160] width 258 height 159
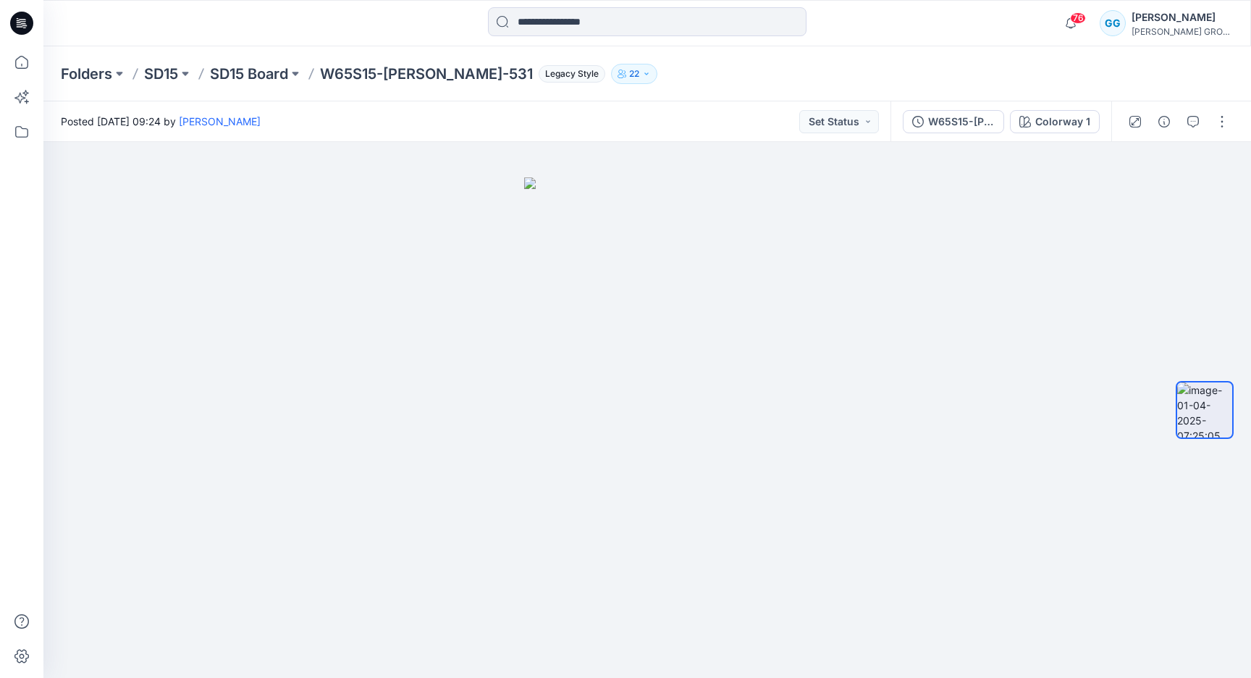
click at [953, 134] on div "W65S15-[PERSON_NAME]-531 Colorway 1" at bounding box center [1001, 121] width 221 height 41
click at [952, 119] on div "W65S15-[PERSON_NAME]-531" at bounding box center [961, 122] width 67 height 16
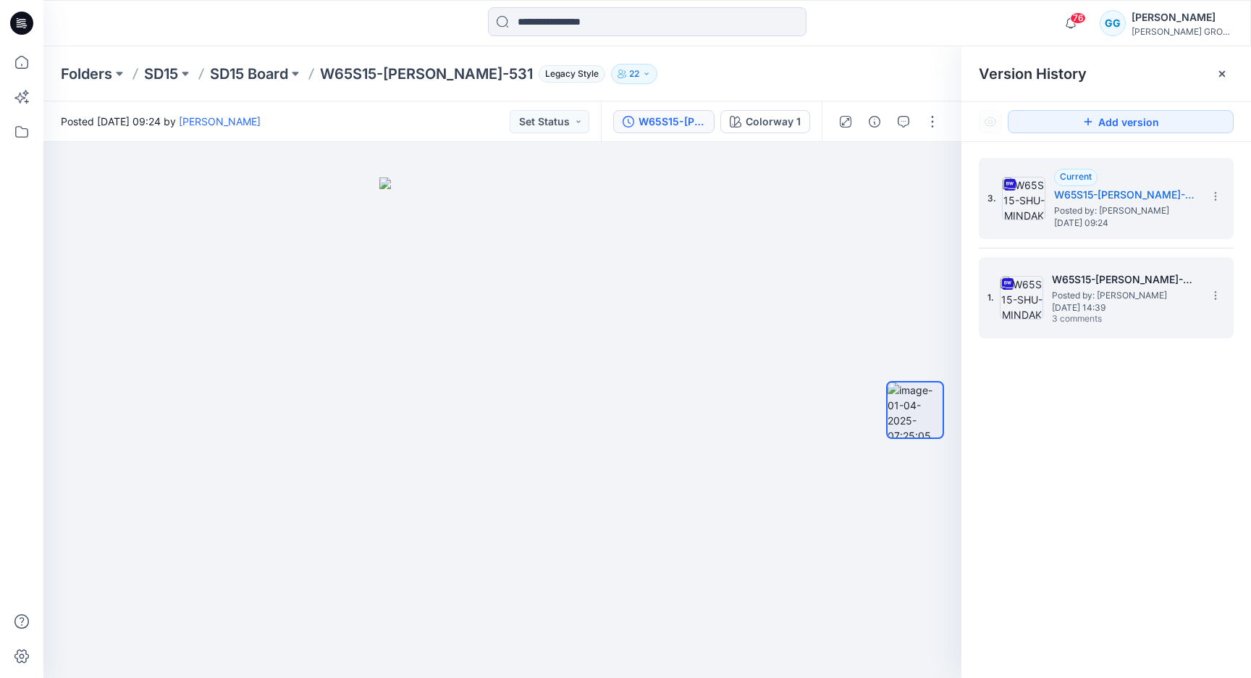
click at [1082, 321] on span "3 comments" at bounding box center [1102, 320] width 101 height 12
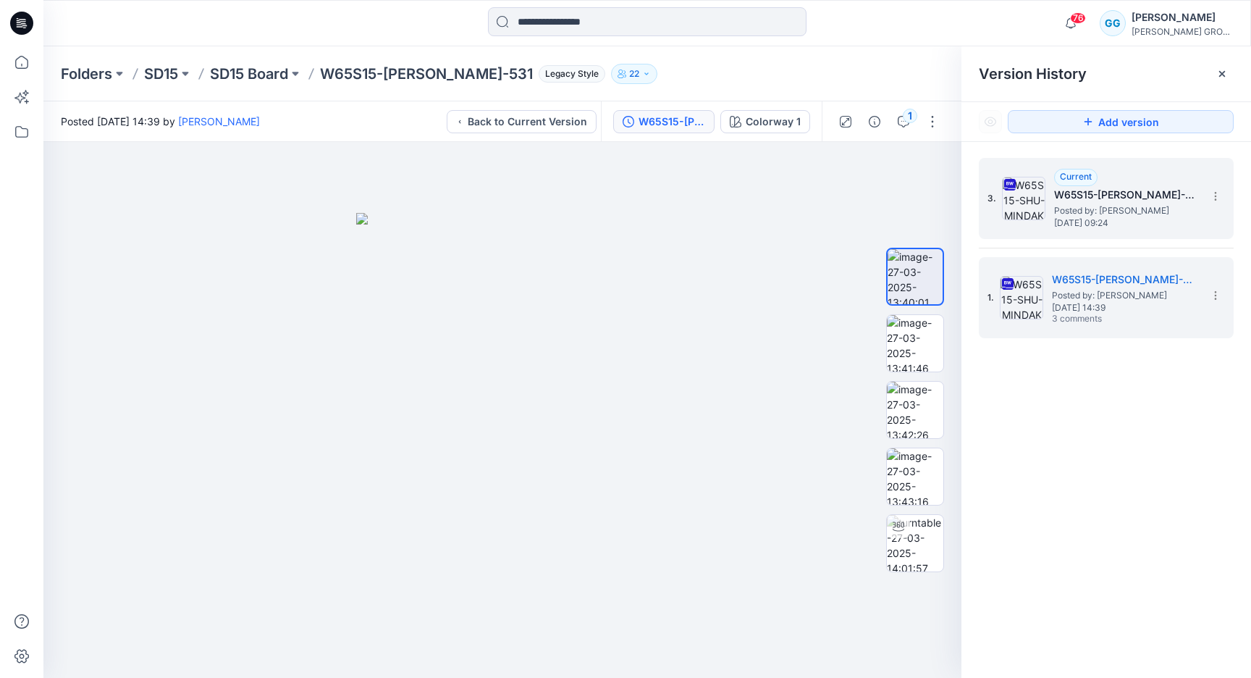
click at [1083, 219] on span "[DATE] 09:24" at bounding box center [1126, 223] width 145 height 10
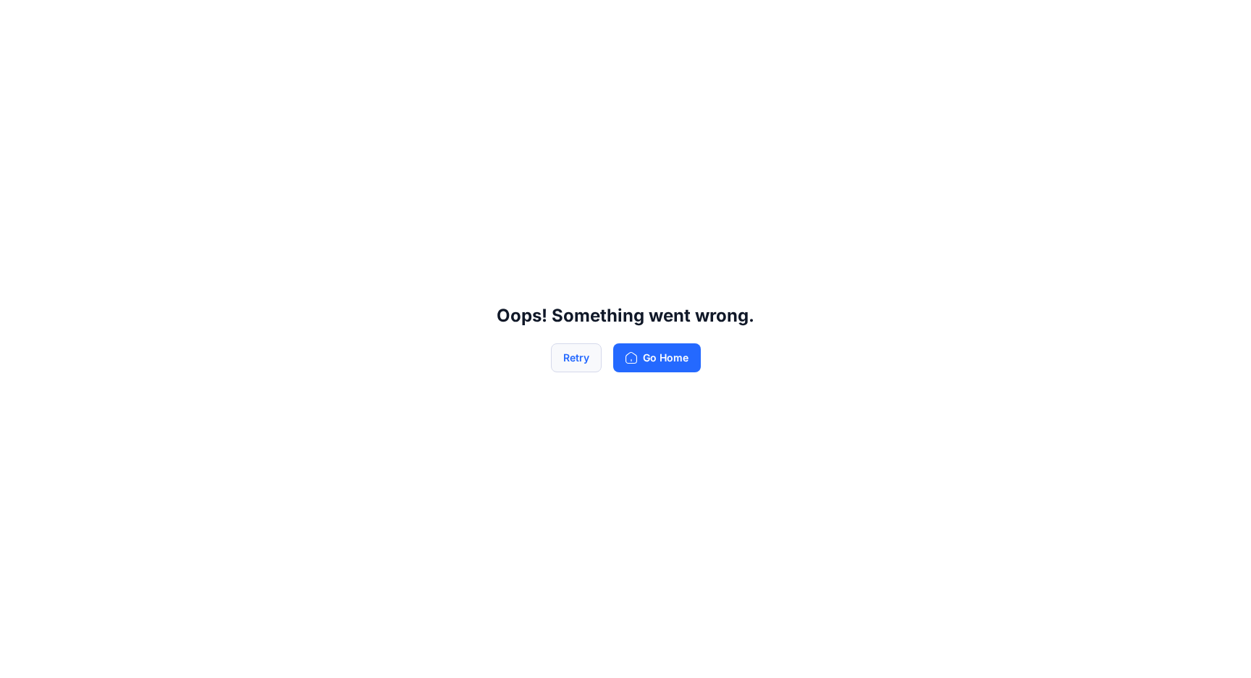
click at [587, 361] on button "Retry" at bounding box center [576, 357] width 51 height 29
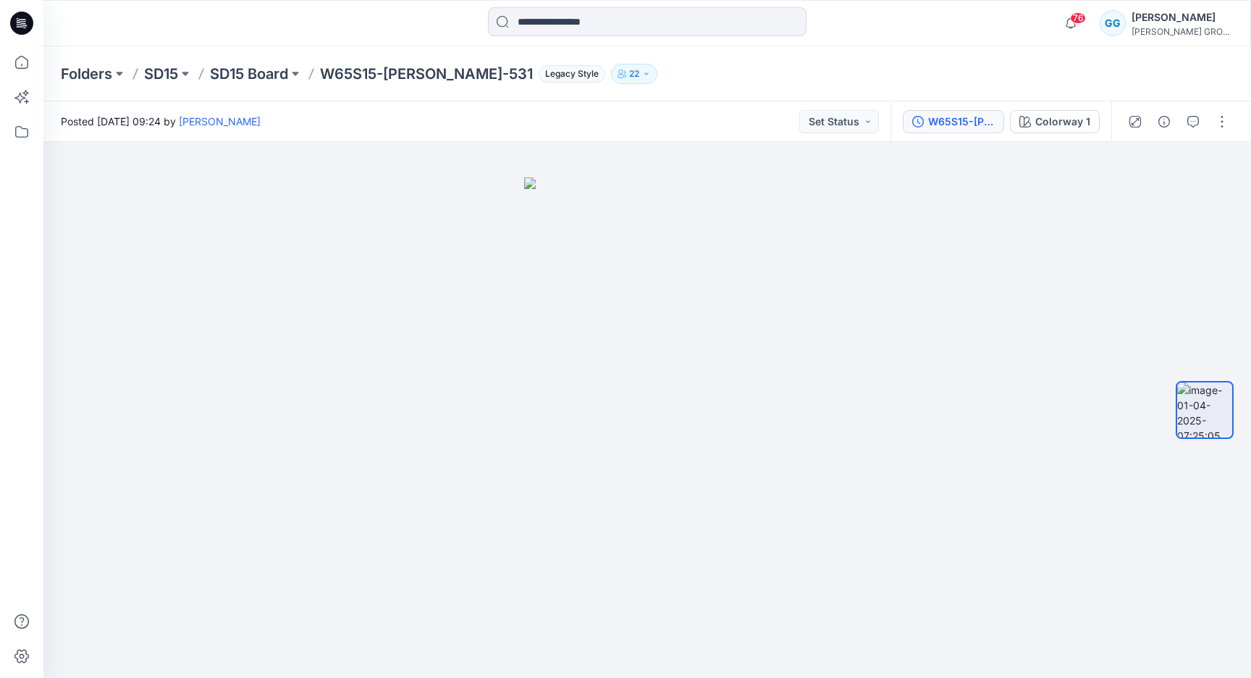
click at [971, 120] on div "W65S15-[PERSON_NAME]-531" at bounding box center [961, 122] width 67 height 16
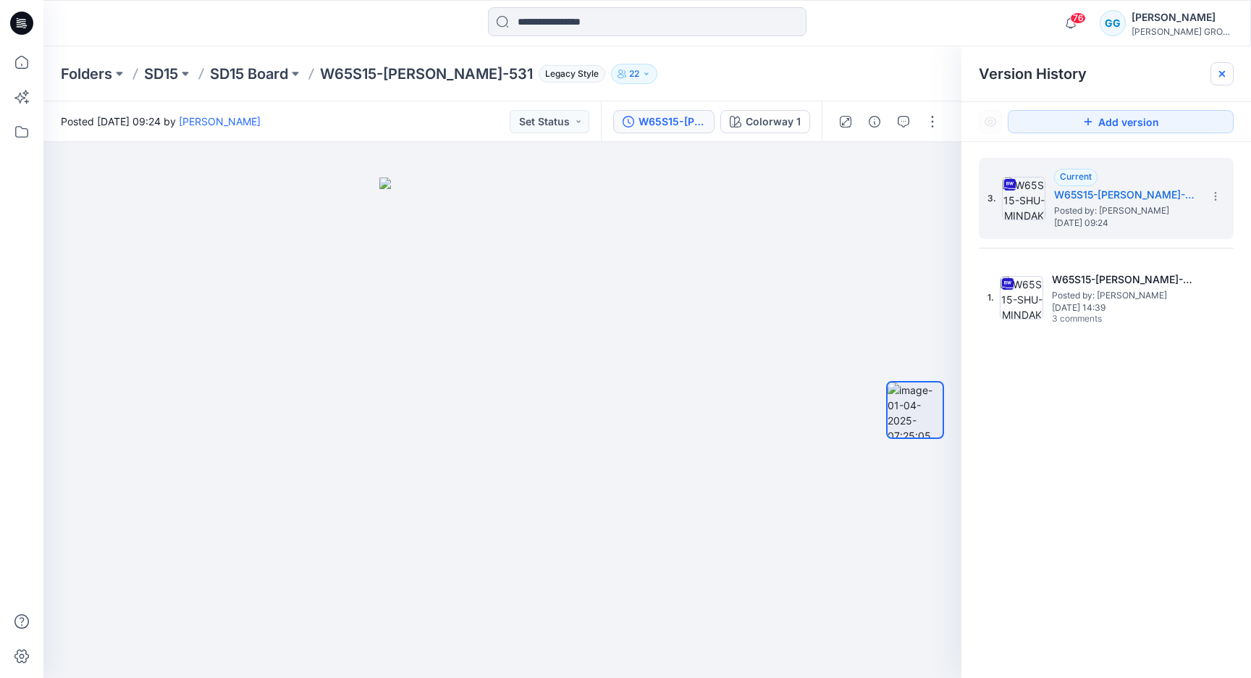
click at [1220, 70] on icon at bounding box center [1223, 74] width 12 height 12
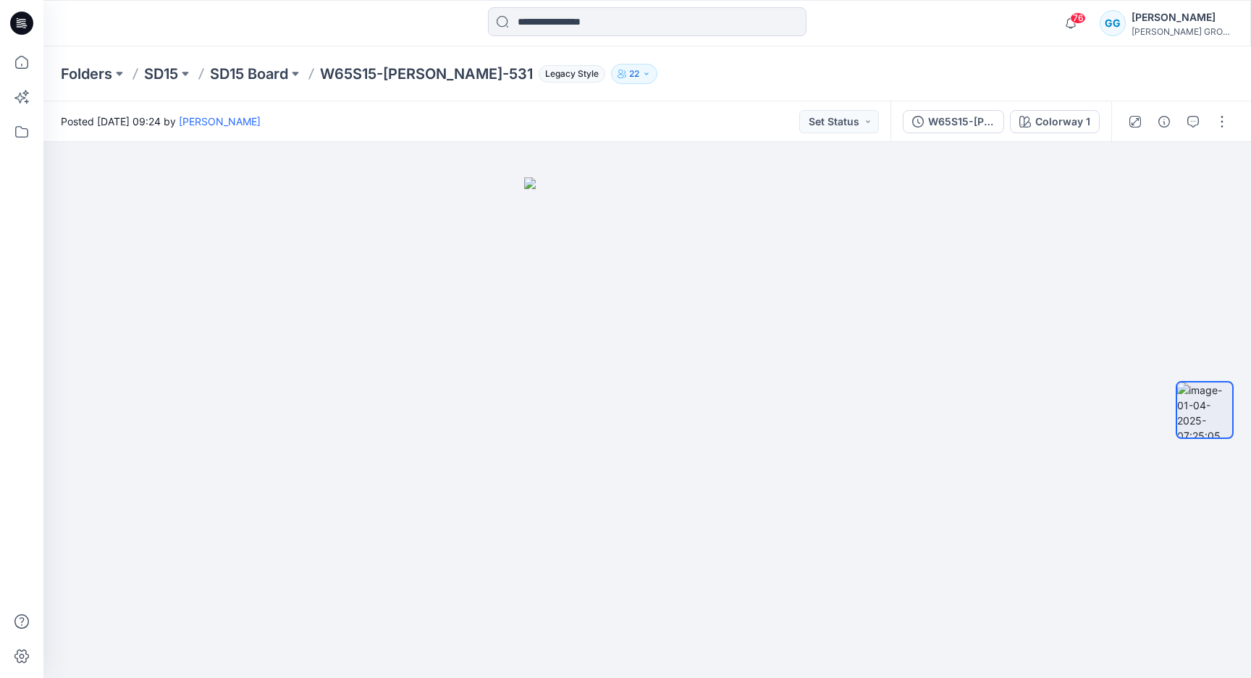
click at [618, 77] on icon "button" at bounding box center [622, 74] width 9 height 9
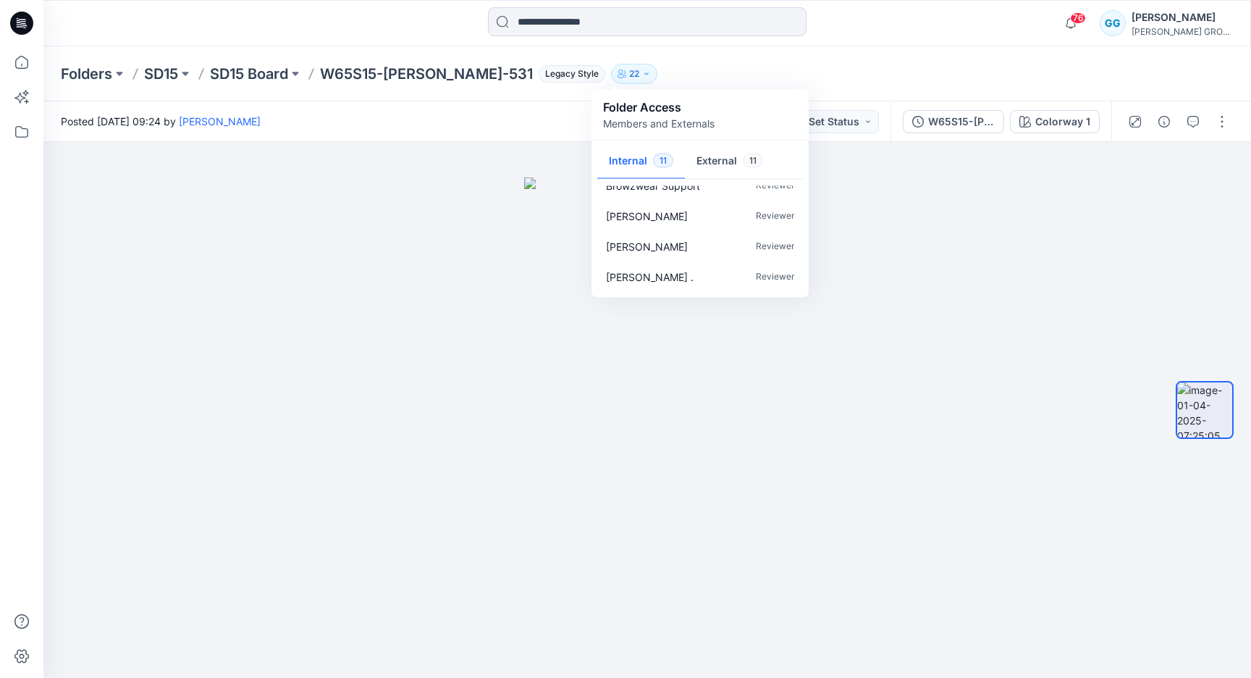
scroll to position [3, 0]
click at [933, 271] on div at bounding box center [647, 410] width 1208 height 536
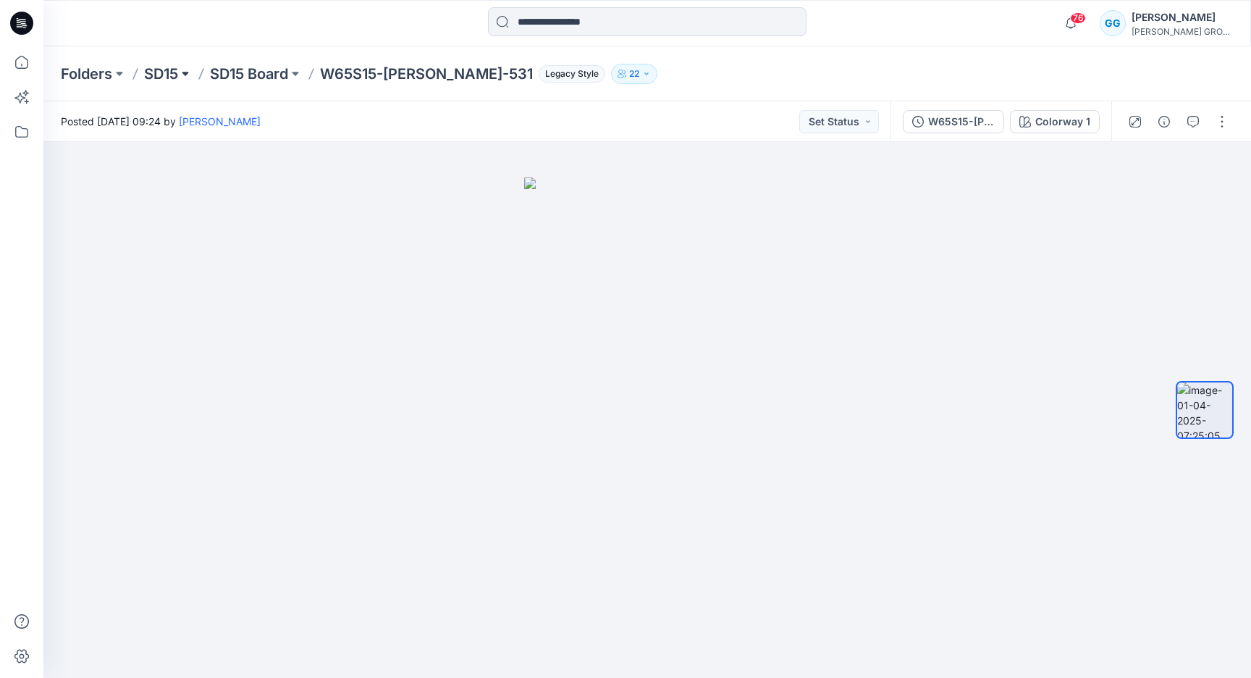
click at [187, 73] on button at bounding box center [185, 74] width 14 height 20
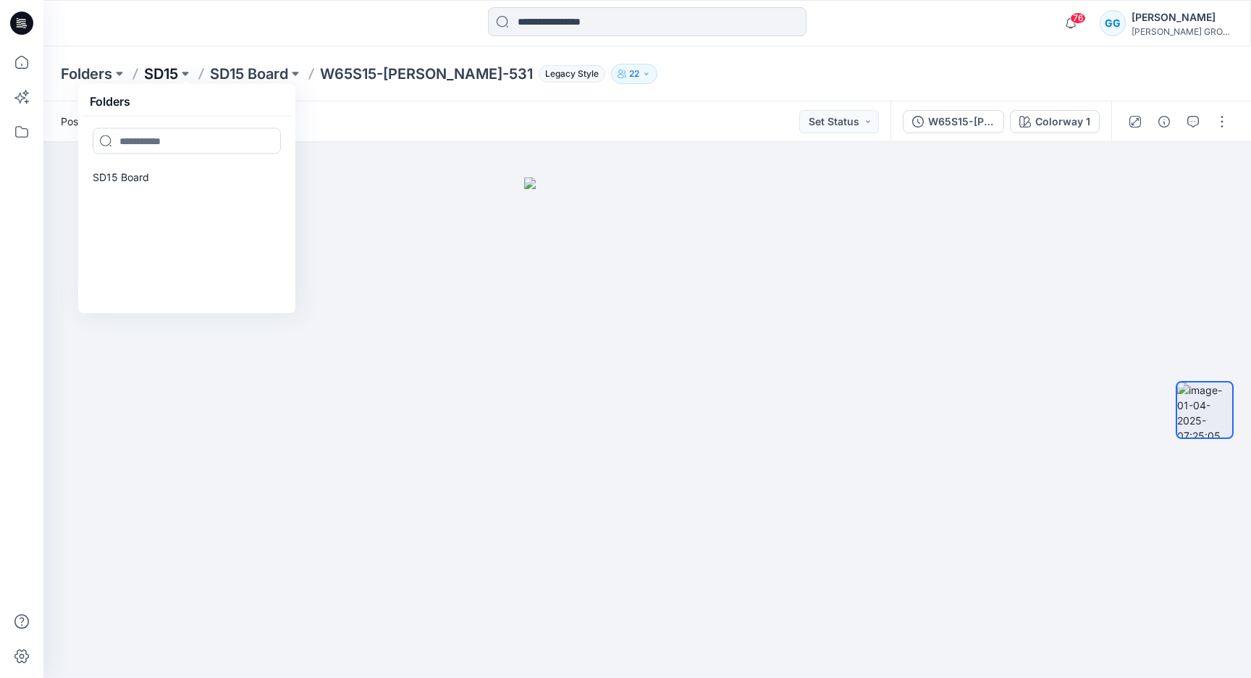
click at [153, 67] on p "SD15" at bounding box center [161, 74] width 34 height 20
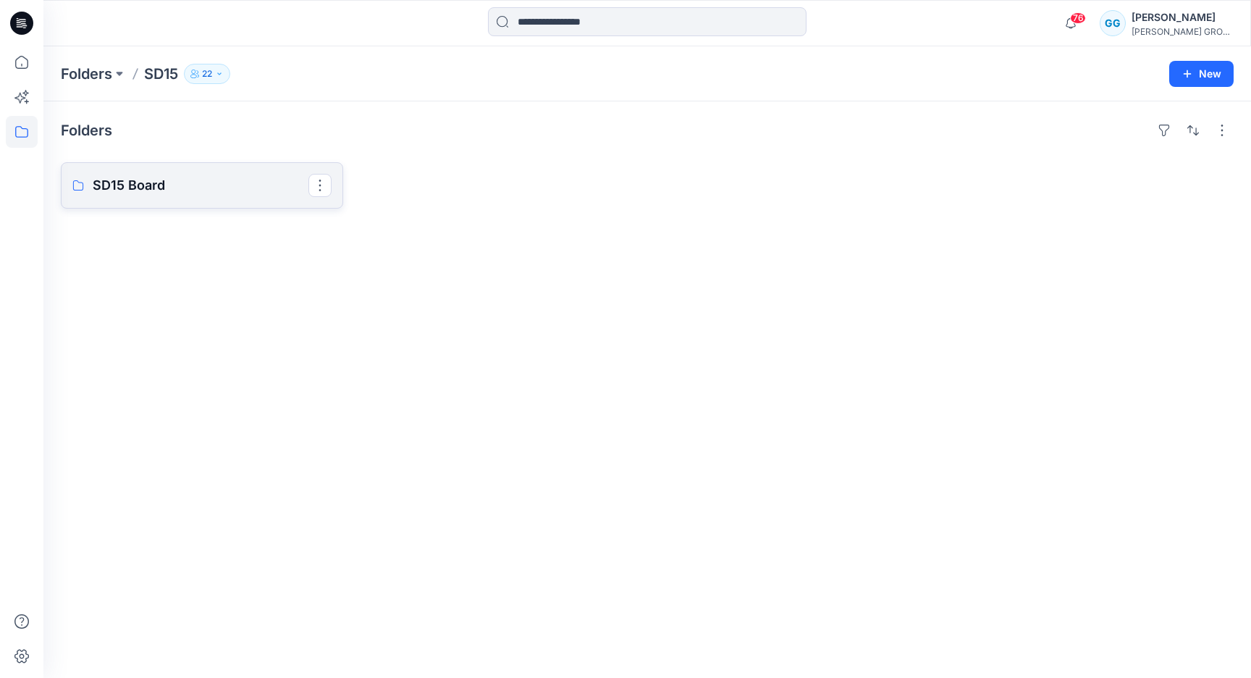
click at [117, 184] on p "SD15 Board" at bounding box center [201, 185] width 216 height 20
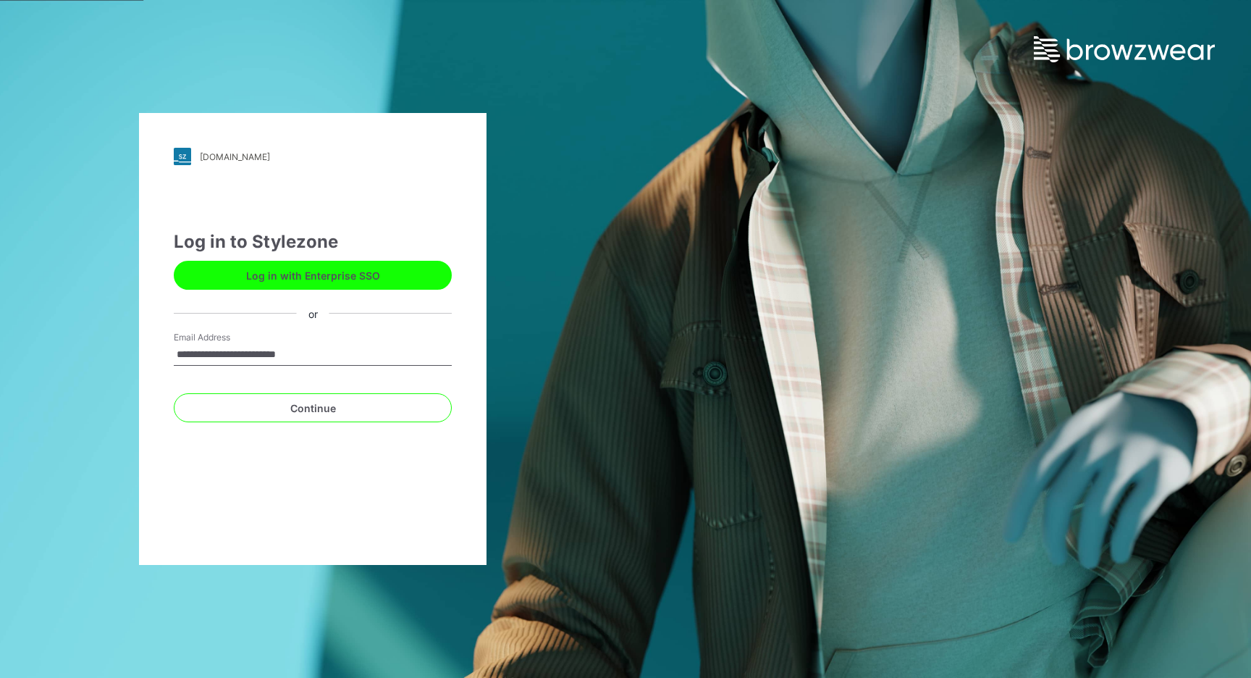
click at [311, 295] on div "**********" at bounding box center [313, 325] width 278 height 193
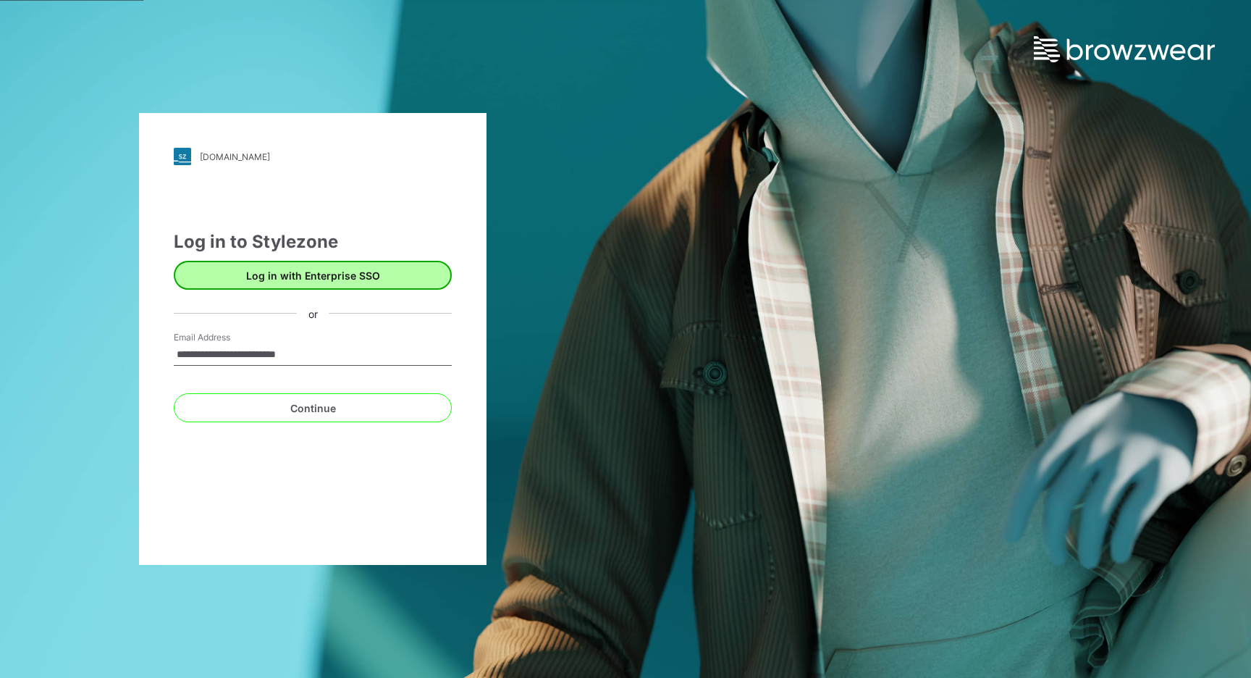
click at [320, 277] on button "Log in with Enterprise SSO" at bounding box center [313, 275] width 278 height 29
